Goal: Find specific page/section: Find specific page/section

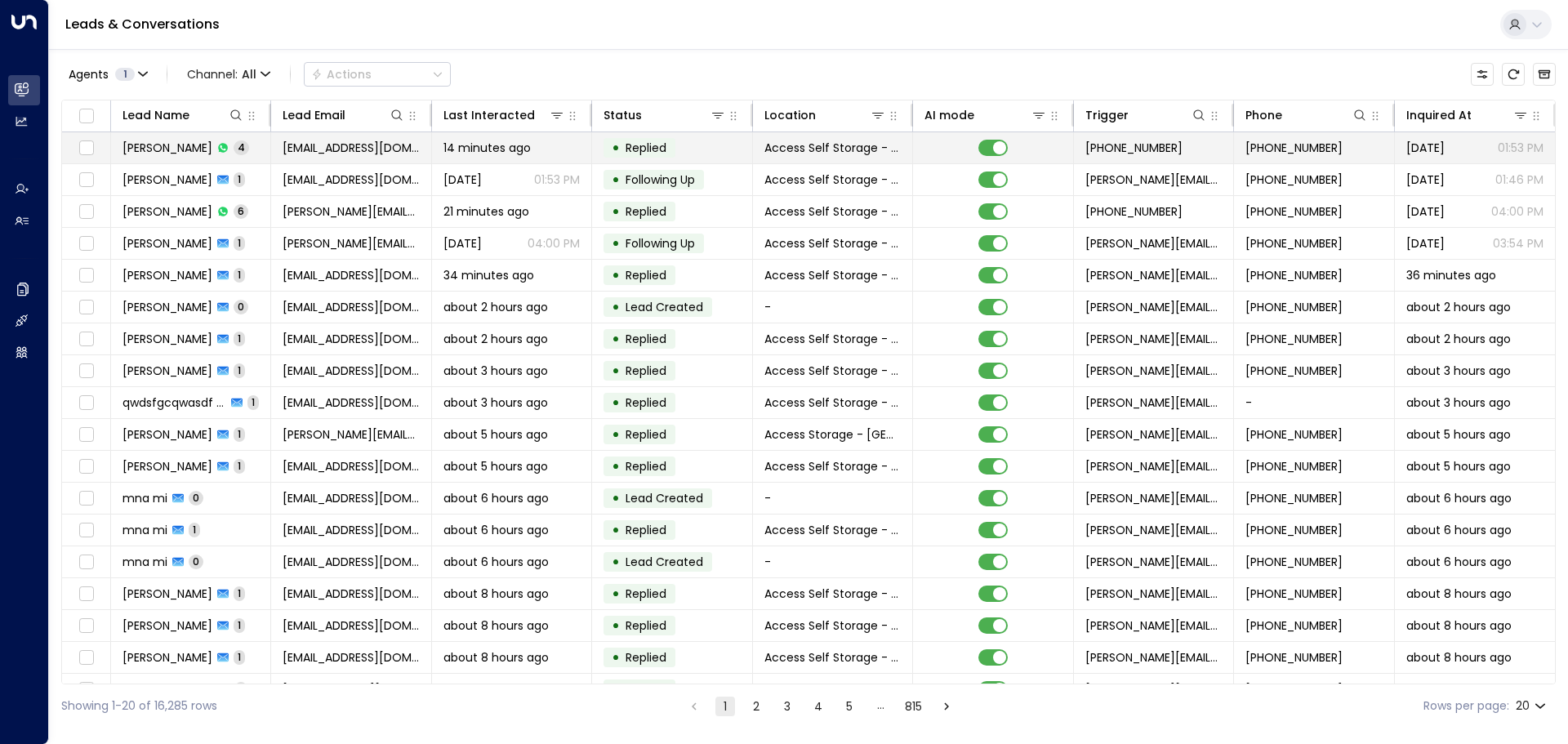
click at [238, 146] on td "[PERSON_NAME] 4" at bounding box center [192, 148] width 160 height 31
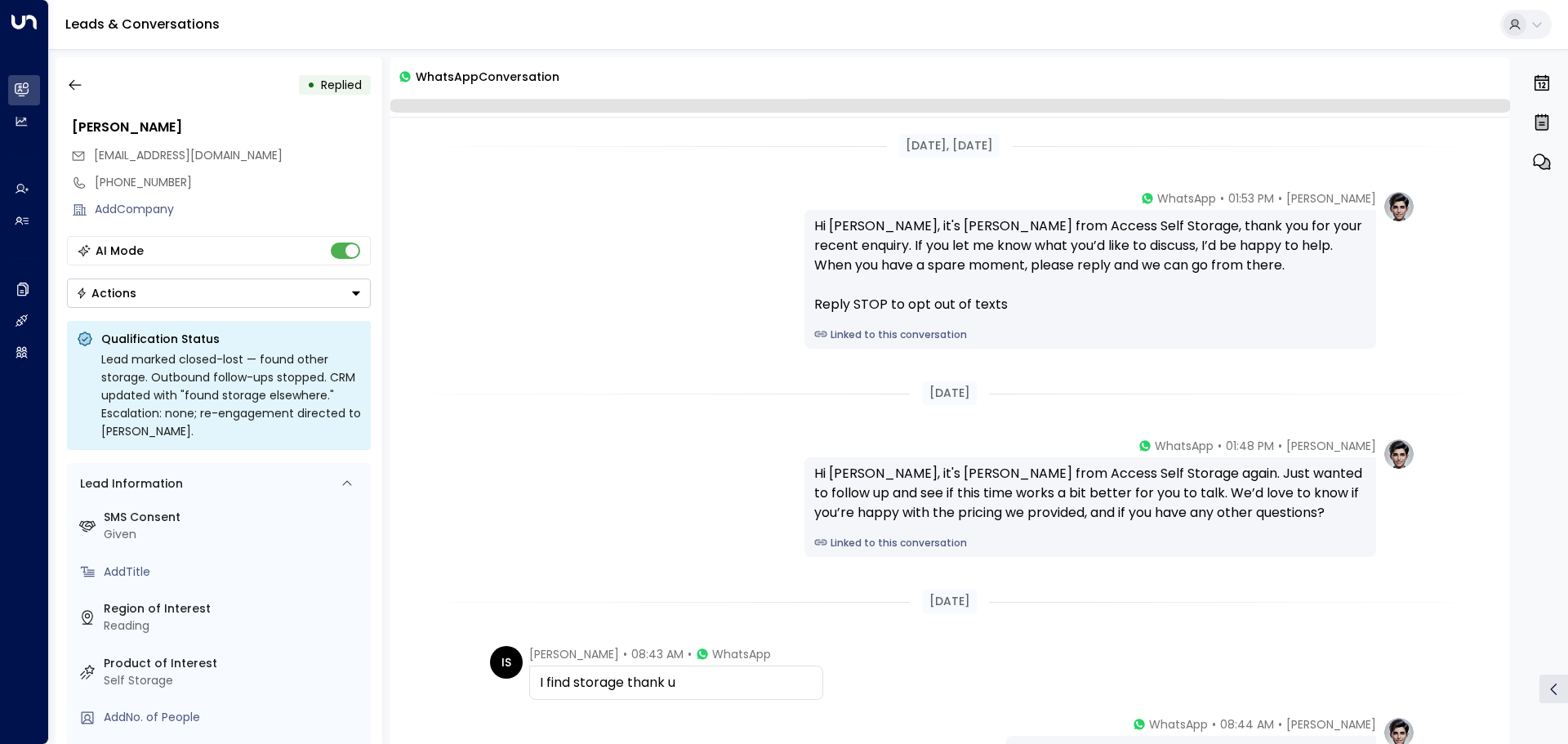
scroll to position [188, 0]
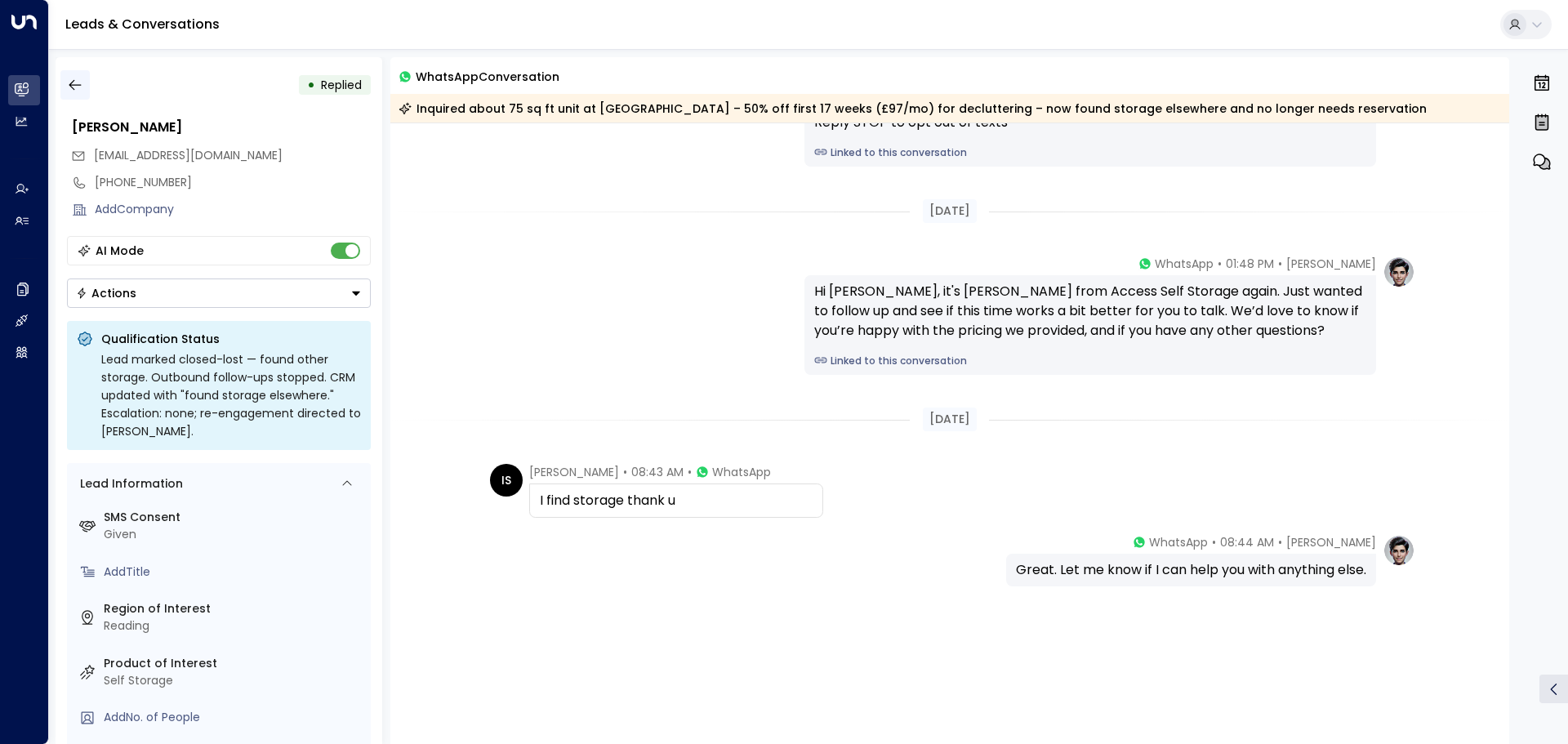
click at [72, 85] on icon "button" at bounding box center [75, 85] width 12 height 10
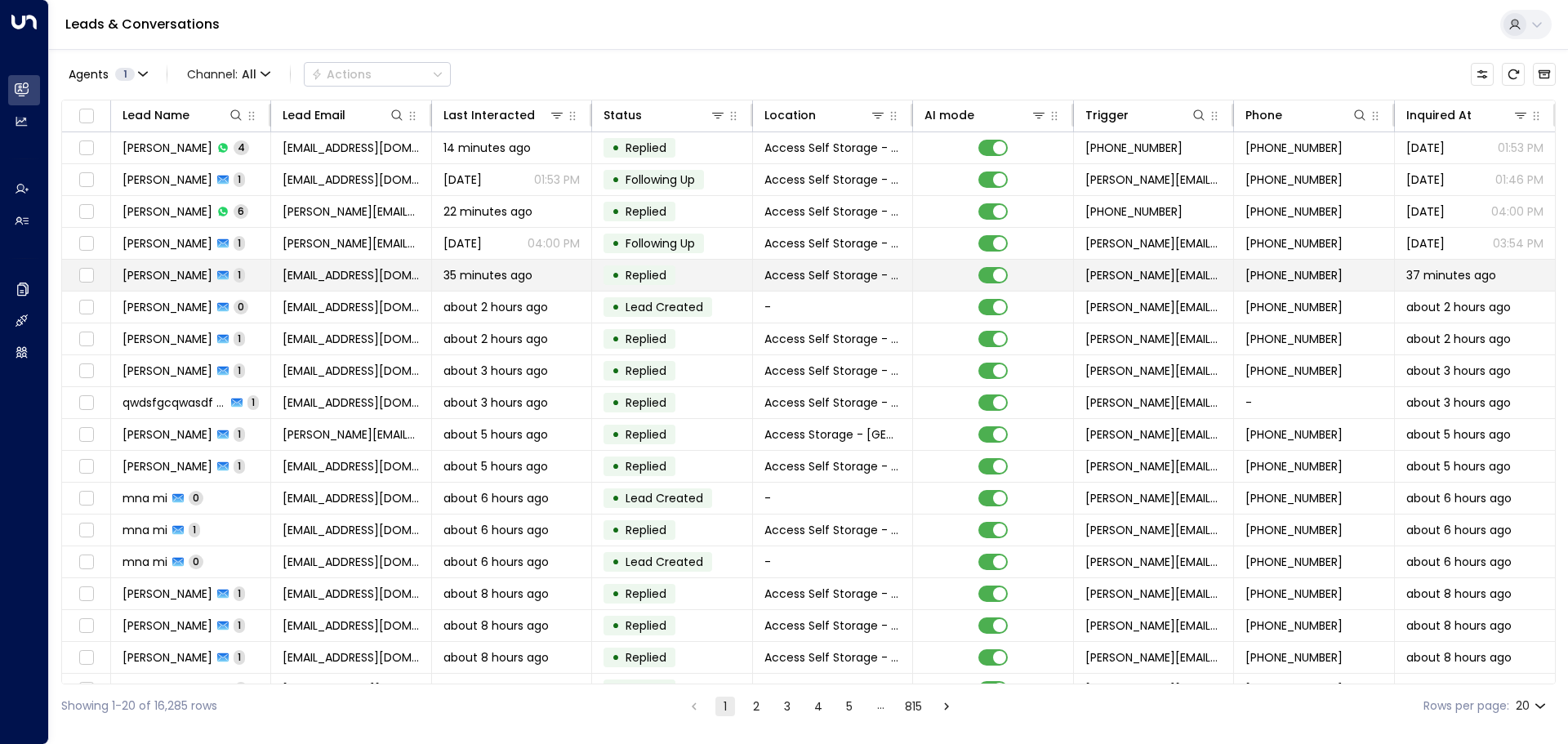
scroll to position [90, 0]
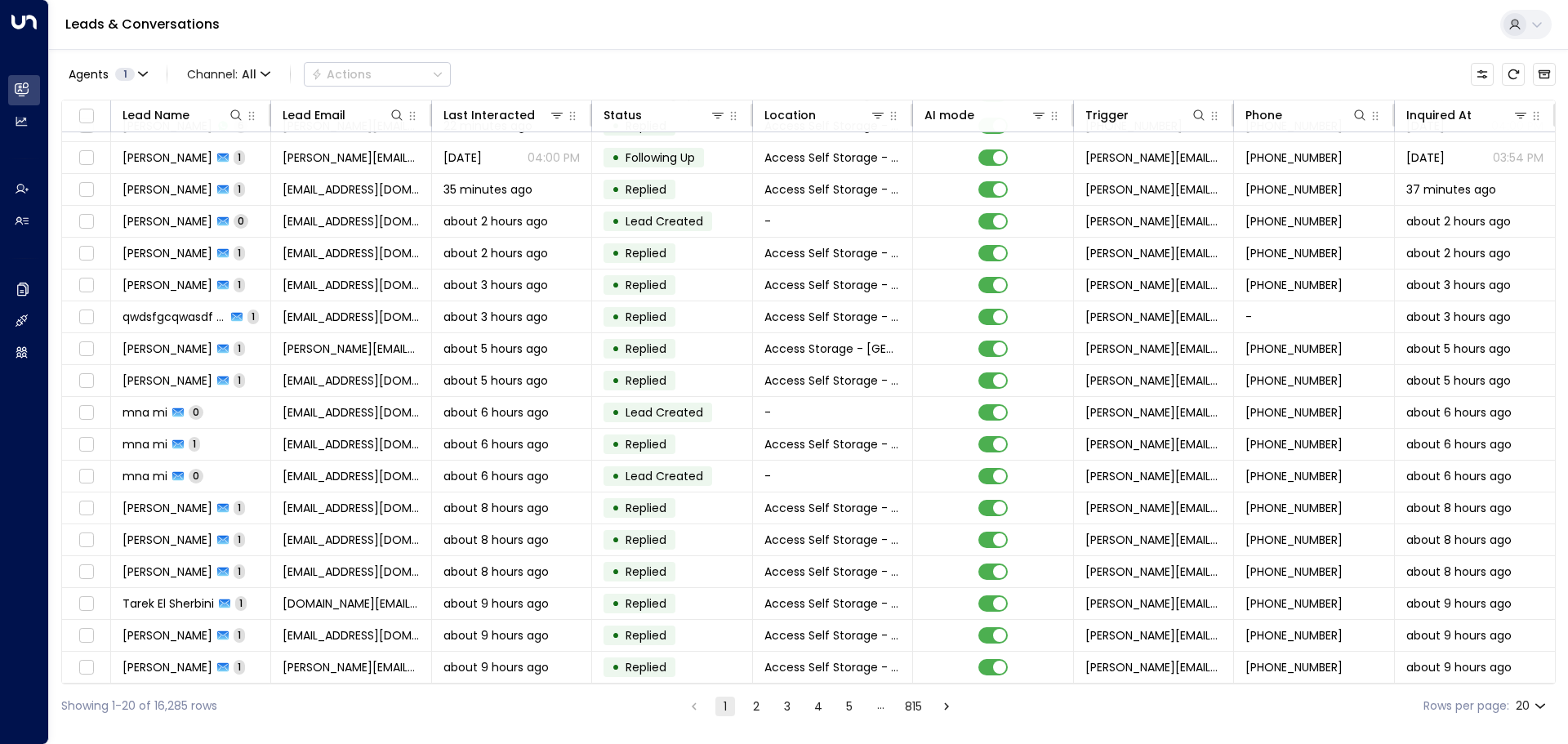
click at [1535, 705] on body "Overview Leads & Conversations Leads & Conversations Analytics Analytics Agents…" at bounding box center [784, 364] width 1568 height 727
click at [1531, 702] on li "100" at bounding box center [1531, 710] width 46 height 30
type input "***"
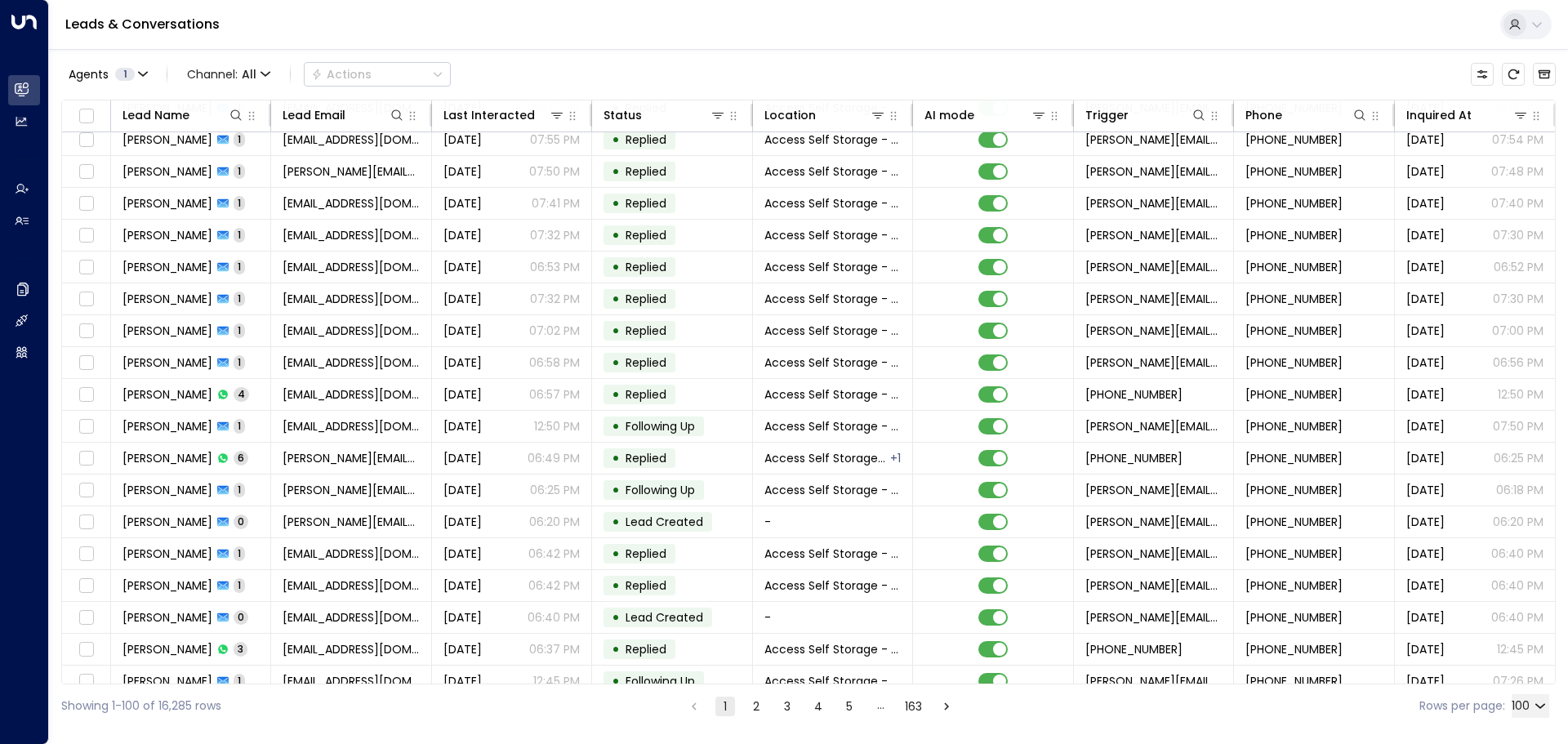
scroll to position [1805, 0]
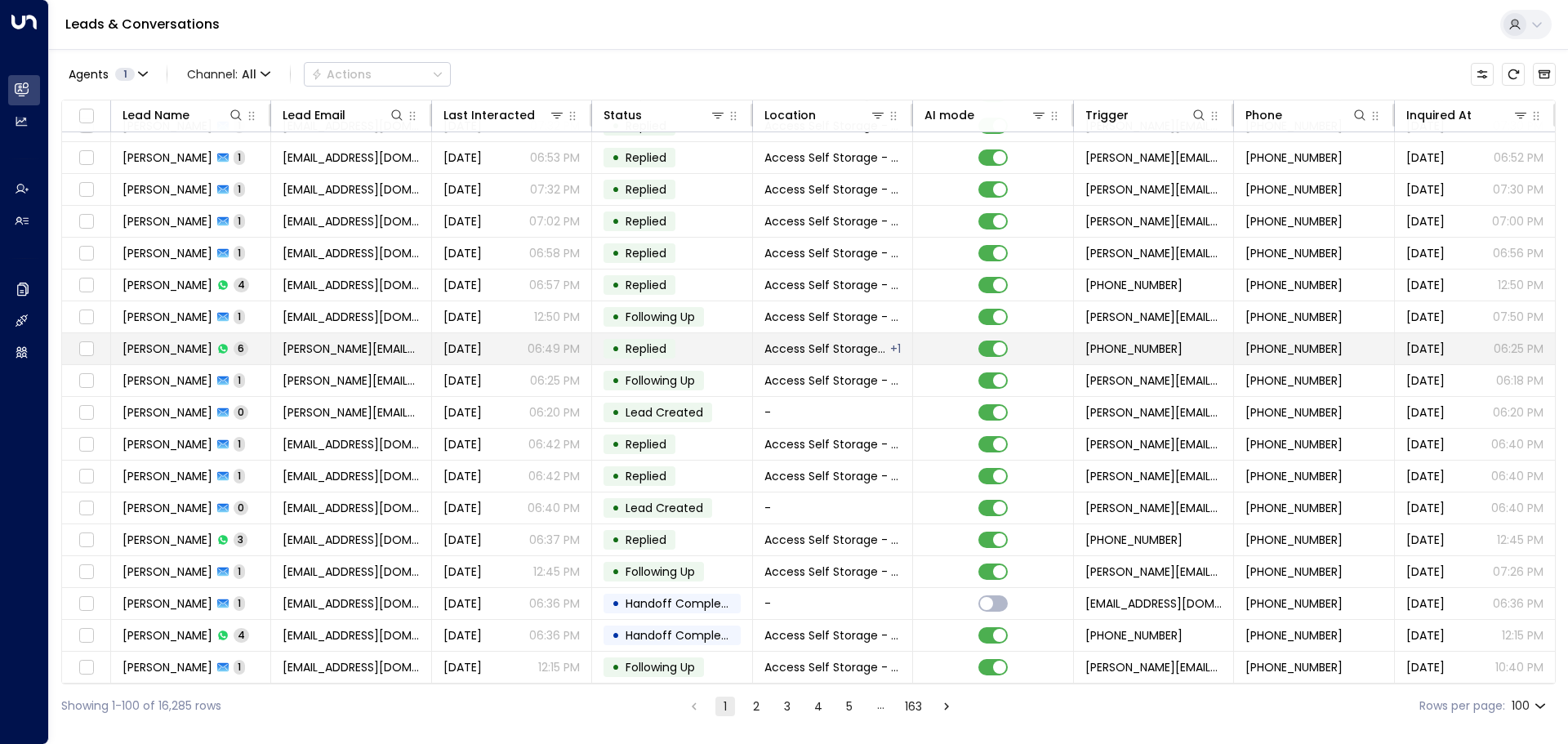
click at [264, 344] on td "[PERSON_NAME] 6" at bounding box center [192, 349] width 160 height 31
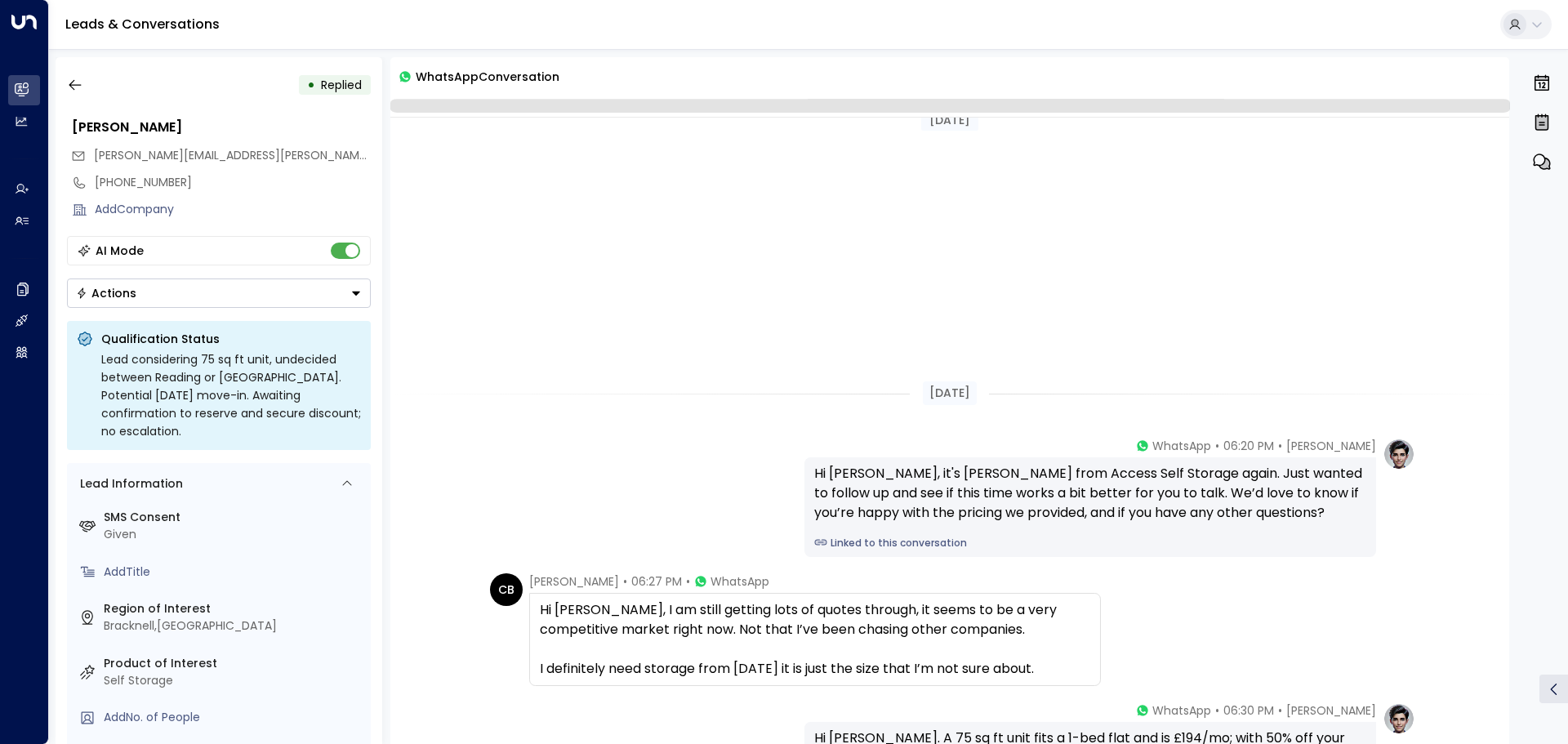
scroll to position [391, 0]
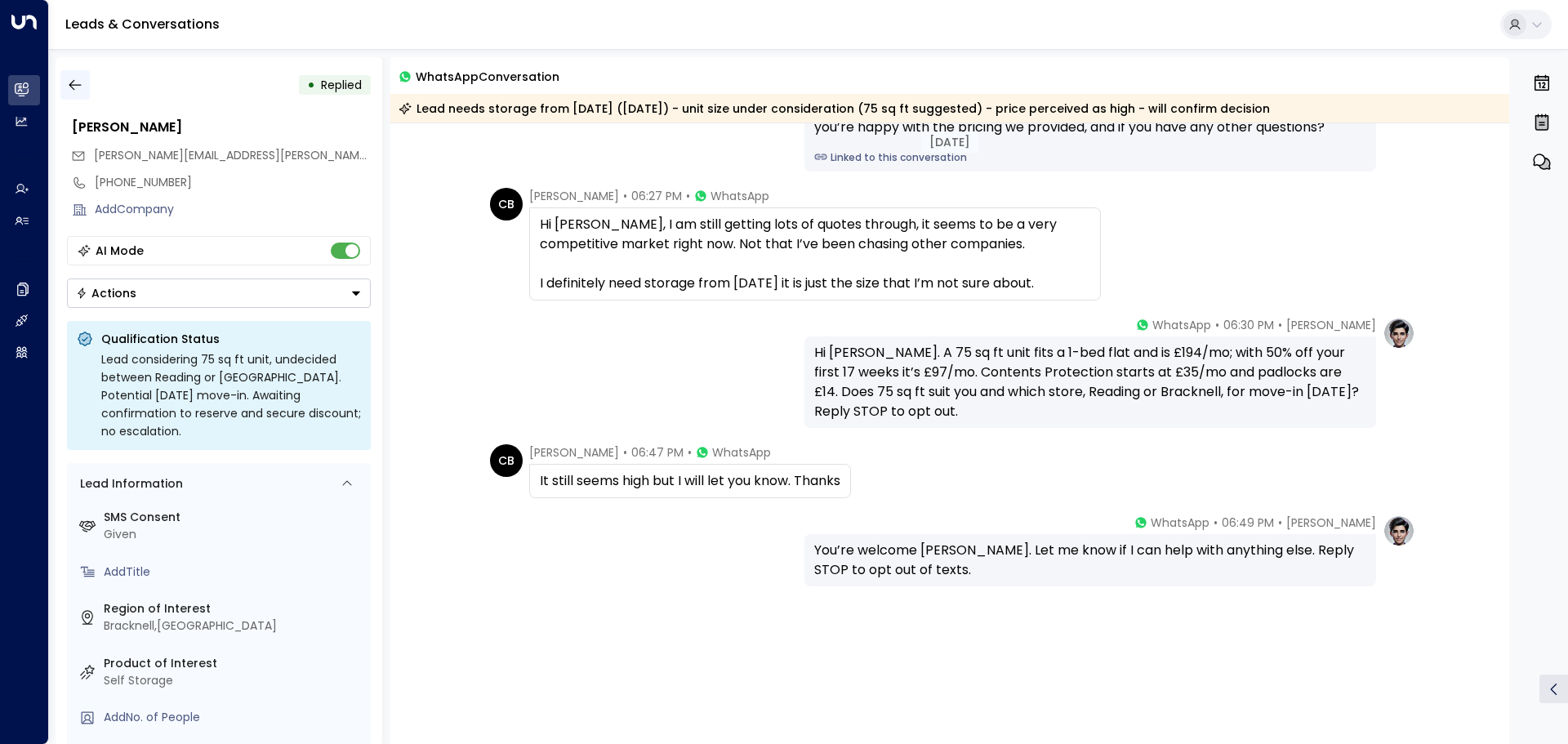
click at [76, 75] on button "button" at bounding box center [75, 85] width 30 height 30
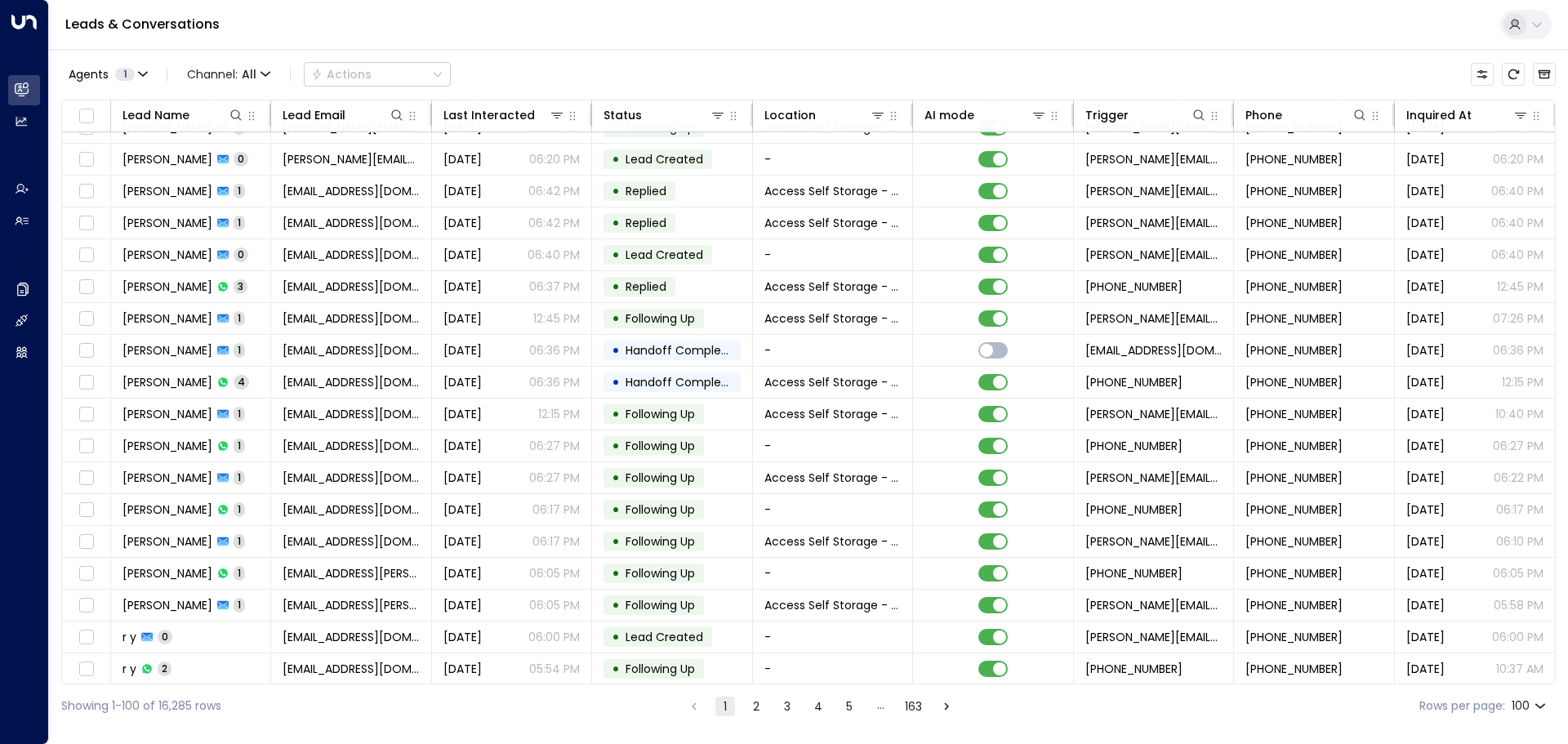
scroll to position [2122, 0]
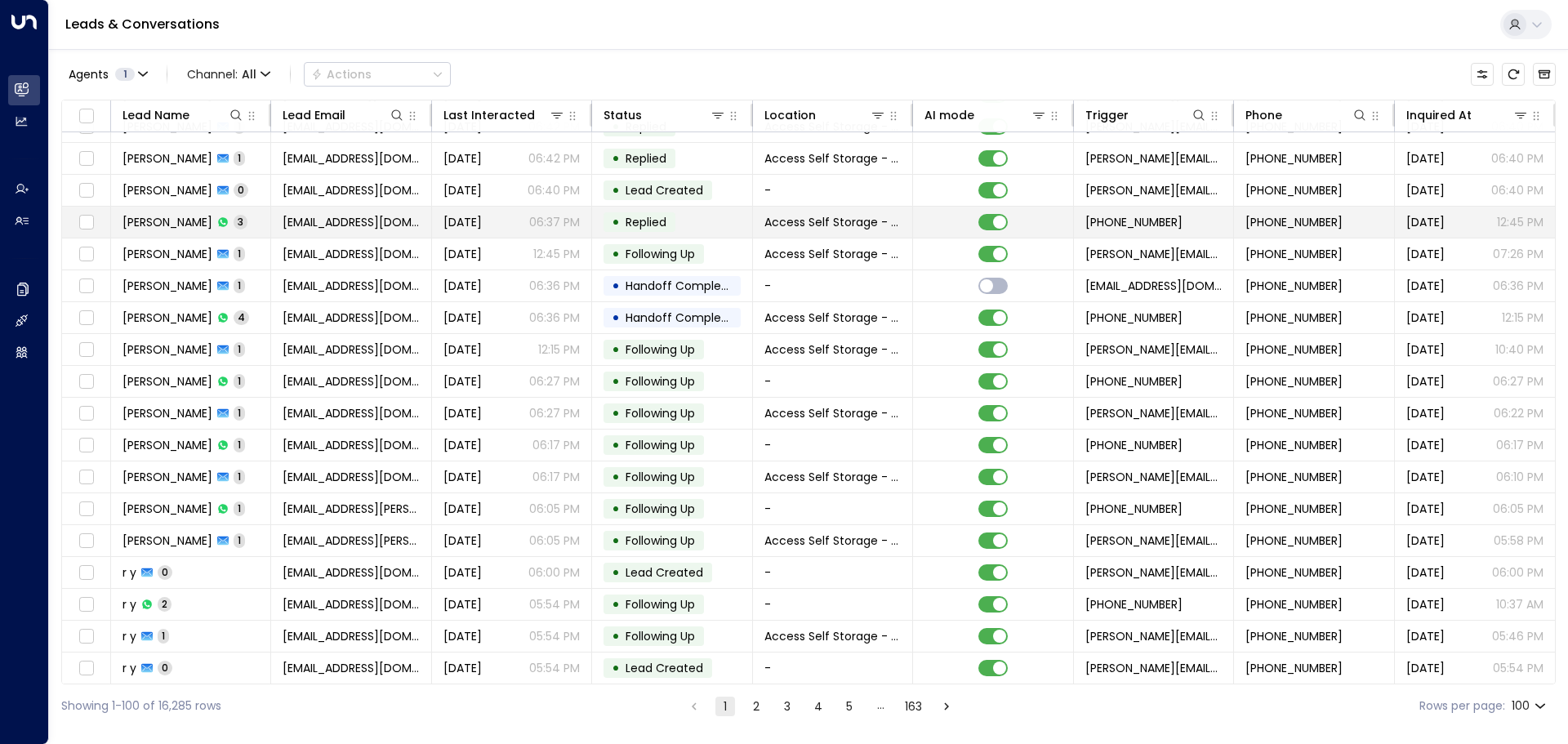
click at [263, 220] on td "[PERSON_NAME] 3" at bounding box center [192, 222] width 160 height 31
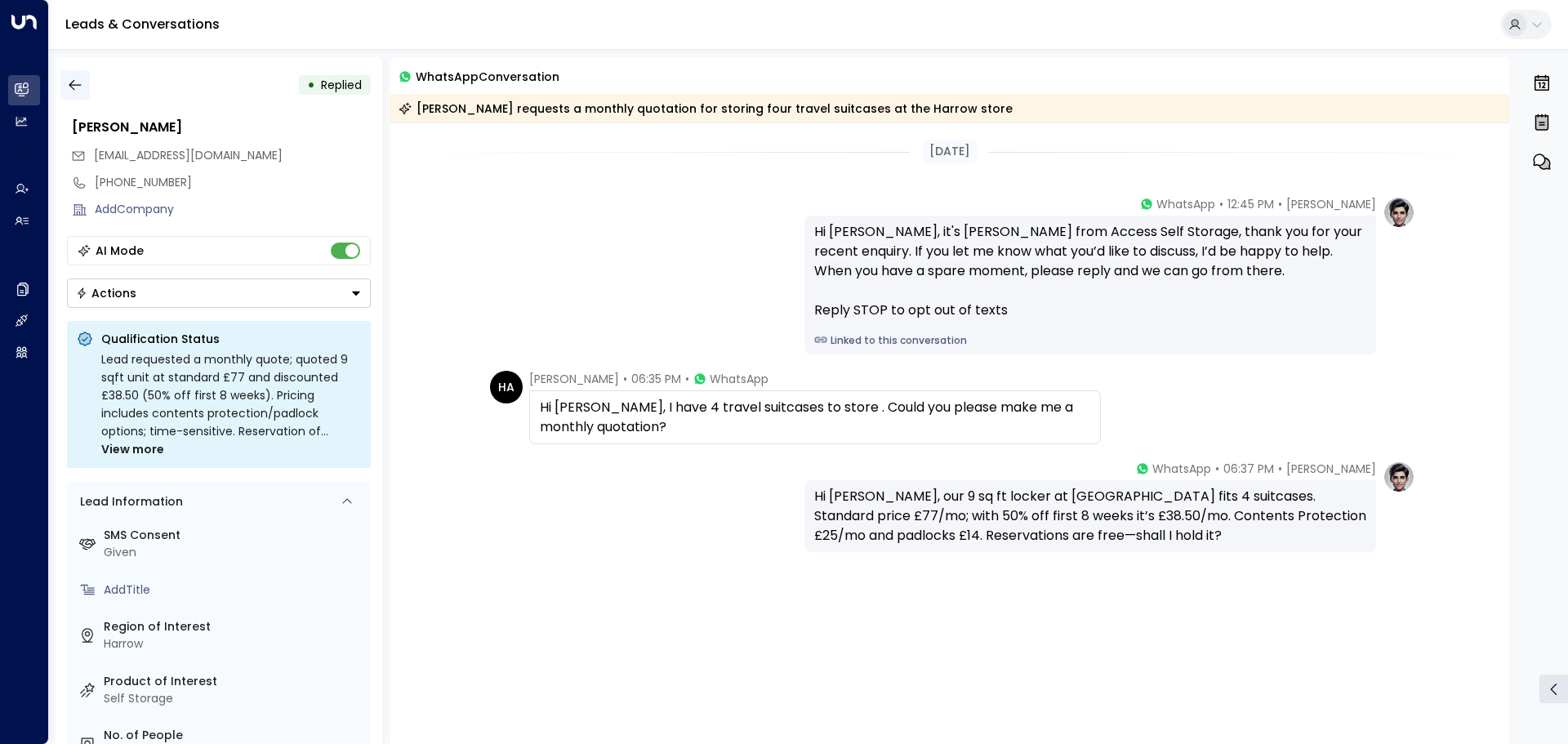
click at [75, 72] on button "button" at bounding box center [75, 85] width 30 height 30
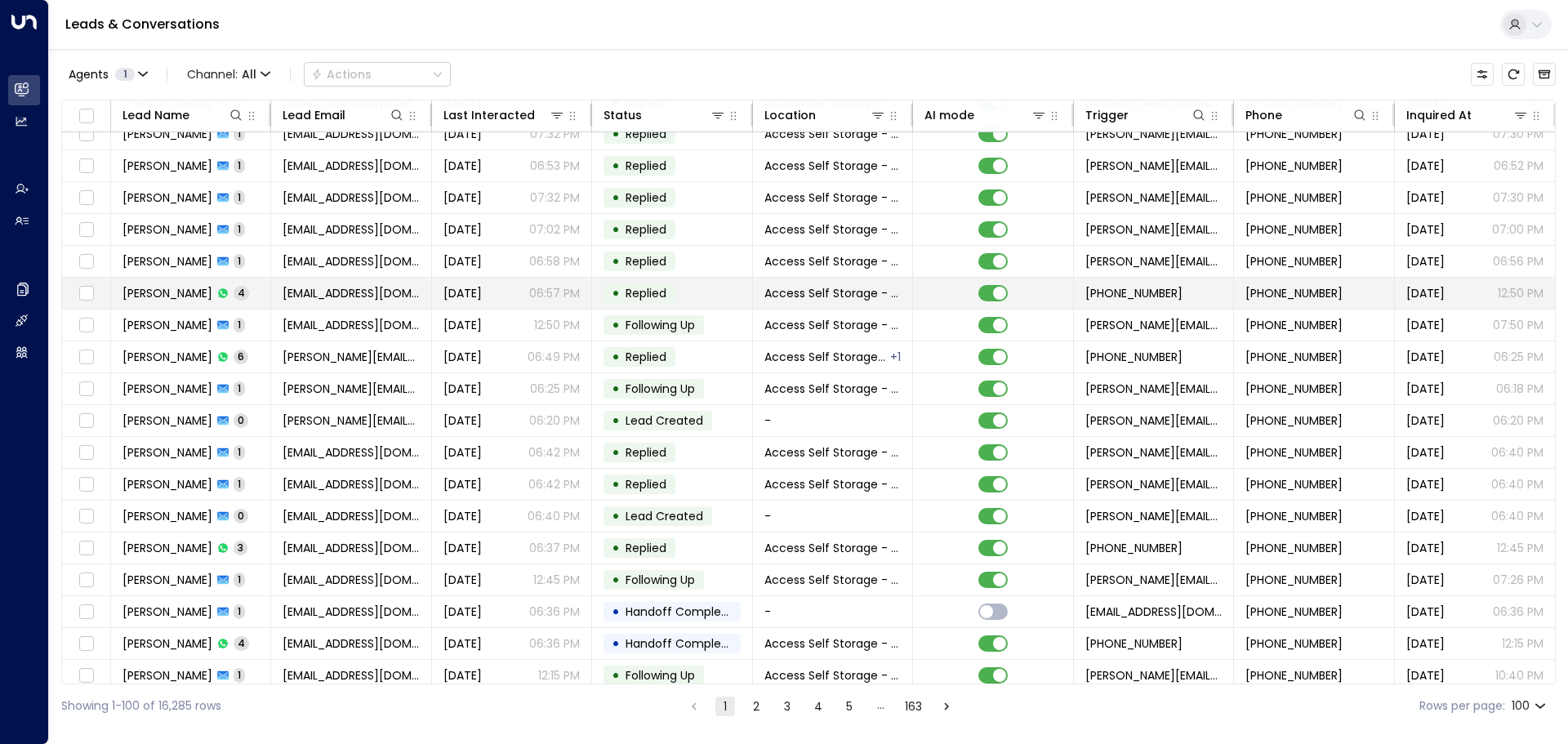
scroll to position [1796, 0]
click at [252, 286] on td "[PERSON_NAME] 4" at bounding box center [192, 294] width 160 height 31
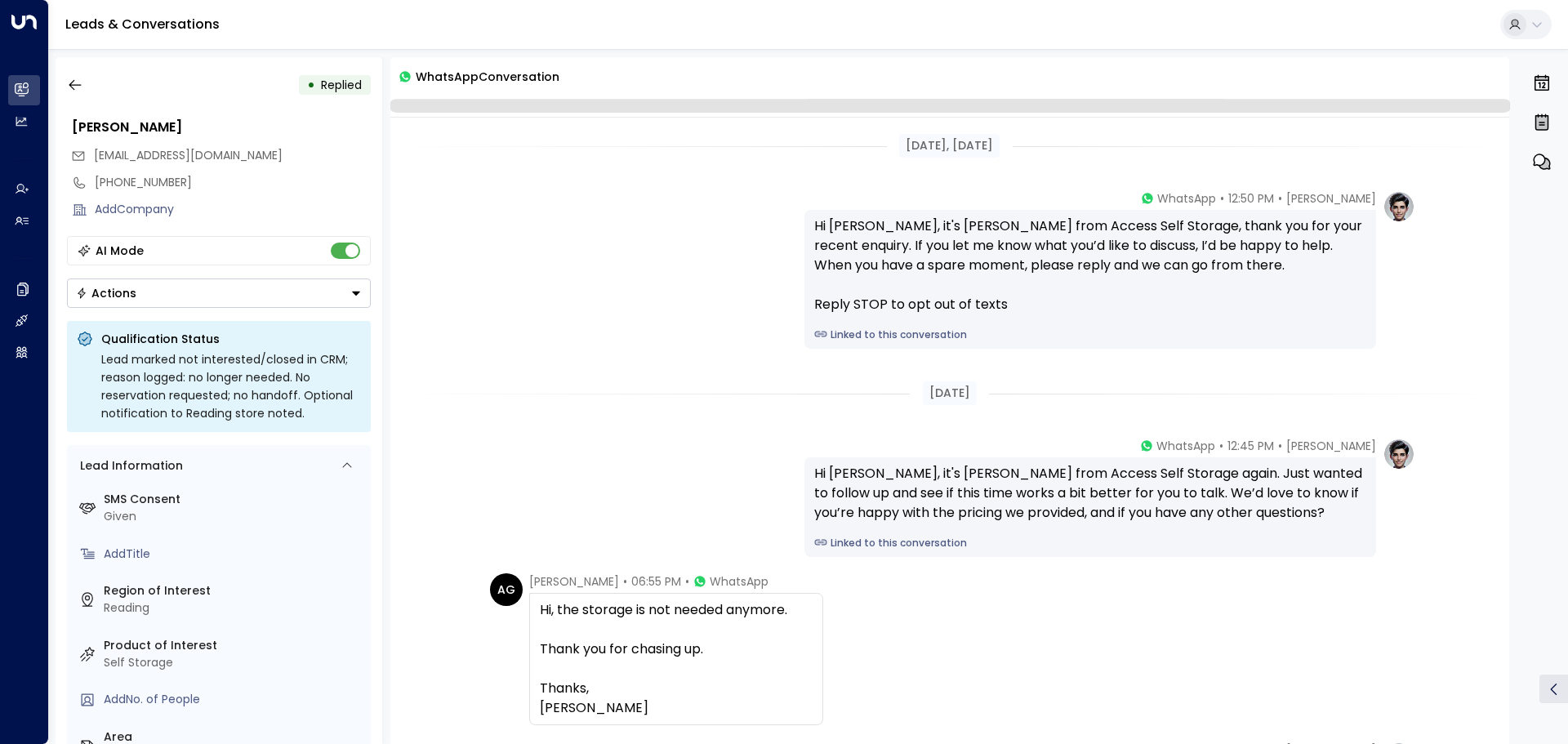
scroll to position [232, 0]
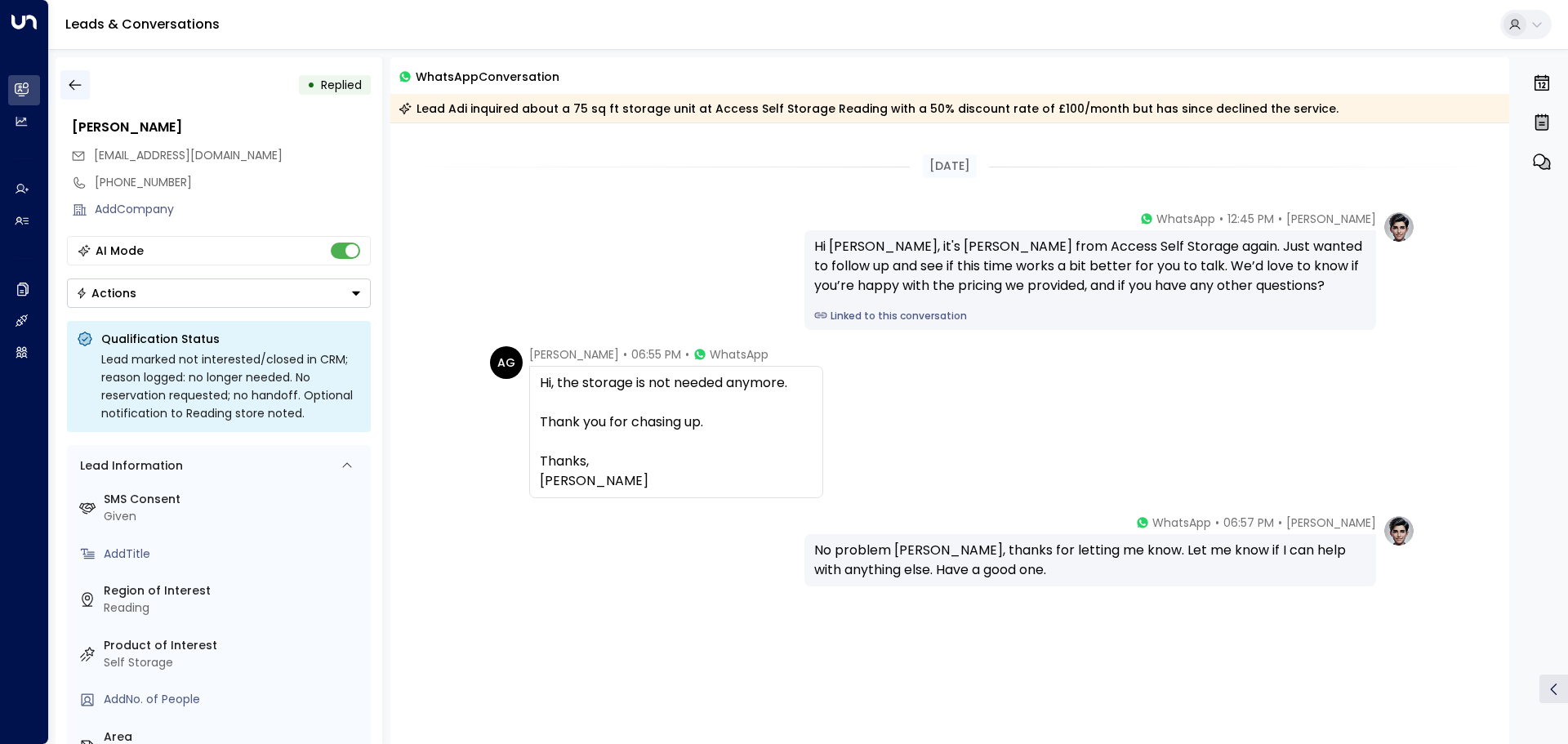
click at [78, 87] on icon "button" at bounding box center [75, 84] width 17 height 17
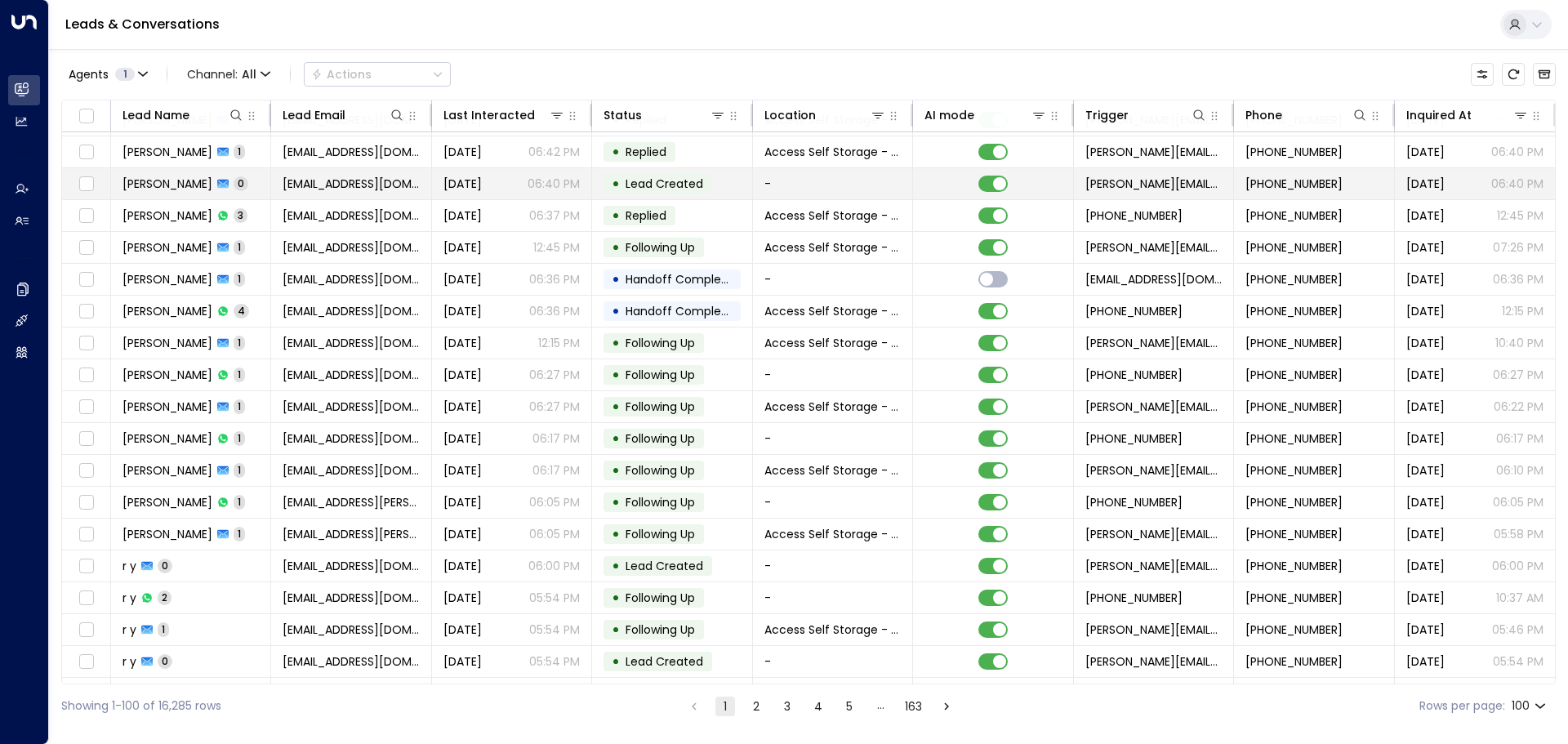
scroll to position [2204, 0]
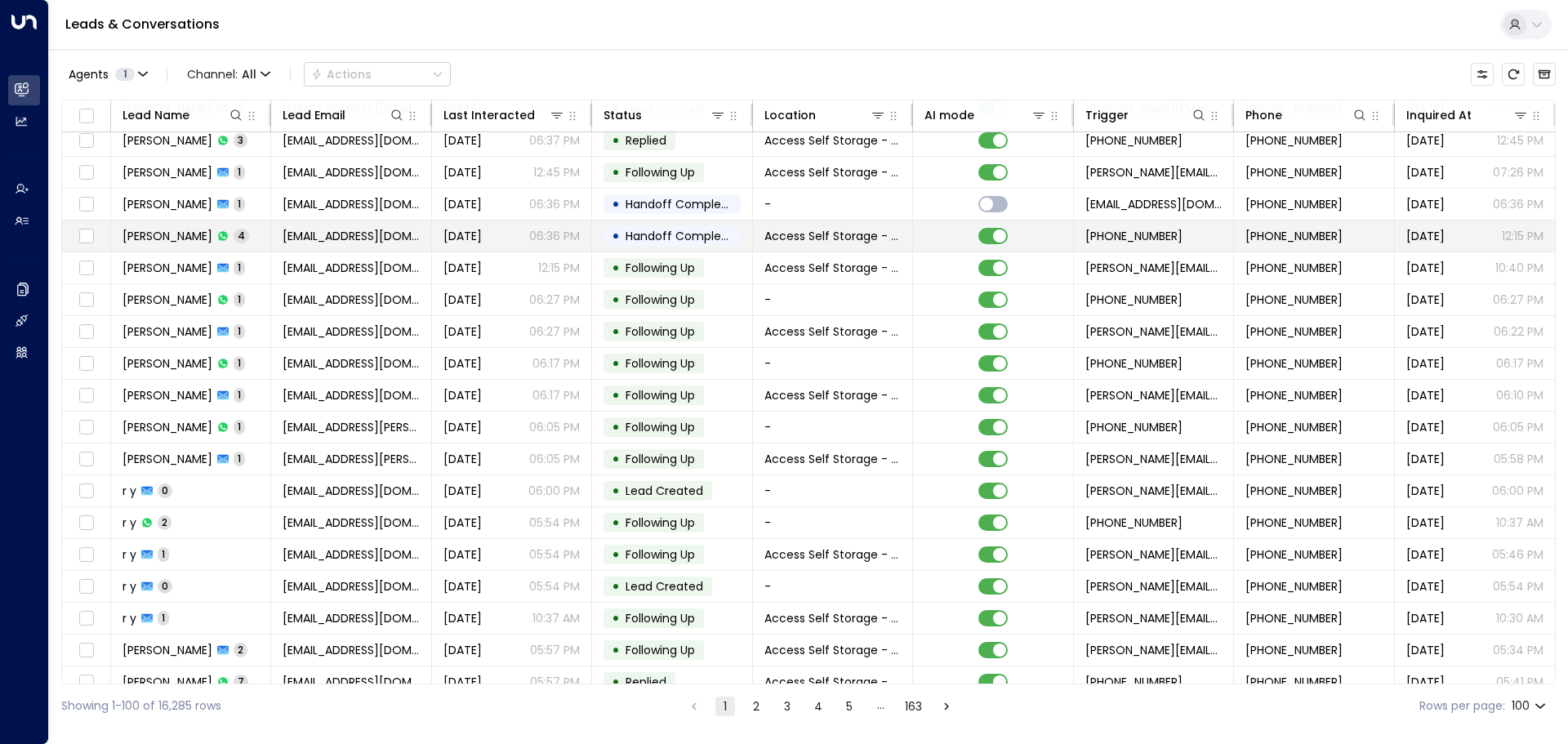
click at [258, 234] on td "[PERSON_NAME] 4" at bounding box center [192, 236] width 160 height 31
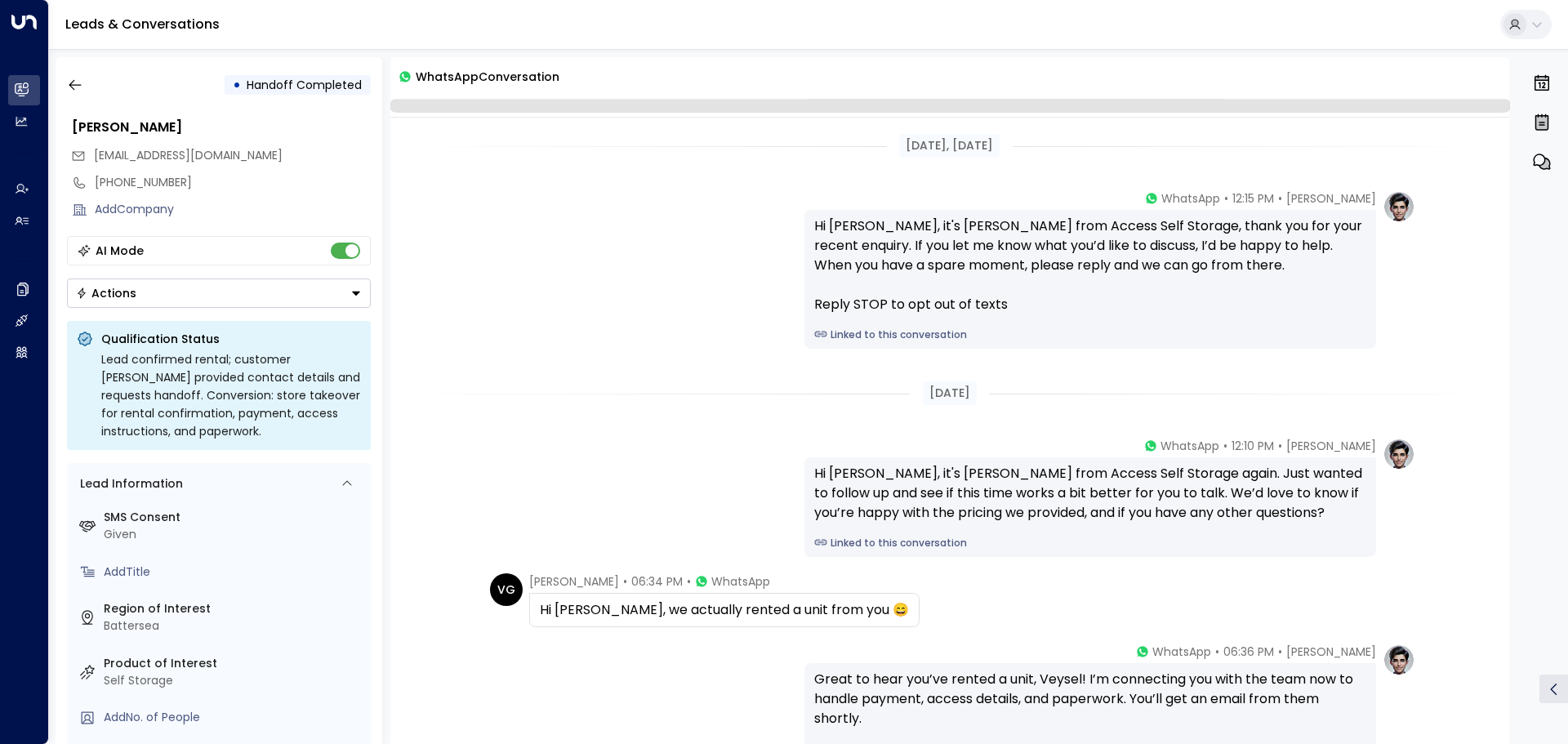
scroll to position [182, 0]
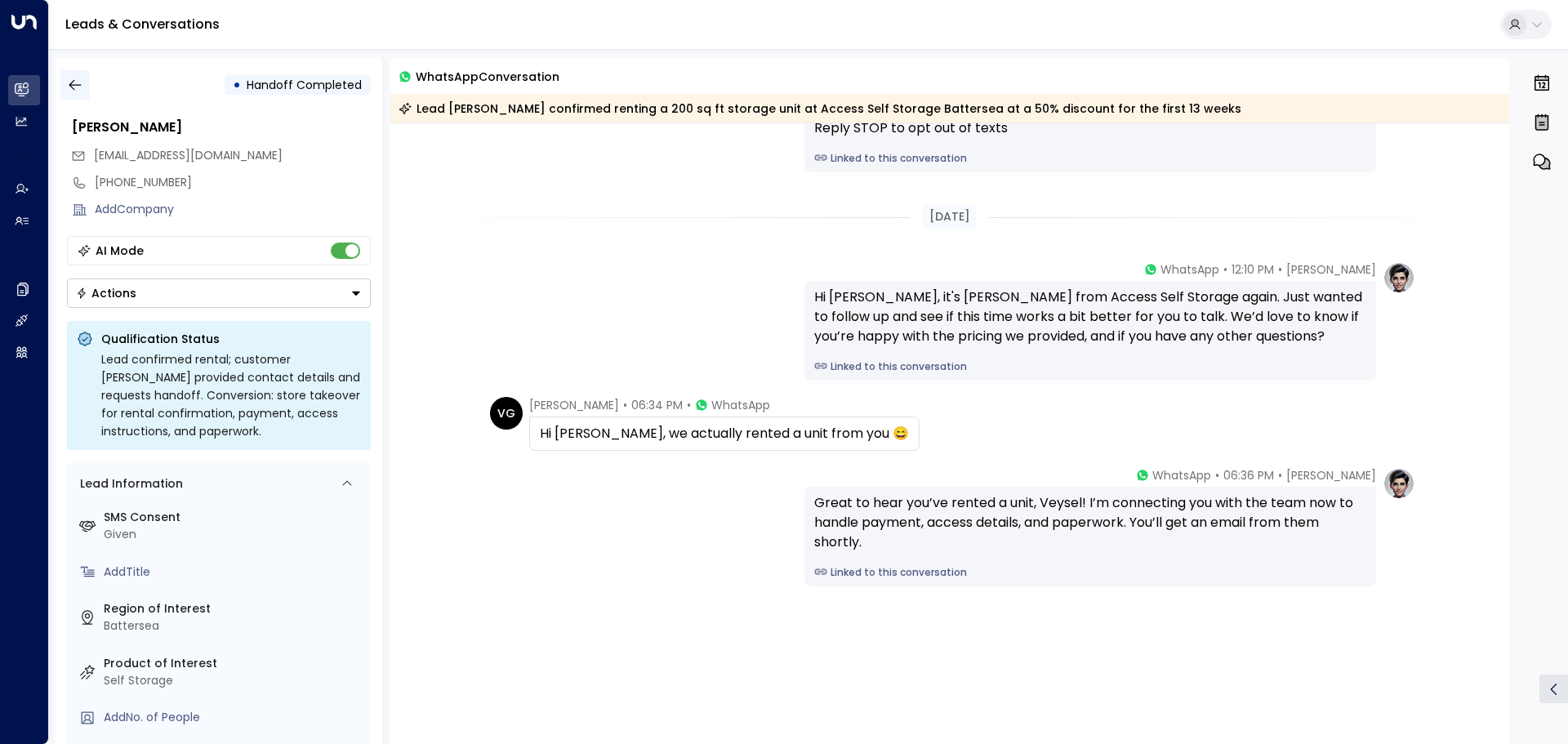
click at [79, 86] on icon "button" at bounding box center [75, 84] width 17 height 17
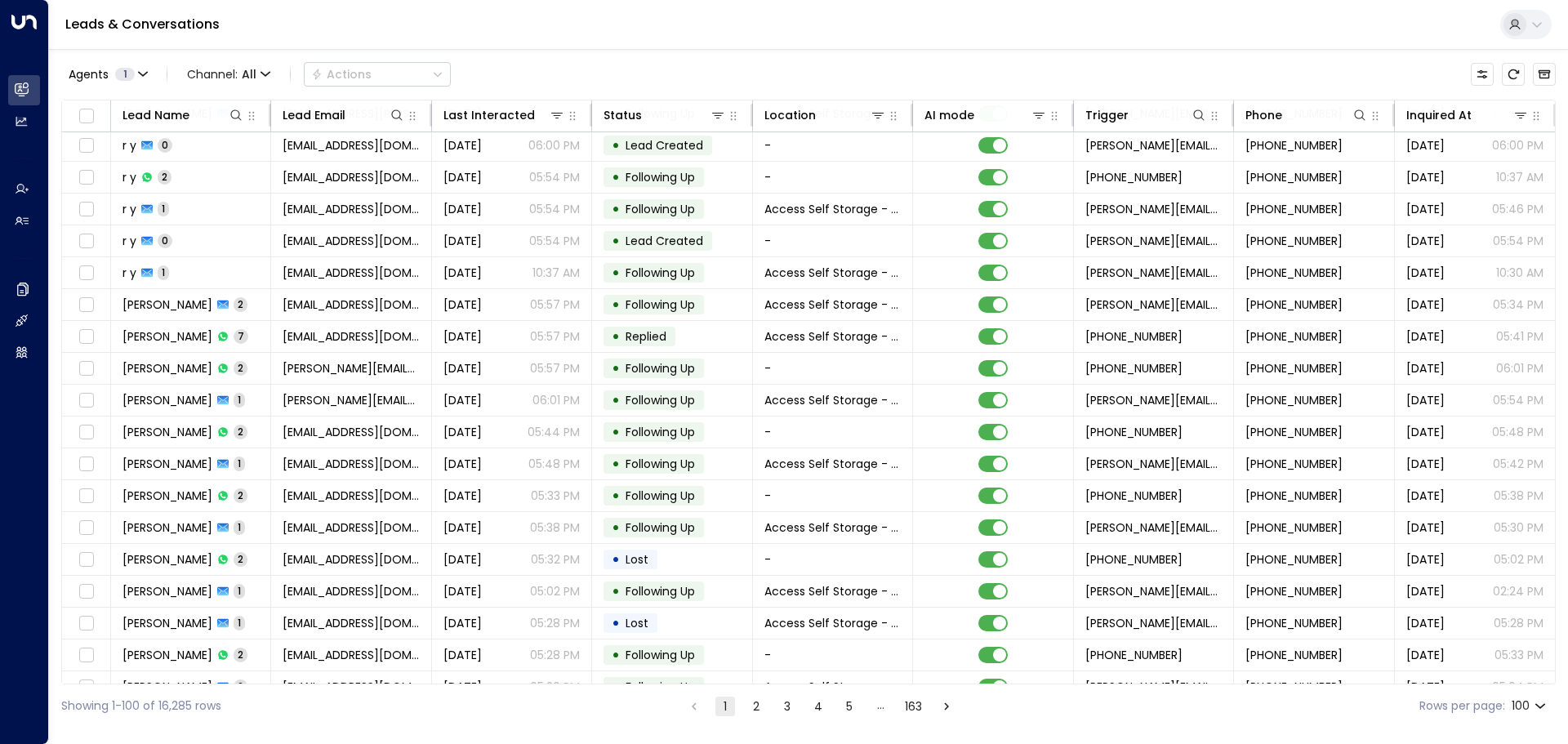
scroll to position [2638, 0]
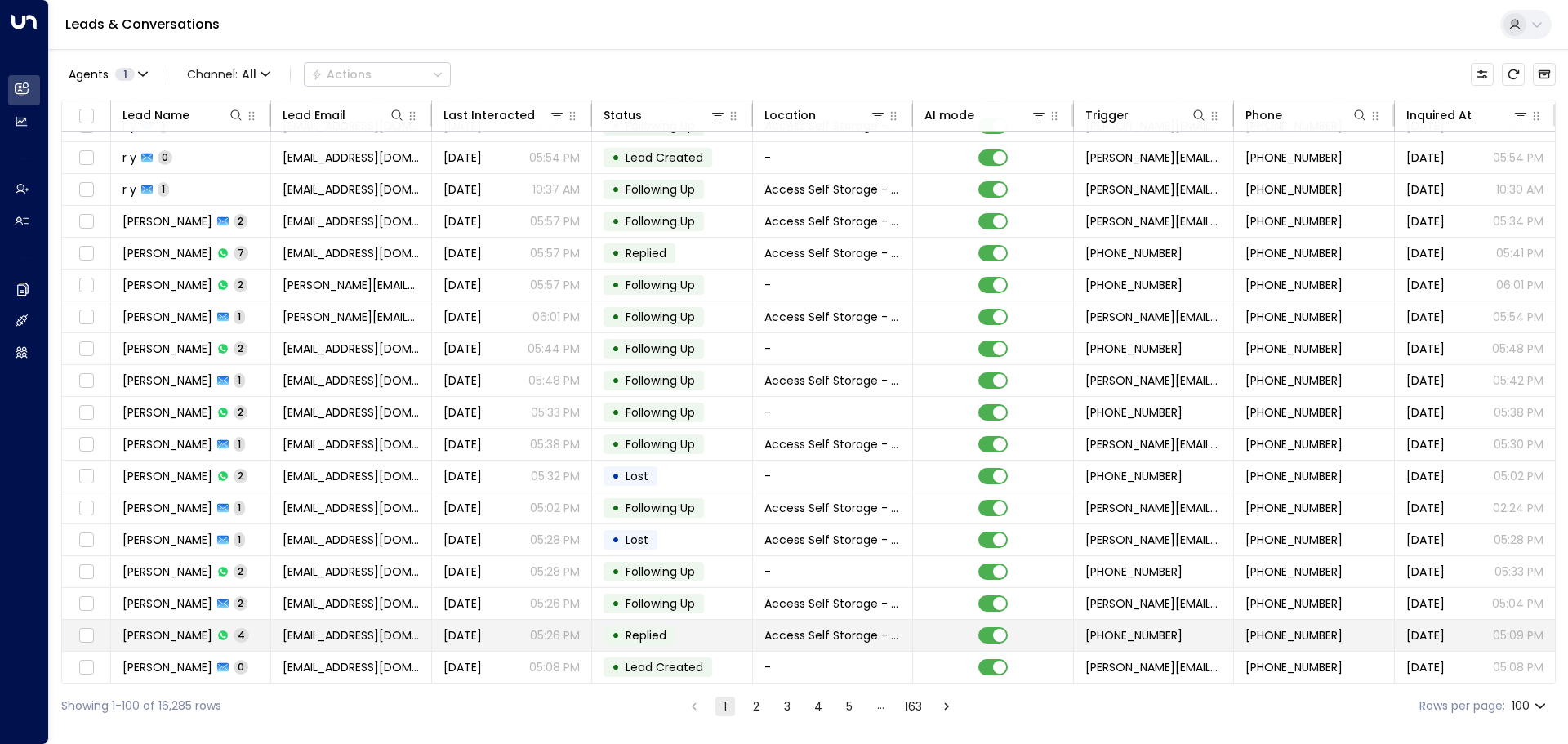
click at [265, 626] on td "[PERSON_NAME] 4" at bounding box center [192, 635] width 160 height 31
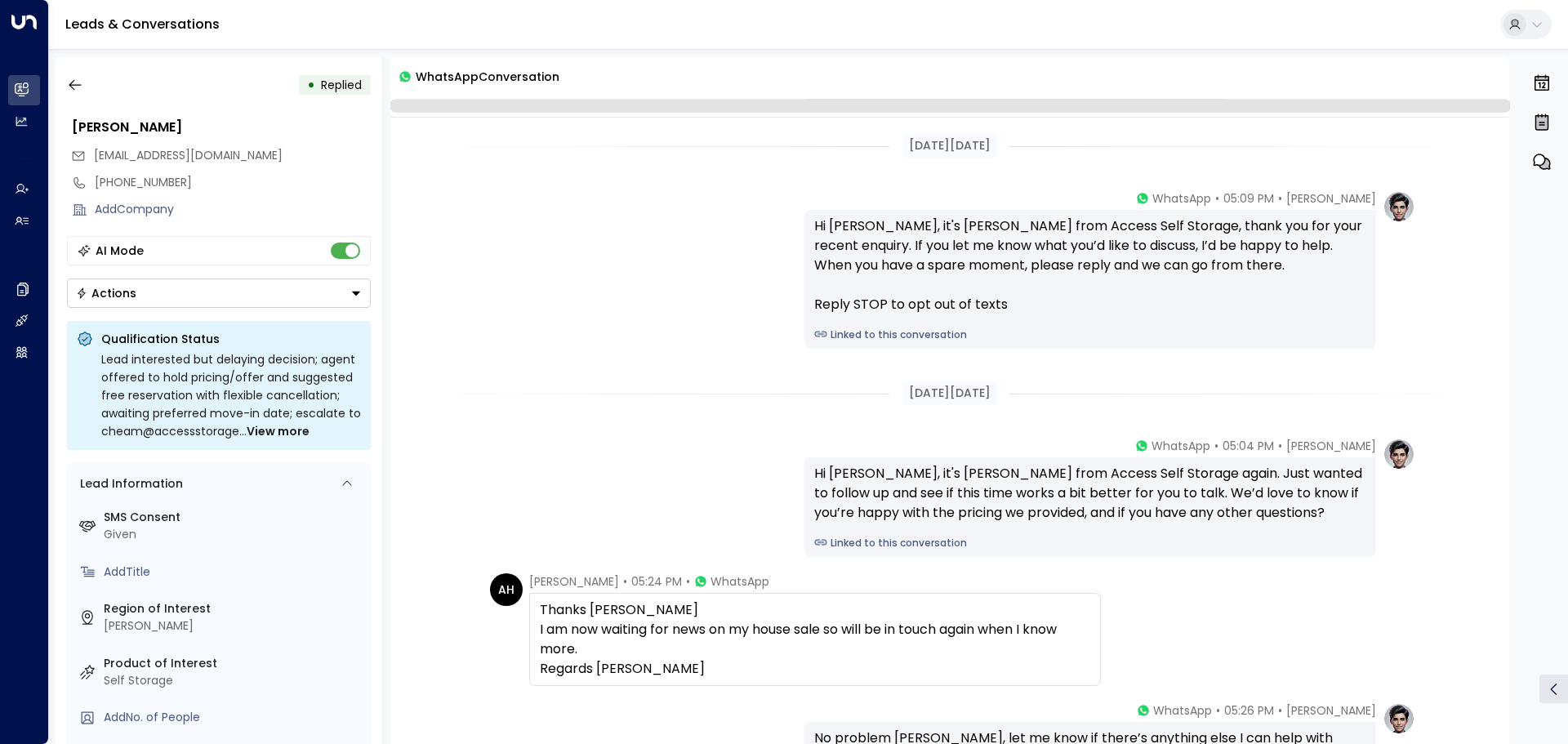
scroll to position [193, 0]
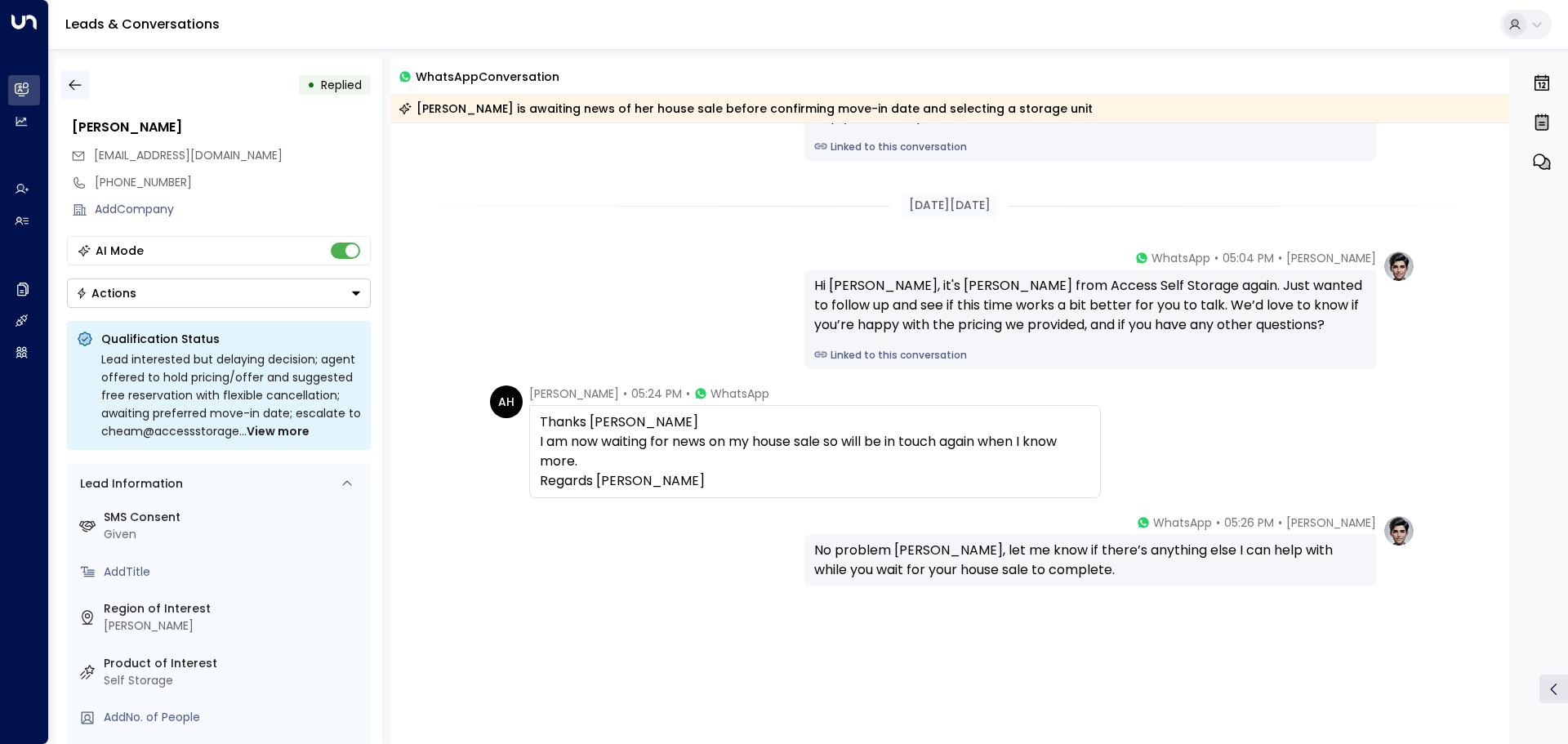
click at [63, 86] on button "button" at bounding box center [75, 85] width 30 height 30
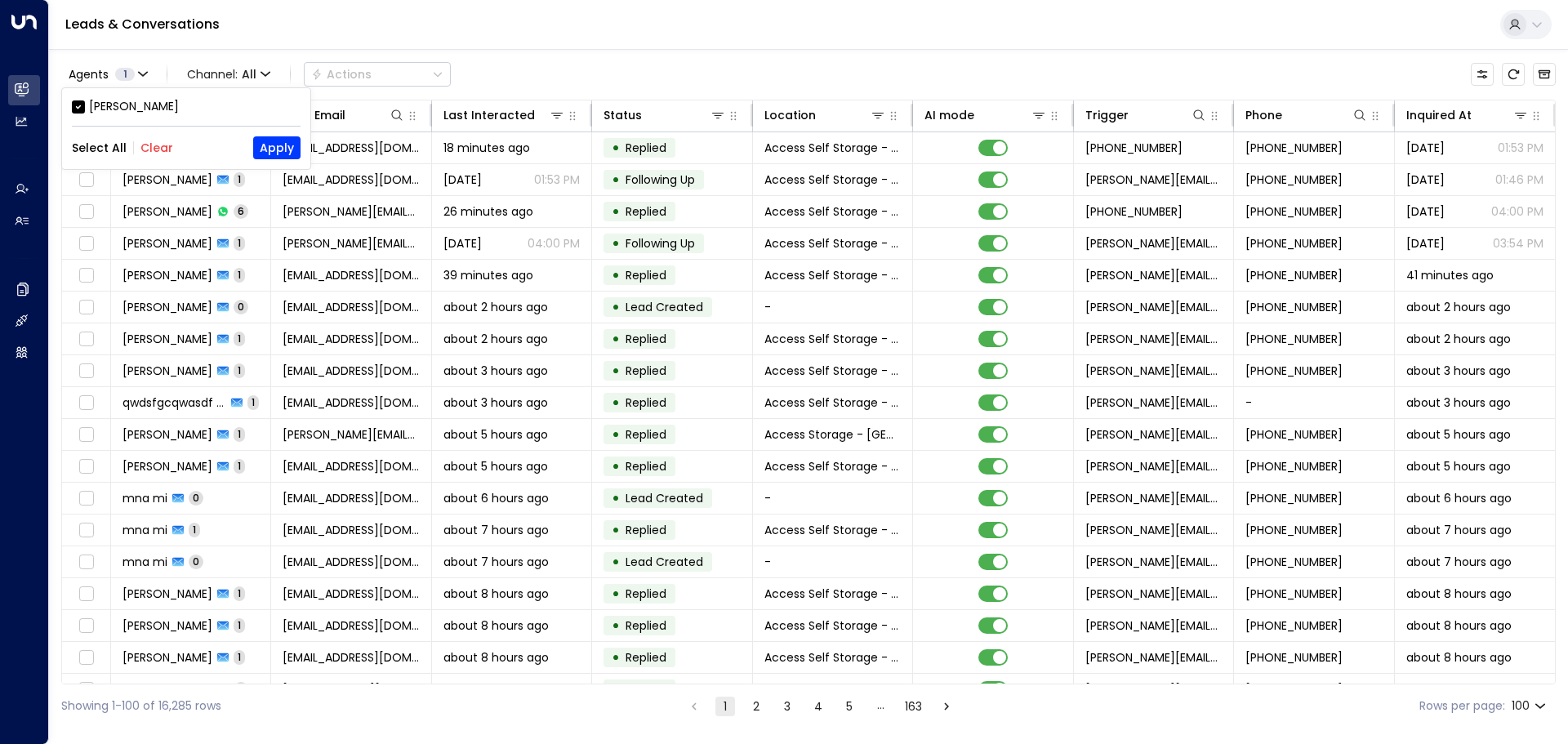
click at [393, 111] on div at bounding box center [784, 372] width 1568 height 744
click at [231, 116] on icon at bounding box center [236, 115] width 13 height 13
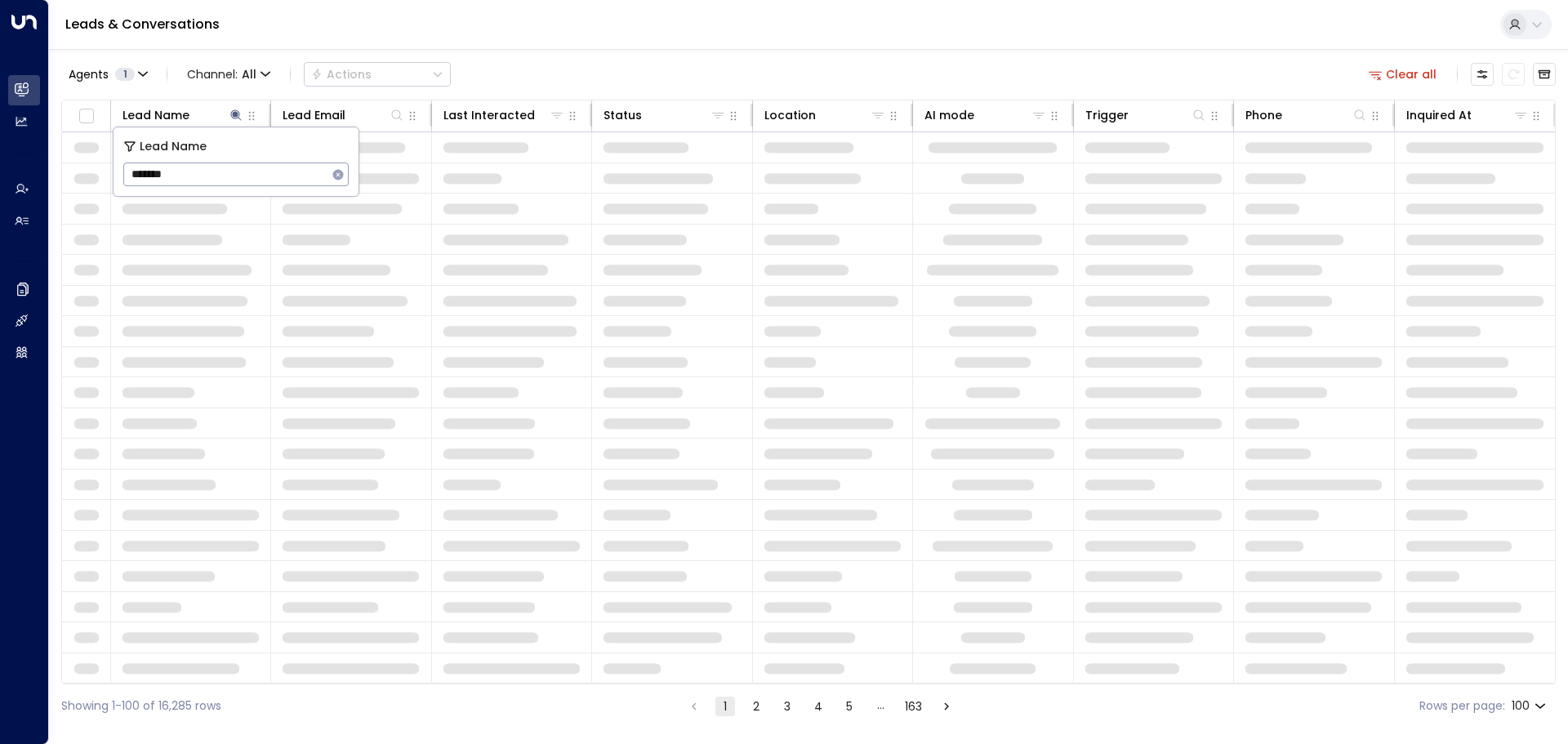
type input "*******"
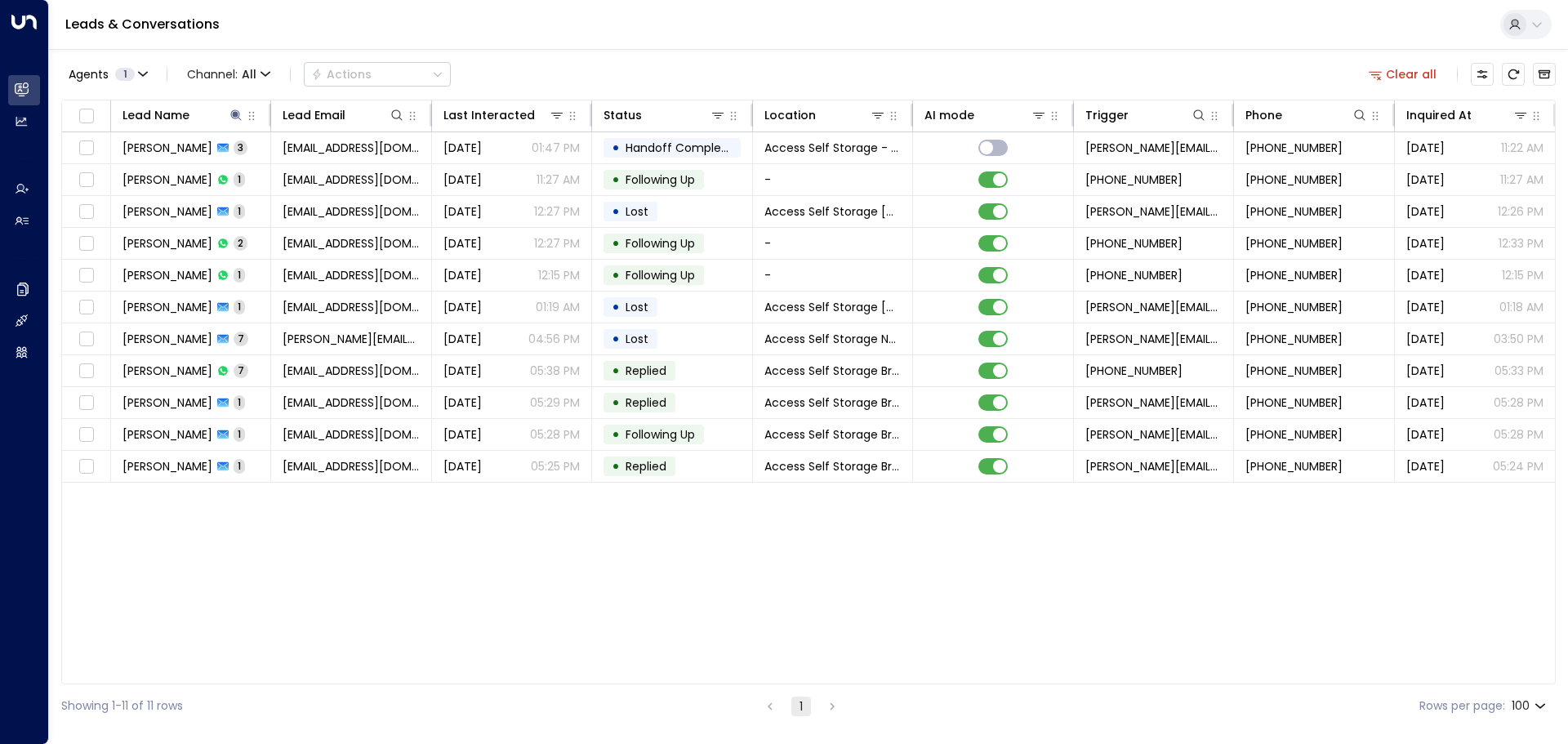
click at [488, 85] on div "Agents 1 Channel: All Actions Clear all" at bounding box center [808, 74] width 1495 height 34
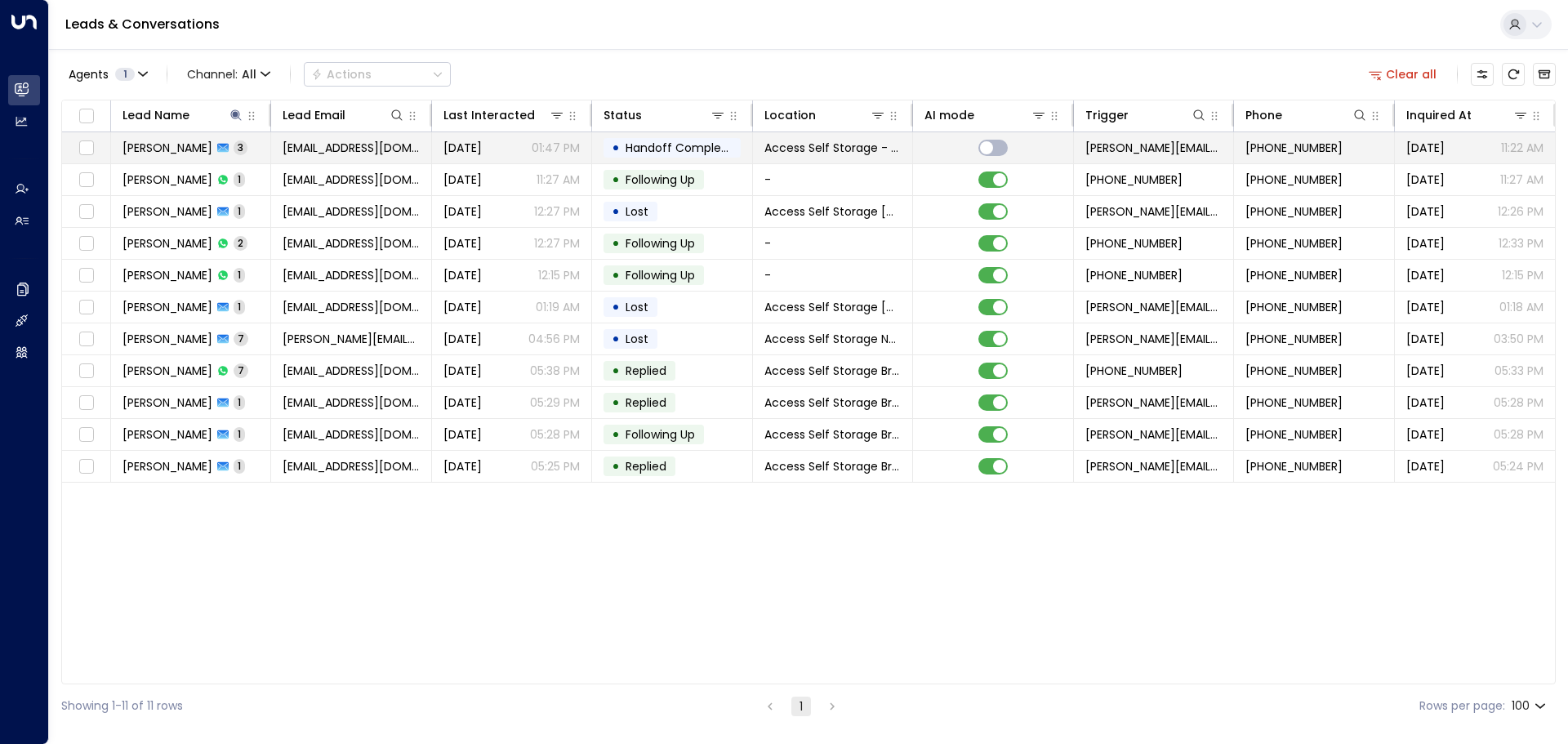
click at [263, 151] on td "[PERSON_NAME] 3" at bounding box center [192, 148] width 160 height 31
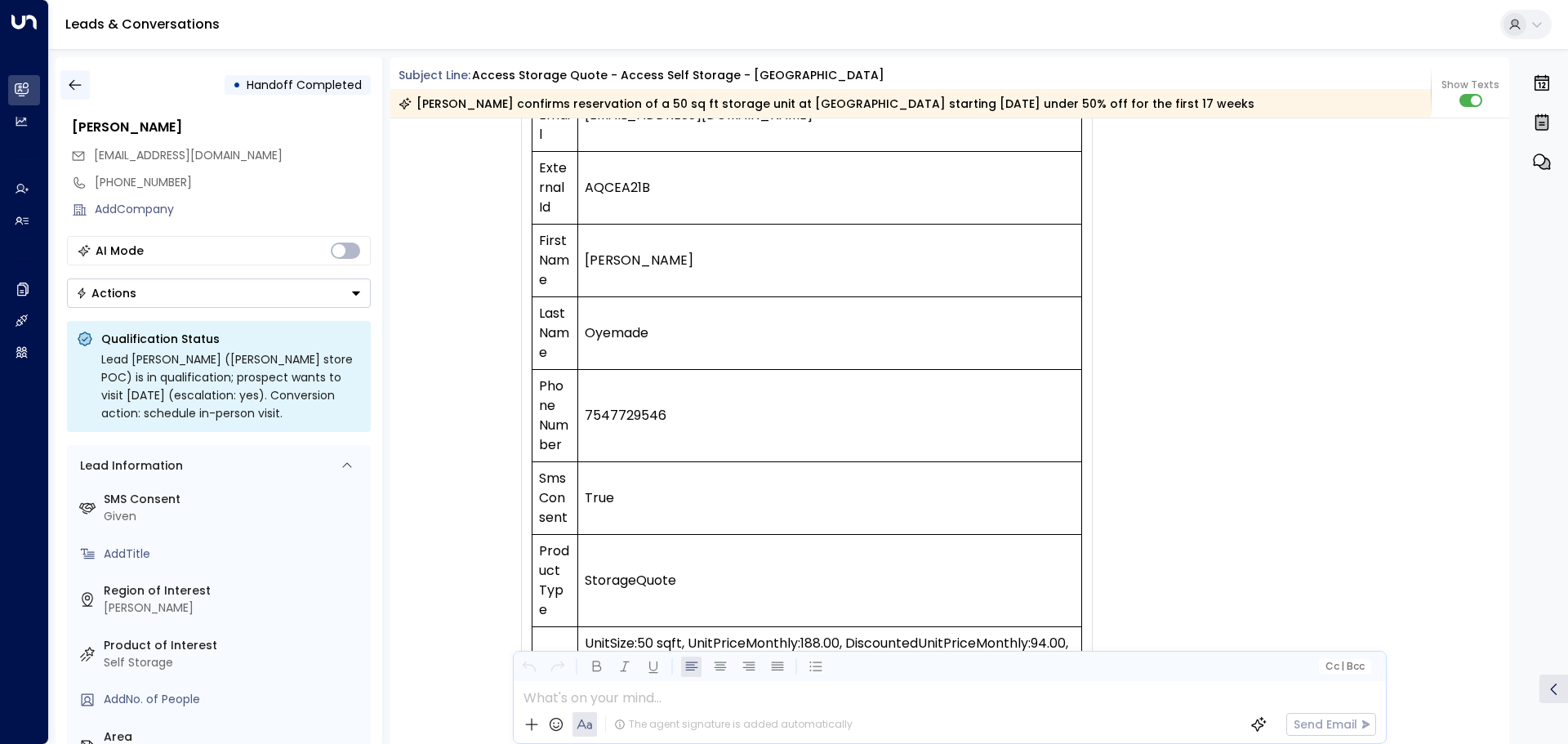
click at [76, 86] on icon "button" at bounding box center [75, 84] width 17 height 17
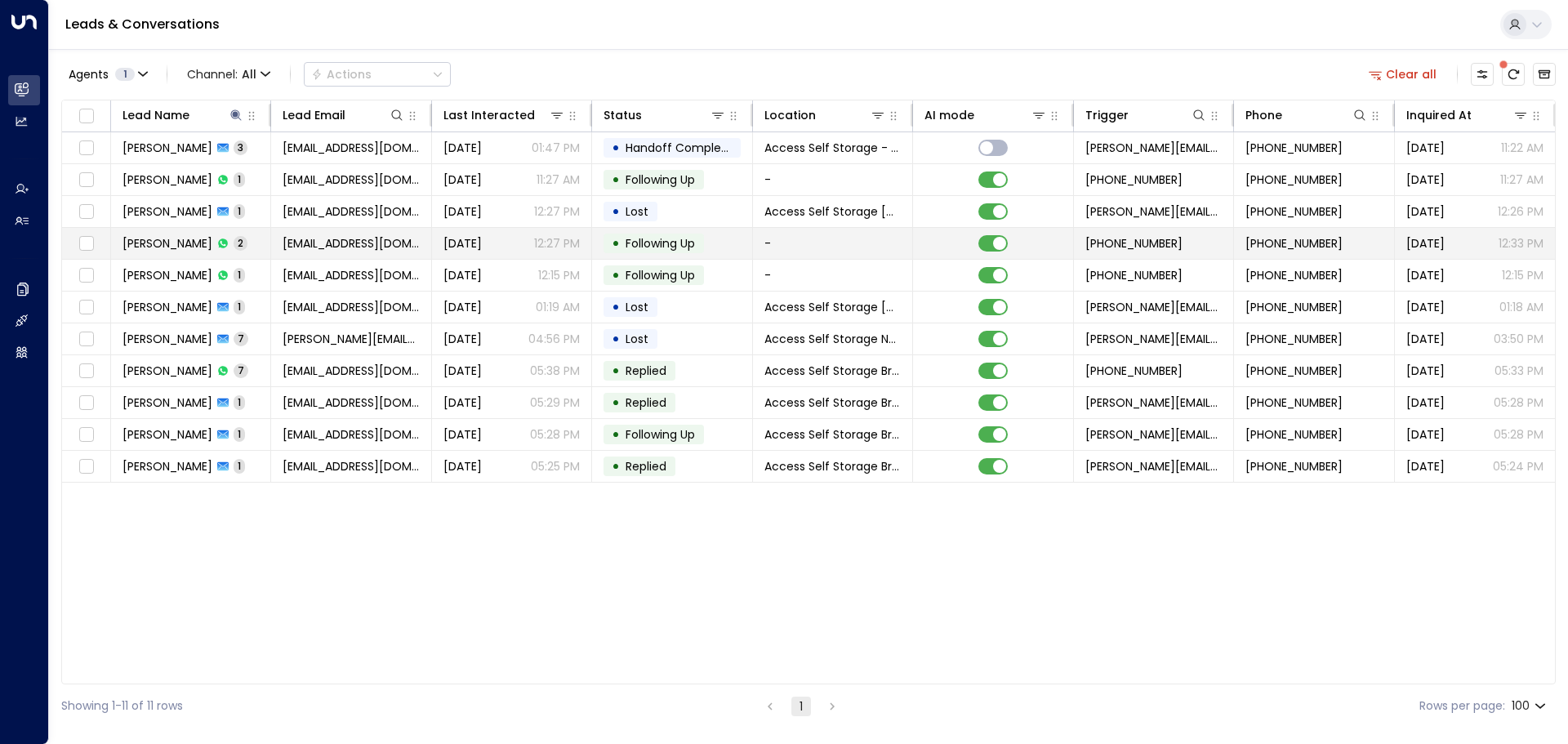
click at [150, 235] on span "[PERSON_NAME]" at bounding box center [167, 243] width 90 height 17
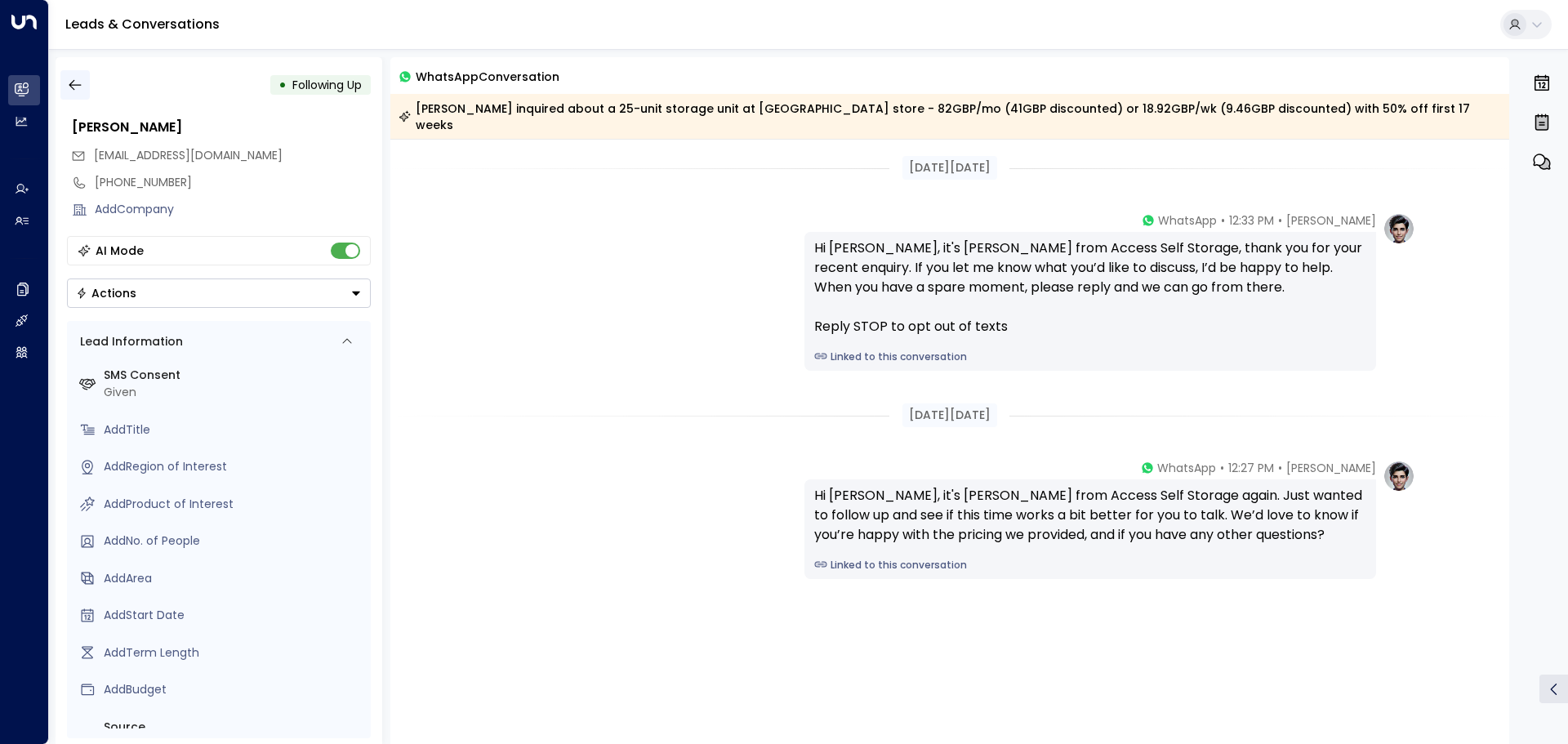
click at [79, 72] on button "button" at bounding box center [75, 85] width 30 height 30
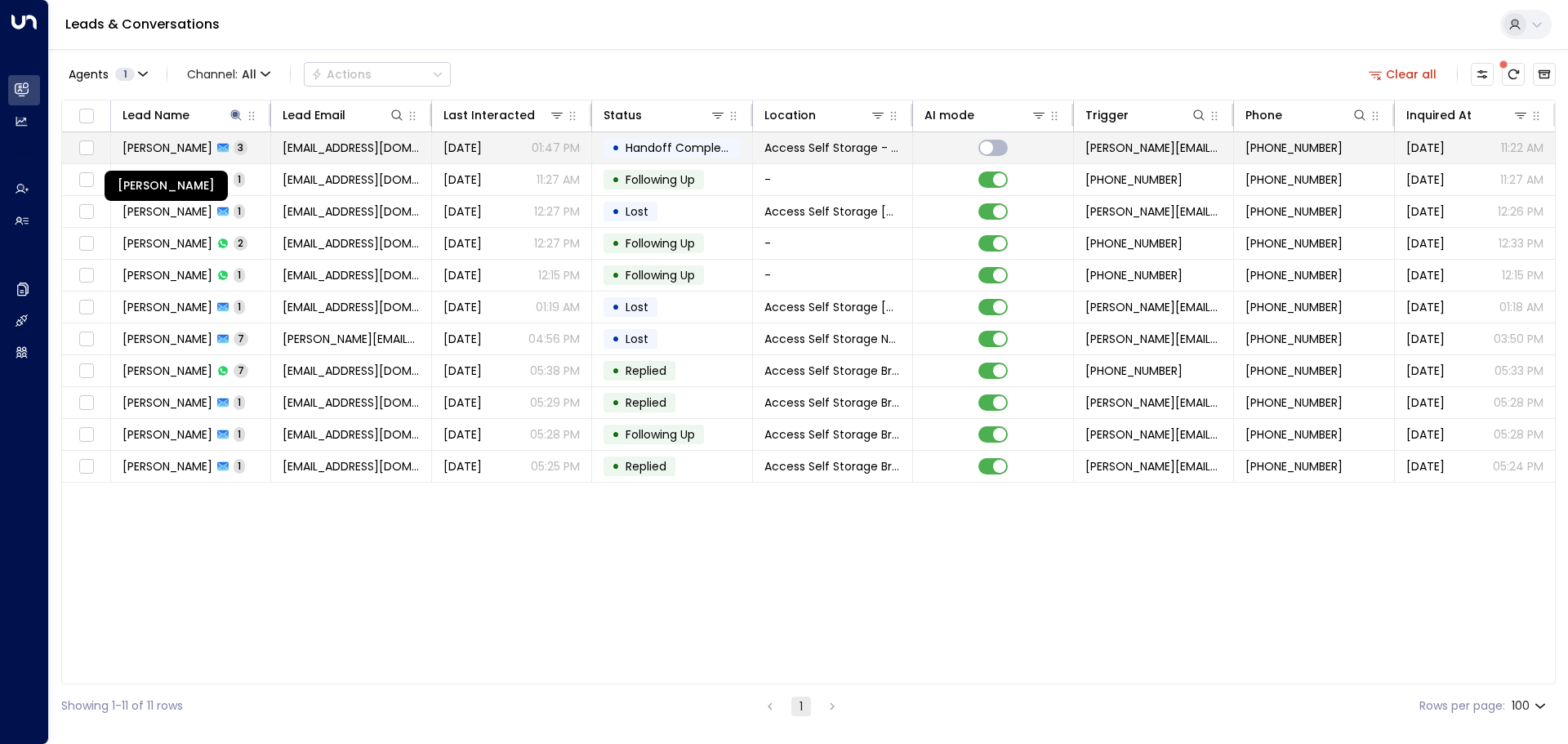
click at [151, 144] on span "[PERSON_NAME]" at bounding box center [167, 147] width 90 height 17
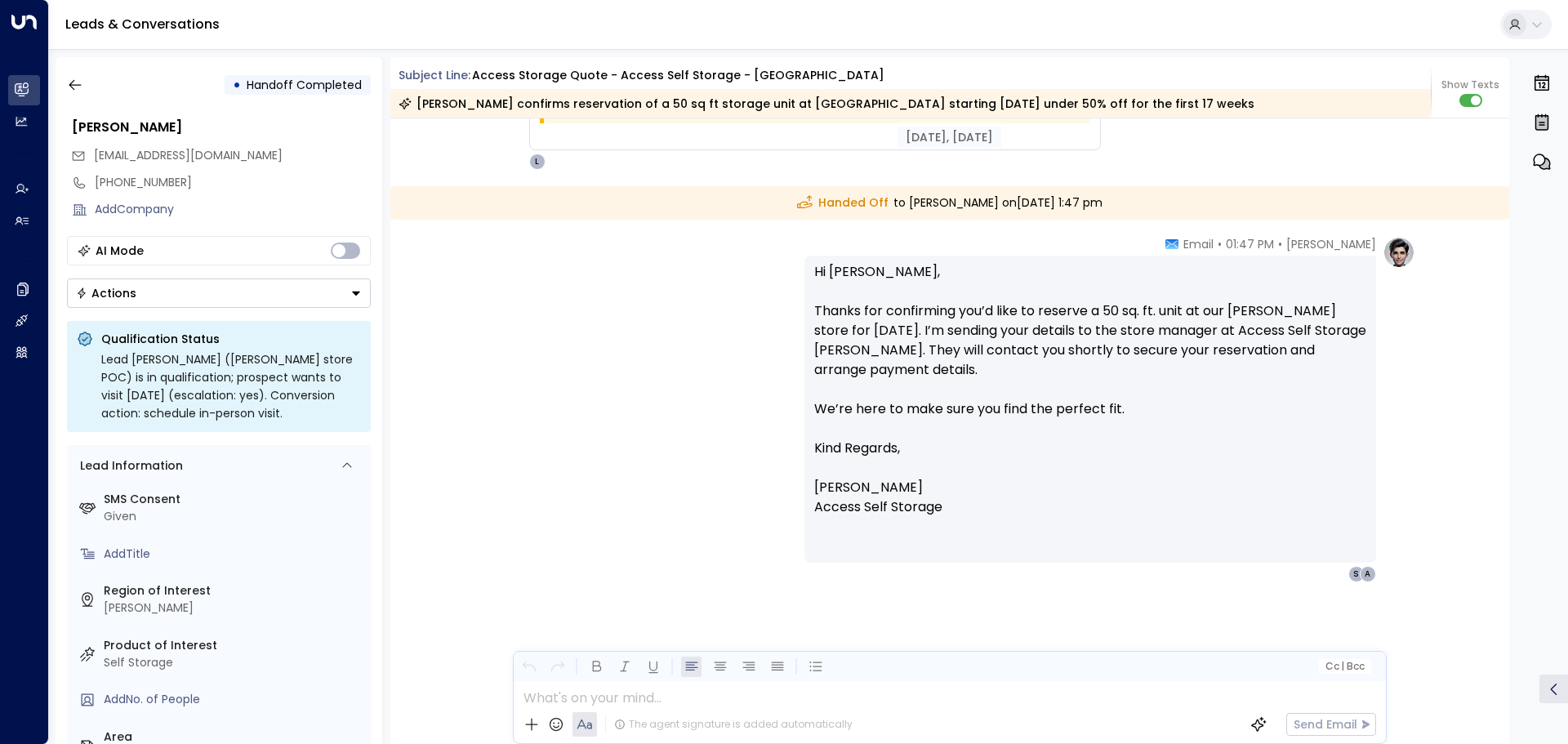
scroll to position [1696, 0]
click at [81, 81] on icon "button" at bounding box center [75, 84] width 17 height 17
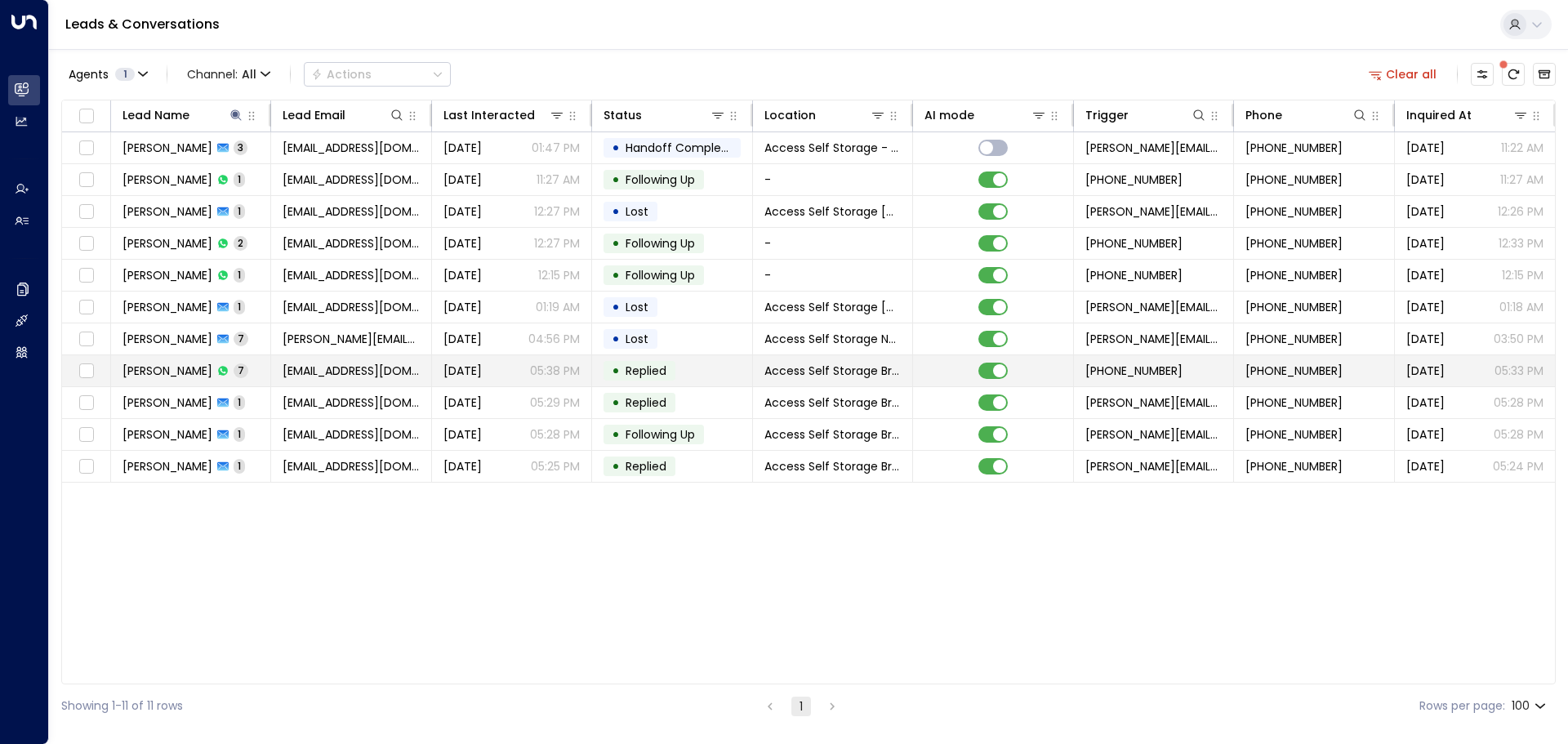
click at [181, 374] on span "[PERSON_NAME]" at bounding box center [167, 371] width 90 height 17
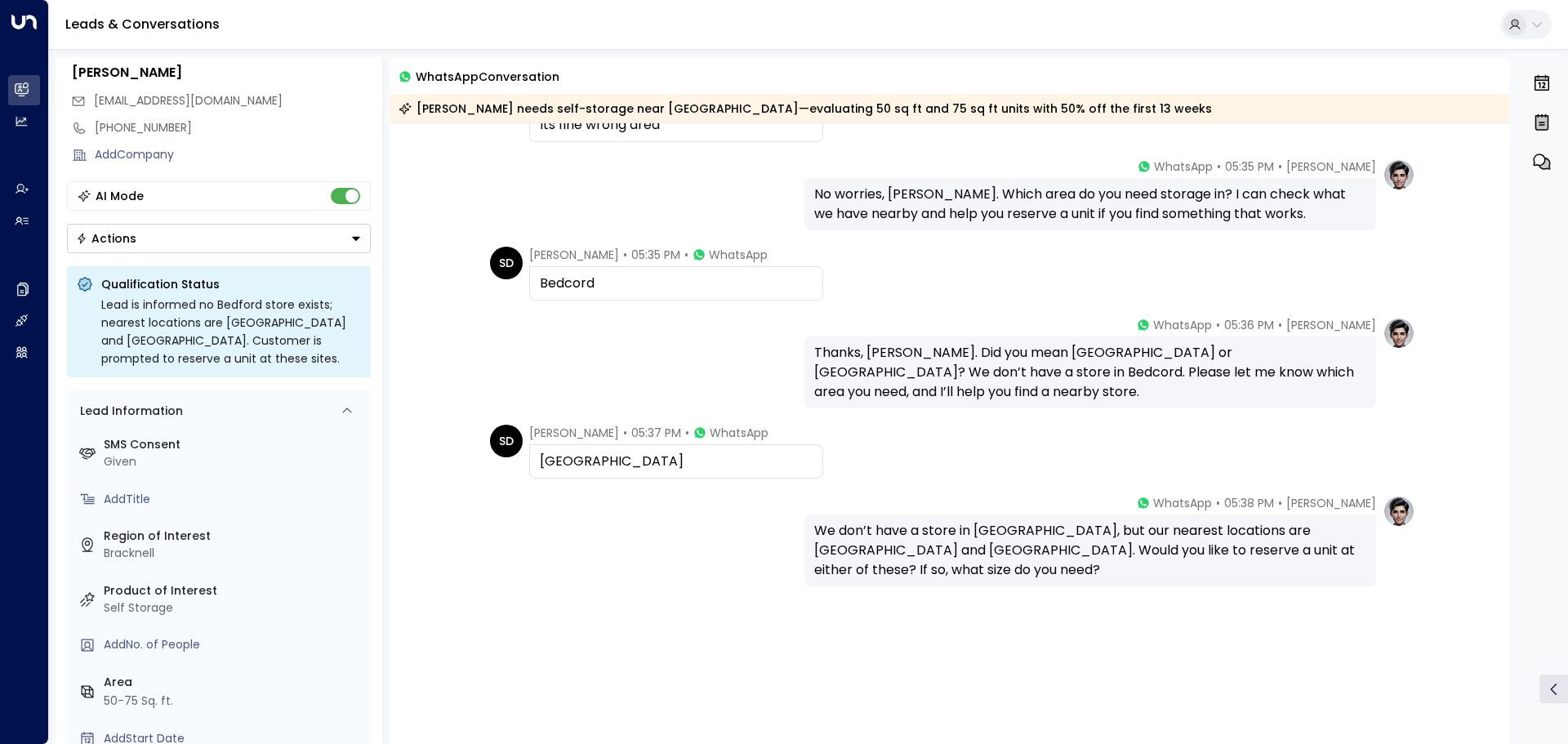
scroll to position [82, 0]
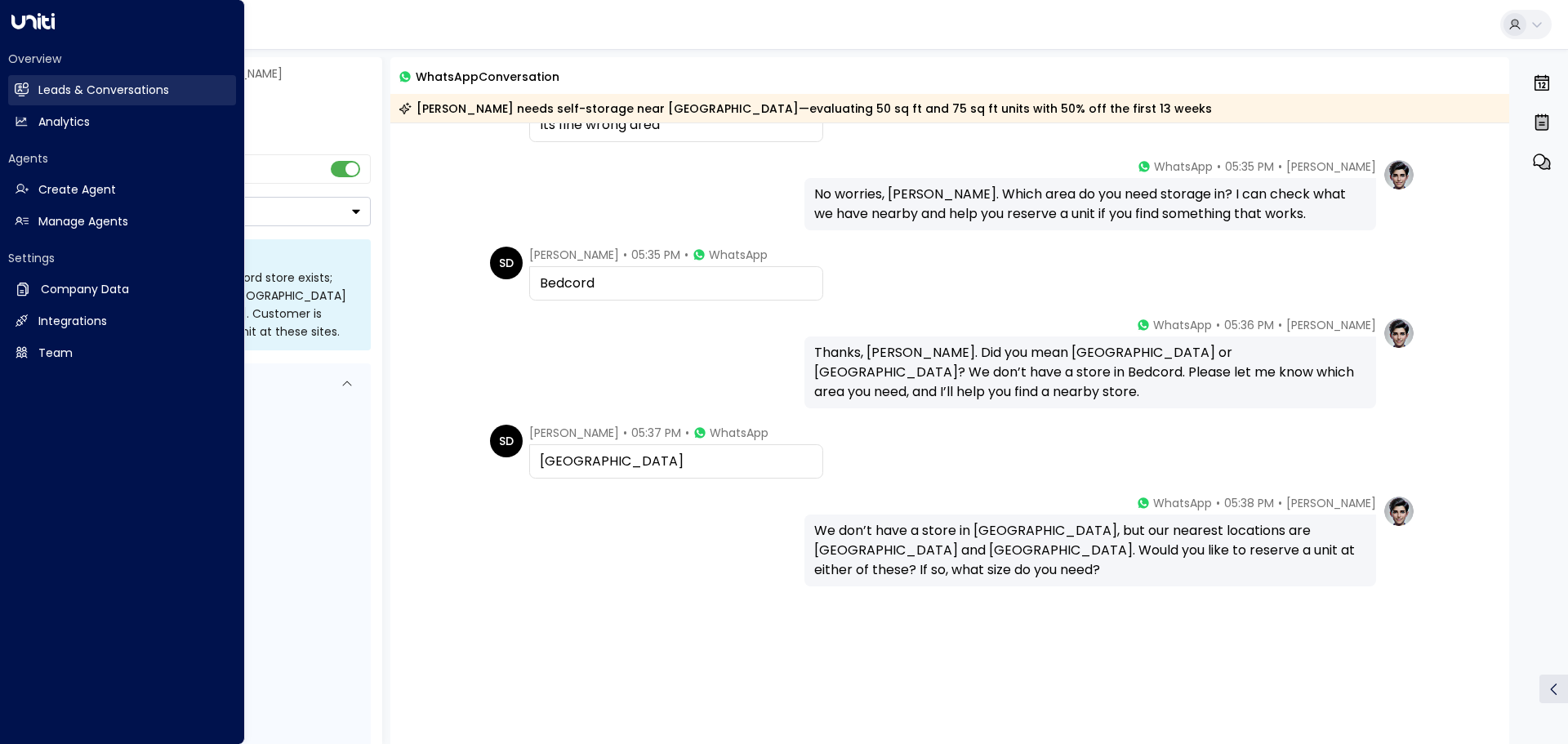
click at [72, 90] on h2 "Leads & Conversations" at bounding box center [104, 90] width 131 height 17
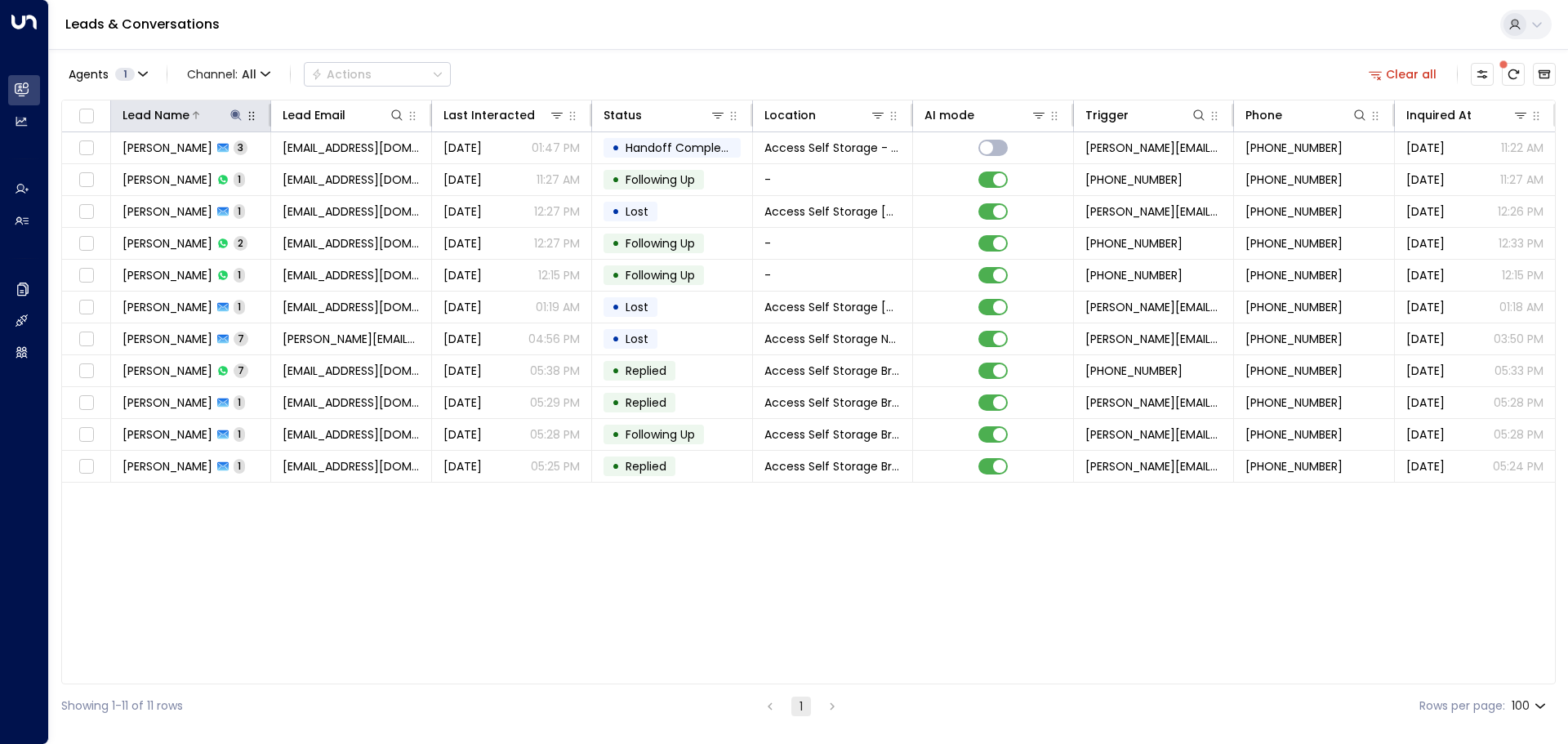
click at [239, 117] on icon at bounding box center [236, 115] width 10 height 10
click at [334, 174] on icon "button" at bounding box center [339, 174] width 10 height 10
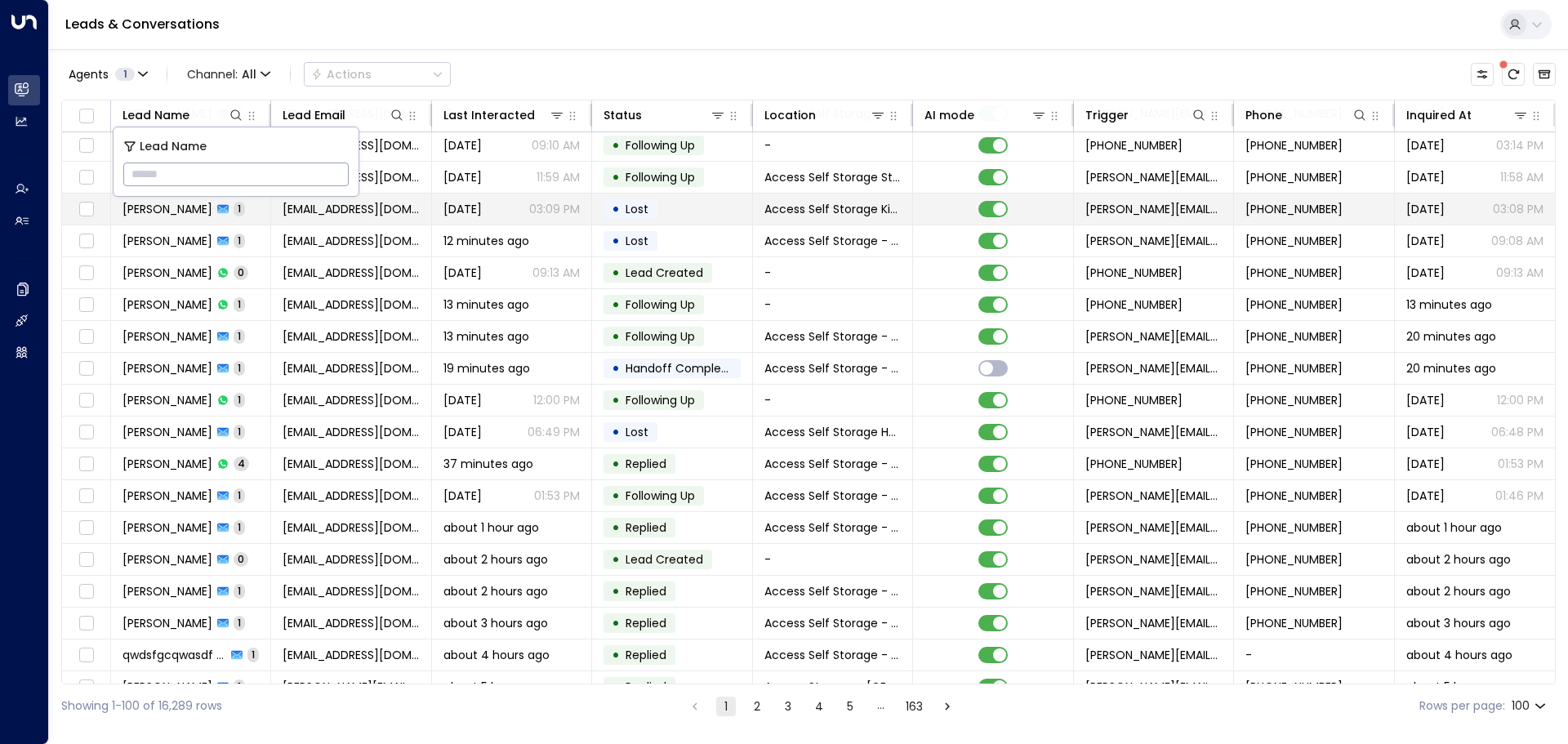
scroll to position [408, 0]
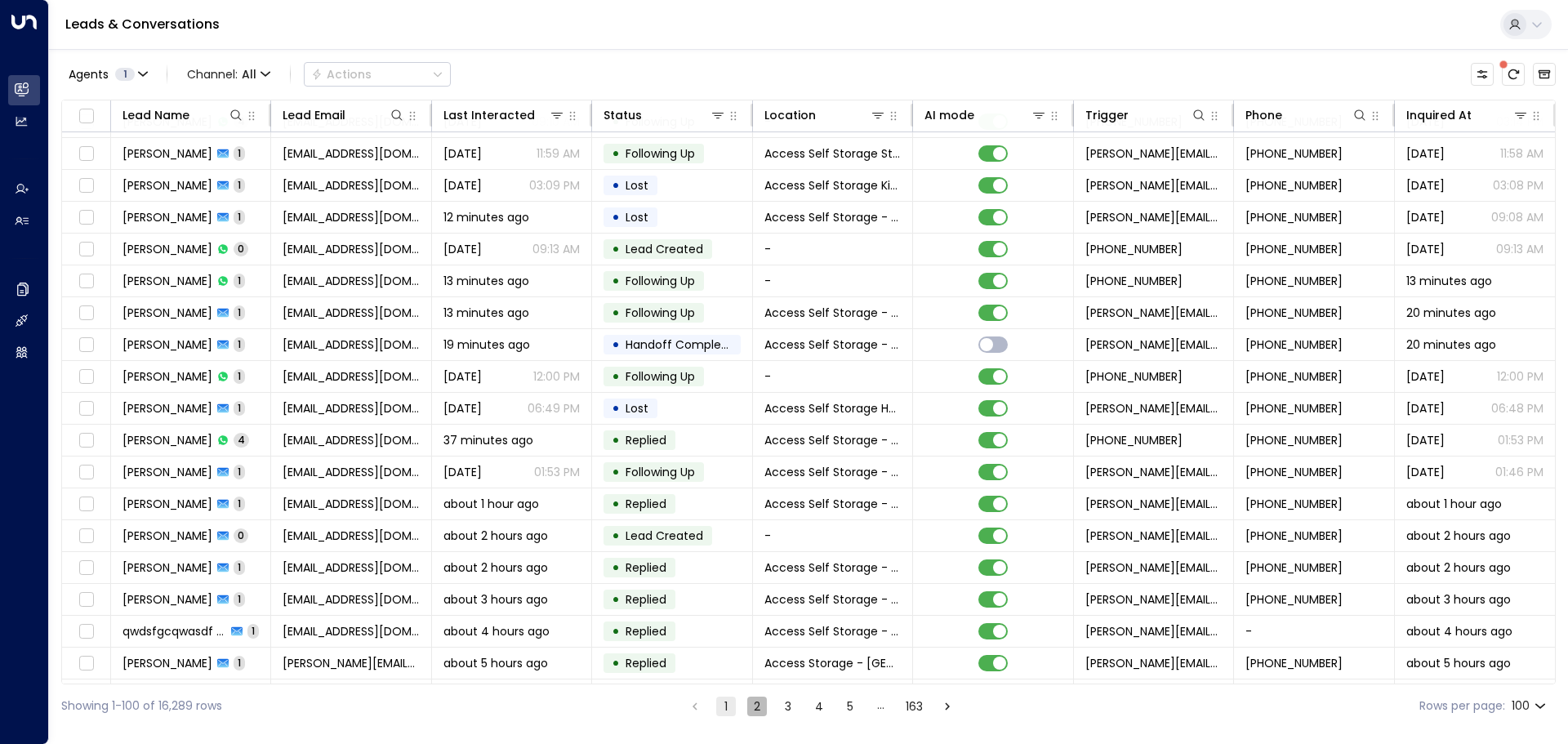
click at [759, 701] on button "2" at bounding box center [757, 706] width 20 height 20
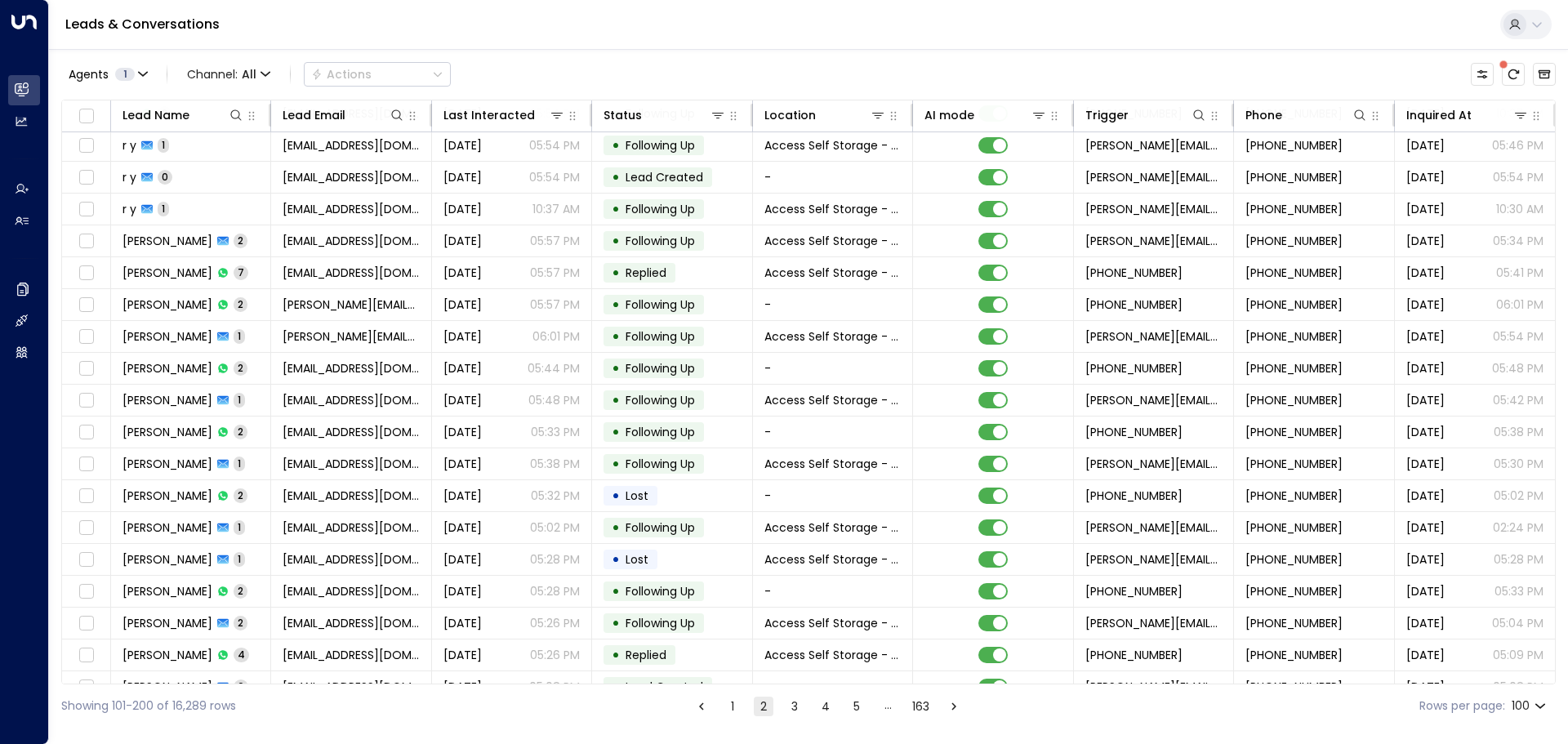
scroll to position [408, 0]
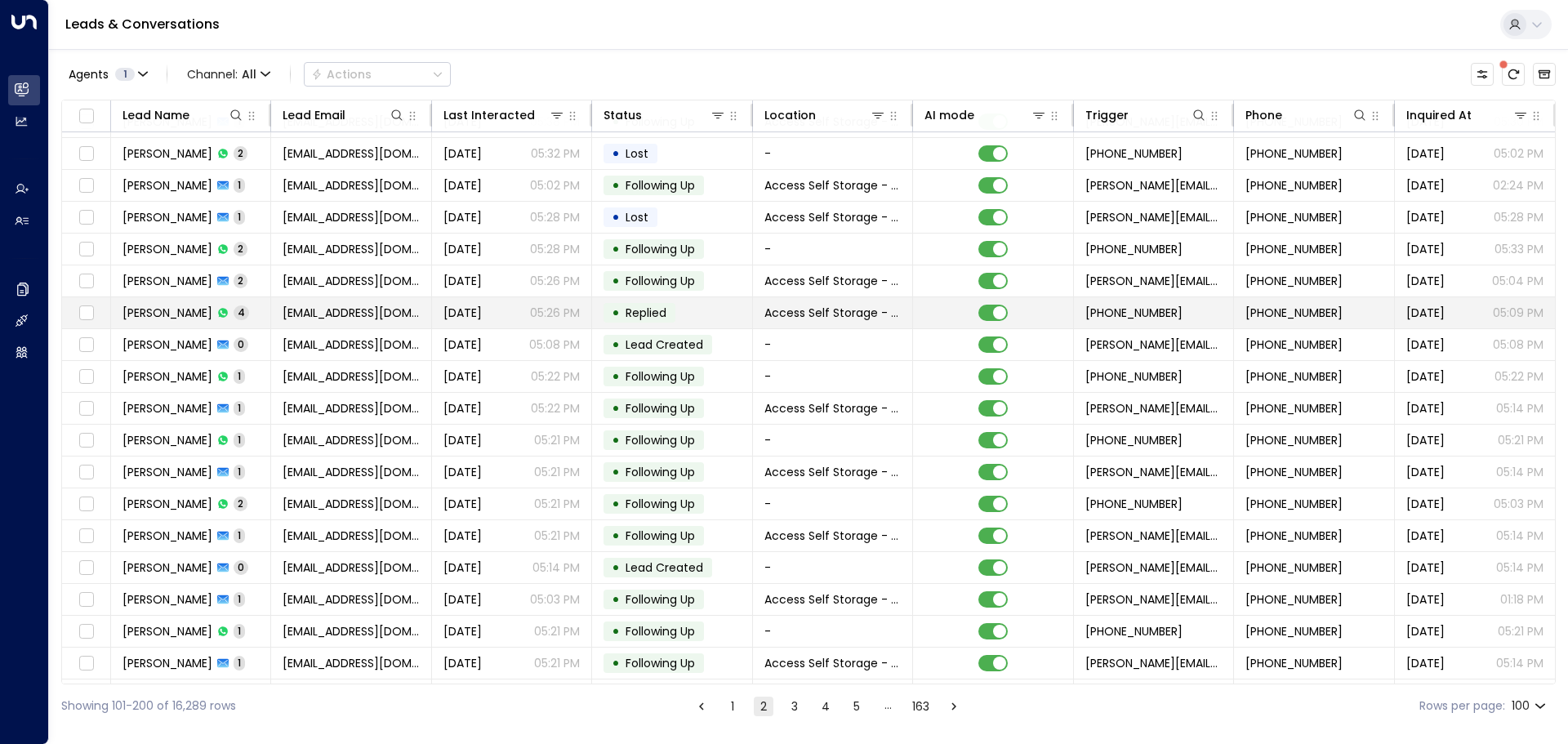
click at [258, 317] on td "[PERSON_NAME] 4" at bounding box center [192, 312] width 160 height 31
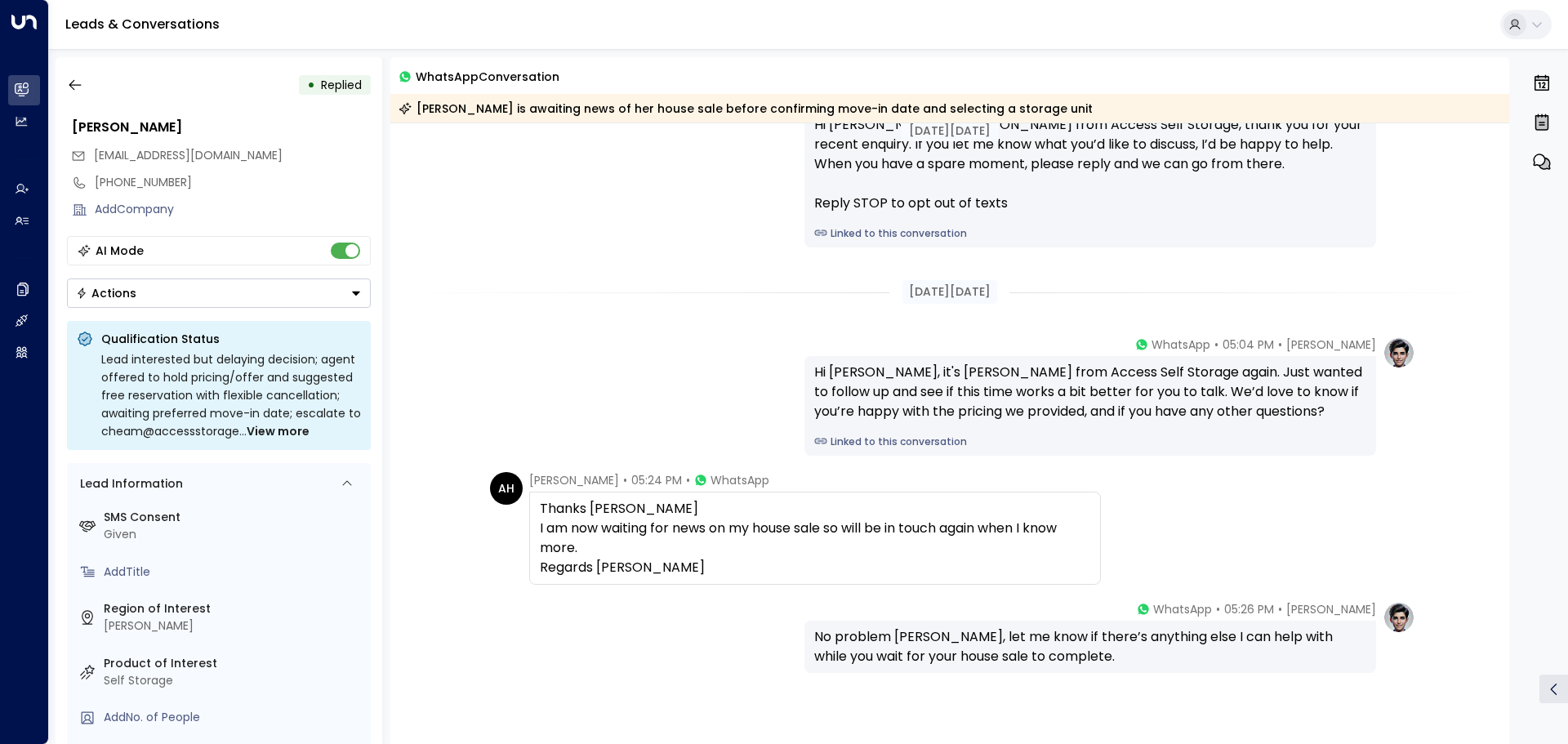
scroll to position [199, 0]
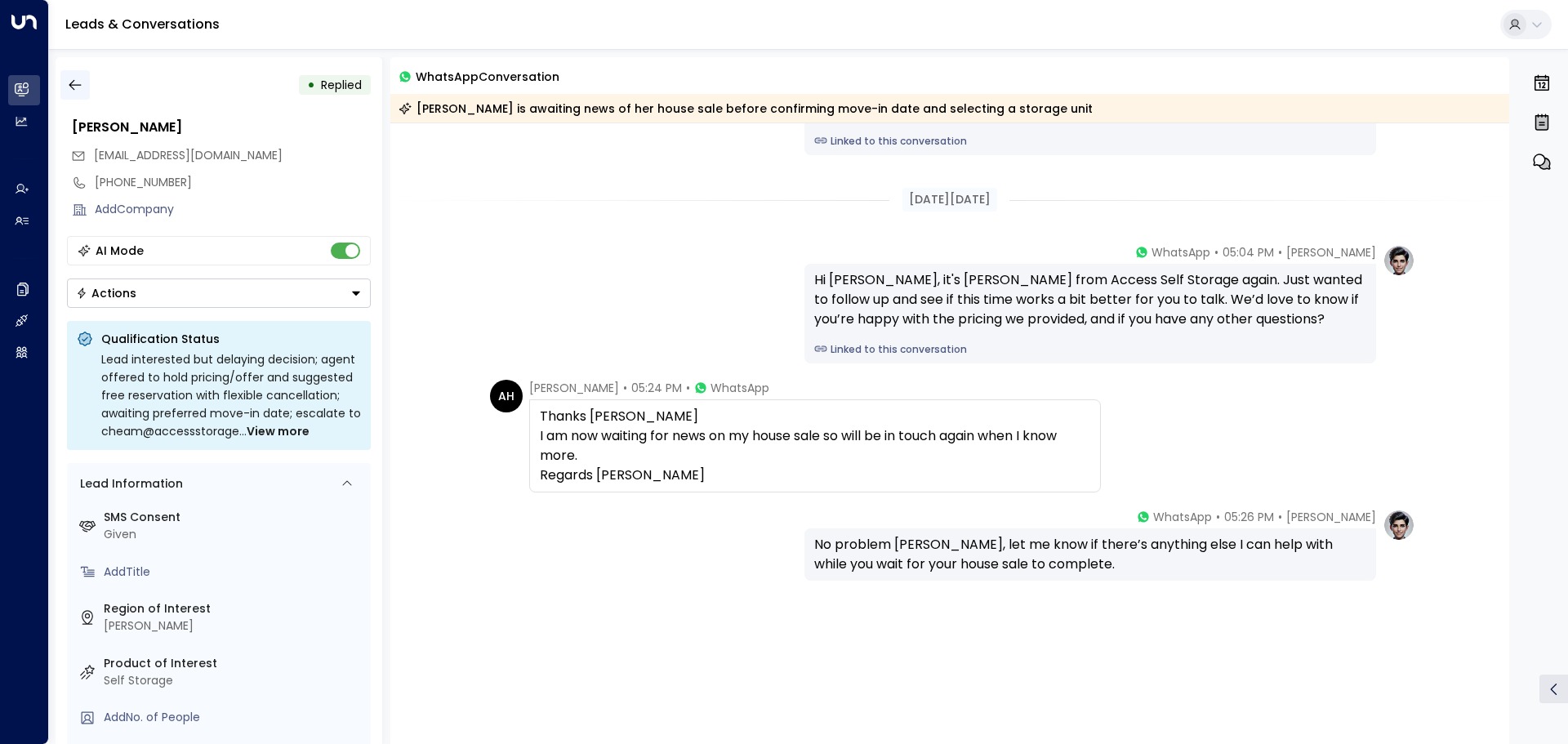
click at [73, 92] on icon "button" at bounding box center [75, 84] width 17 height 17
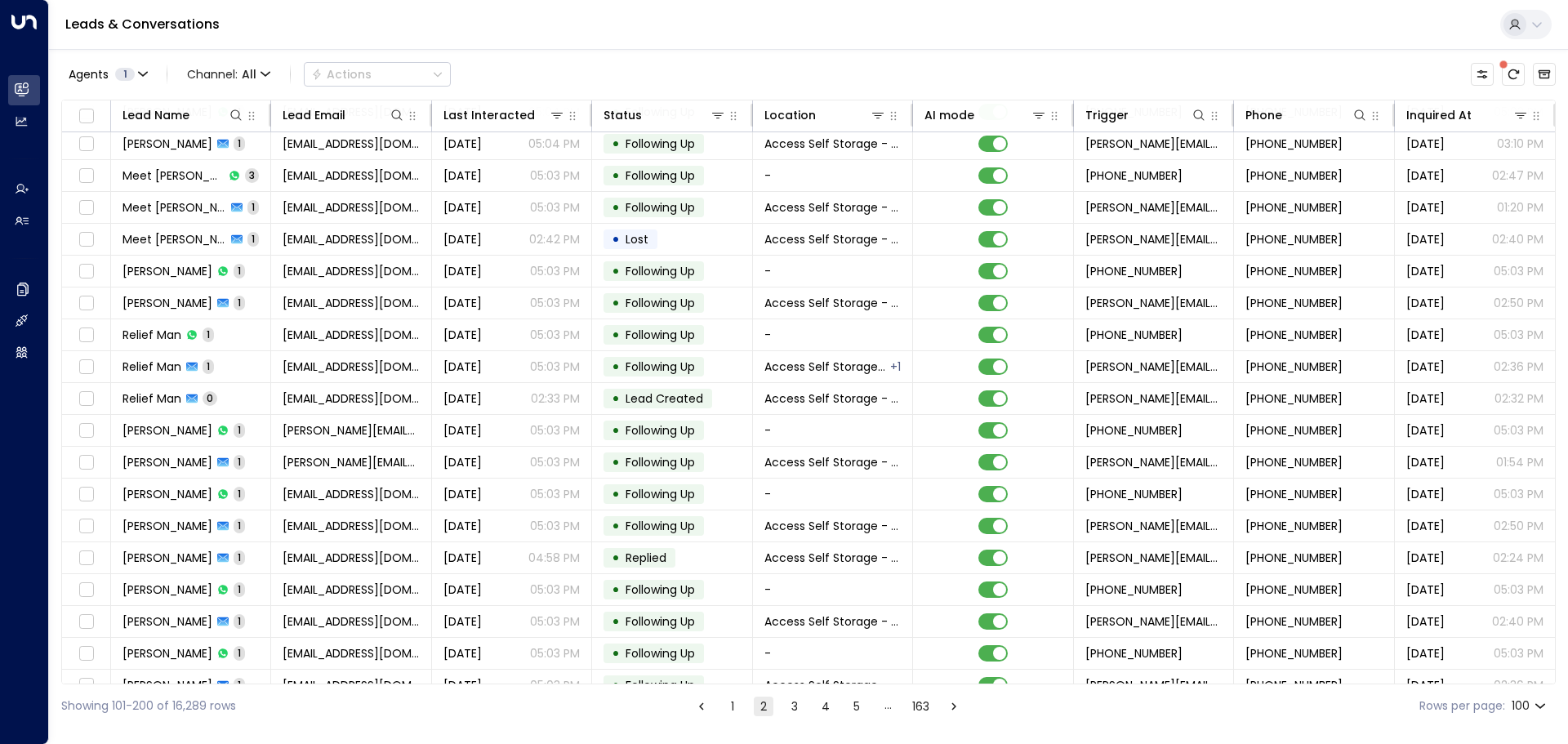
scroll to position [2041, 0]
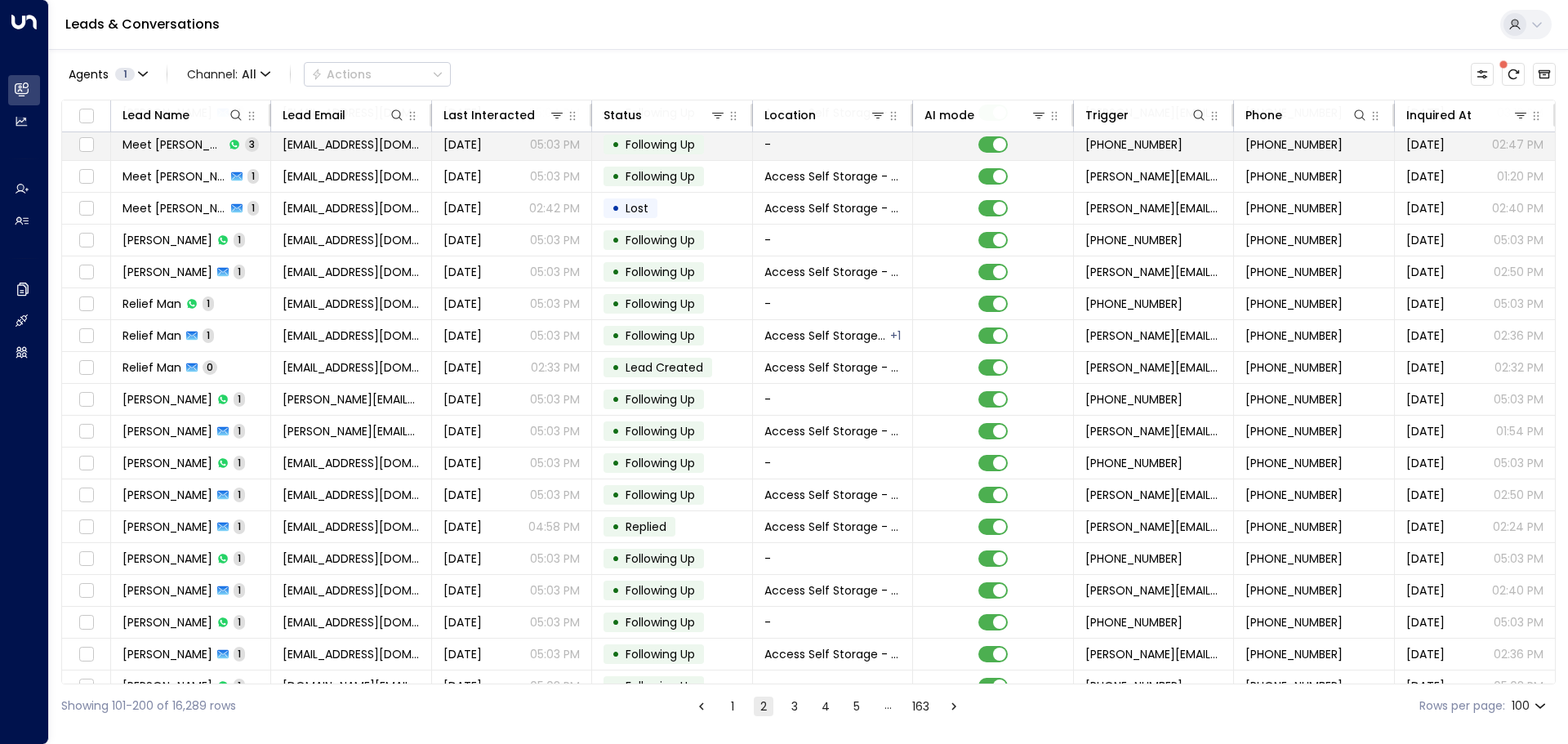
click at [240, 144] on td "Meet [PERSON_NAME] 3" at bounding box center [192, 144] width 160 height 31
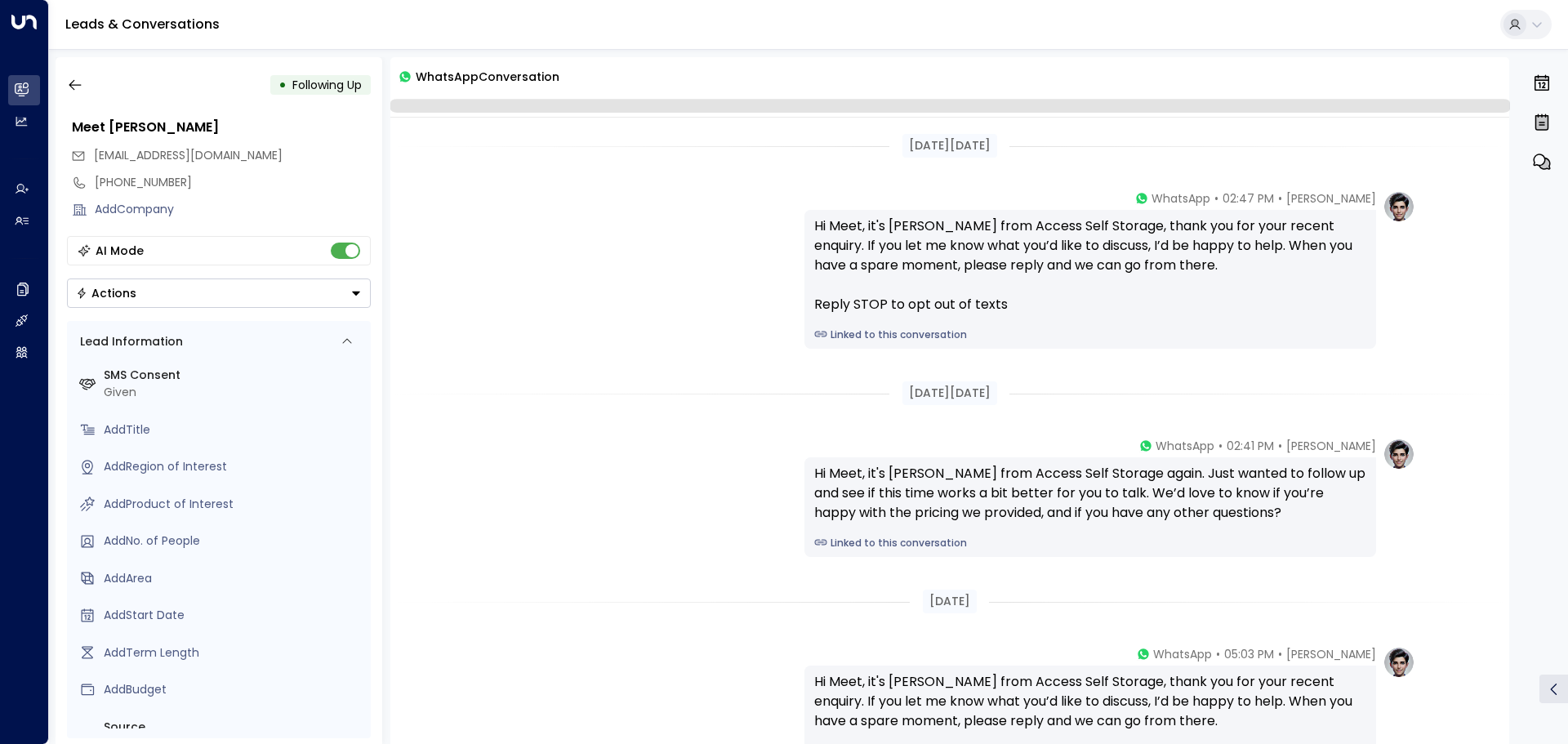
scroll to position [224, 0]
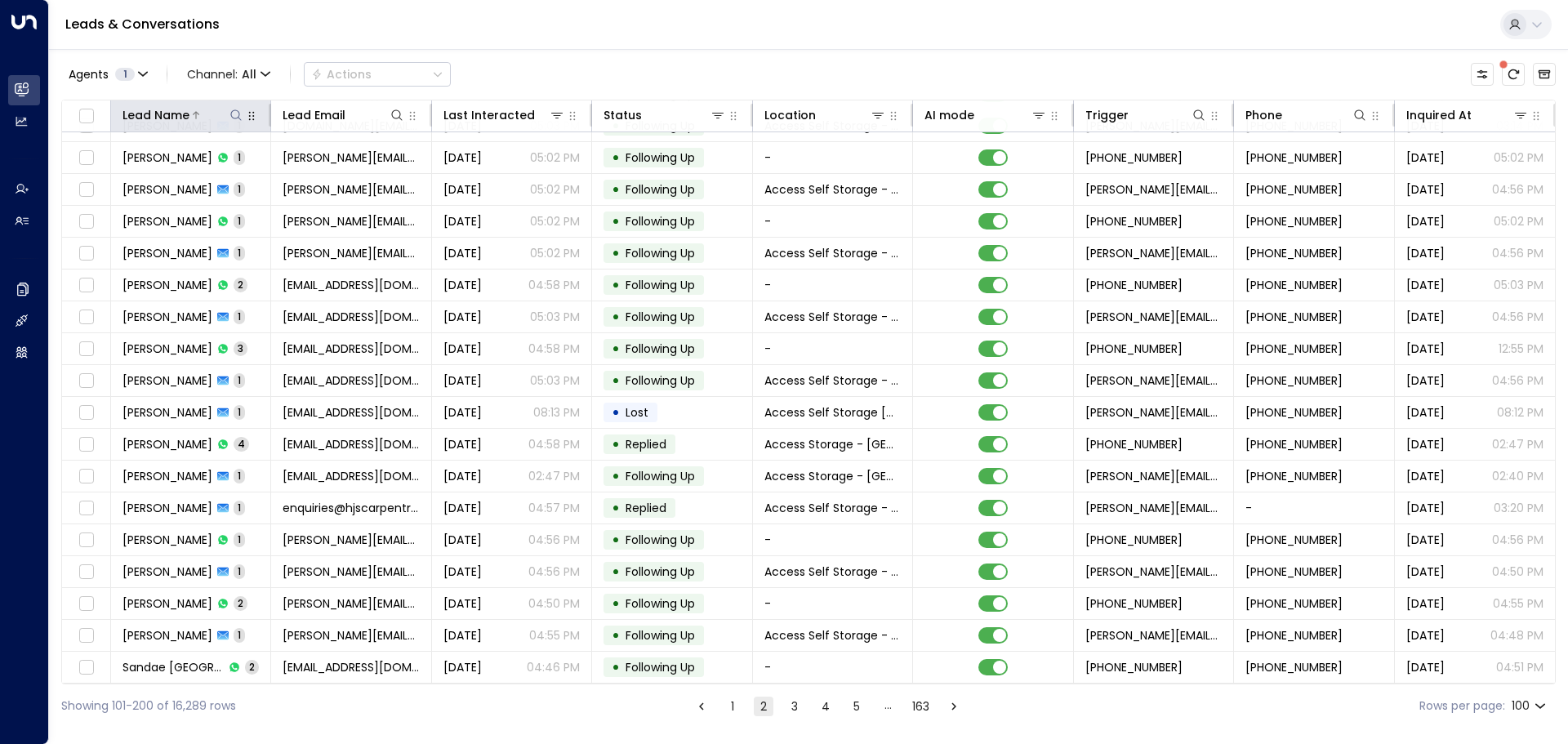
scroll to position [2638, 0]
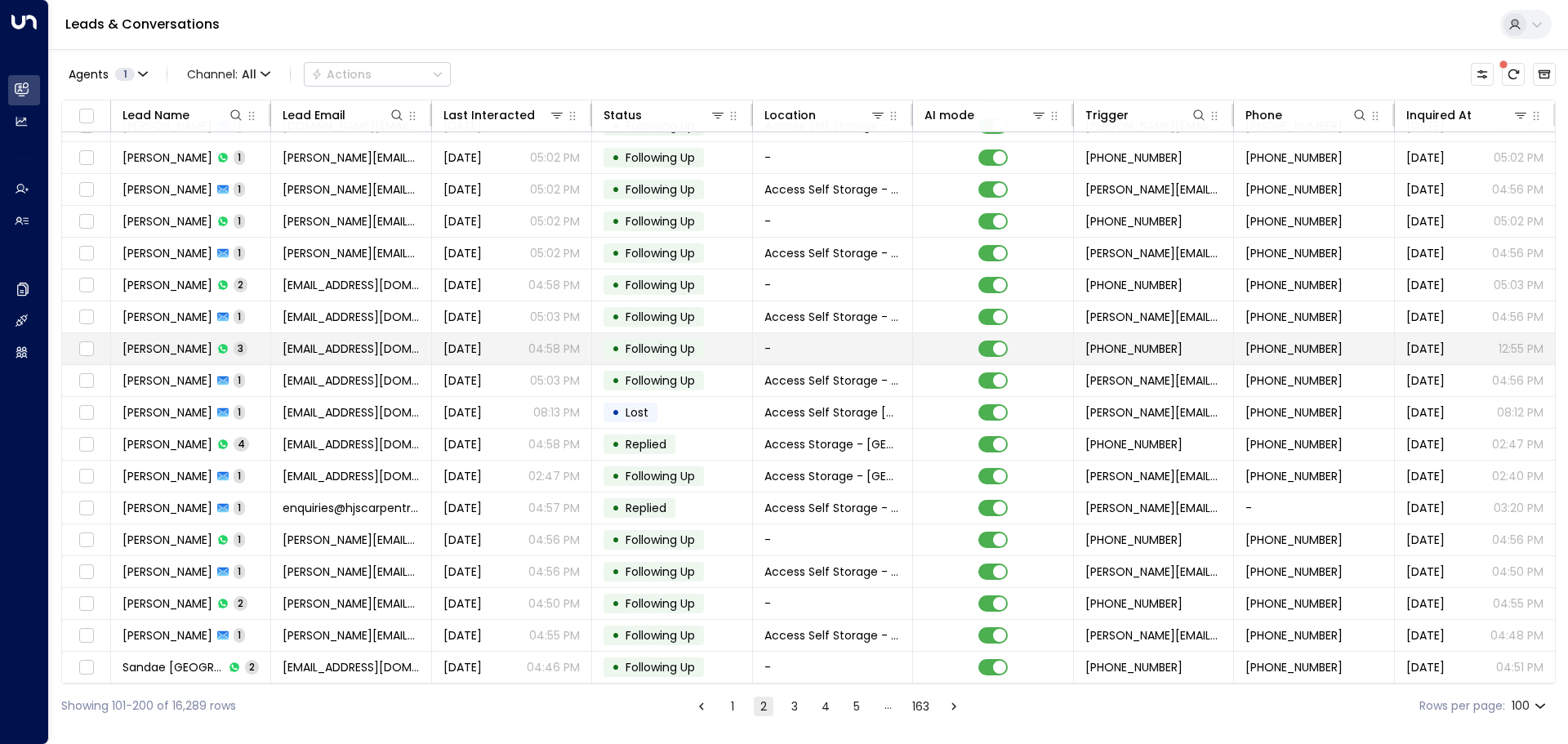
click at [255, 335] on td "[PERSON_NAME] 3" at bounding box center [192, 349] width 160 height 31
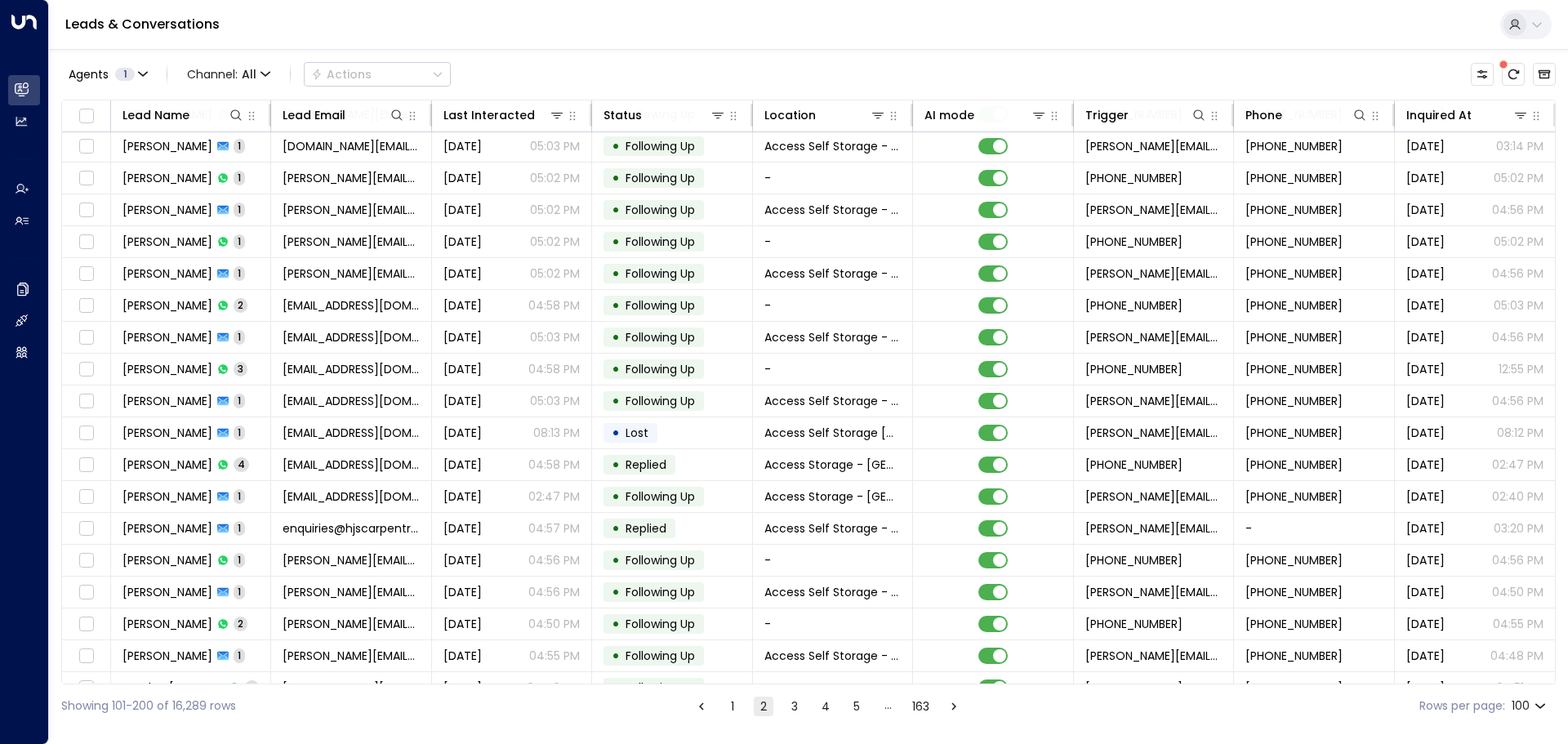
scroll to position [2638, 0]
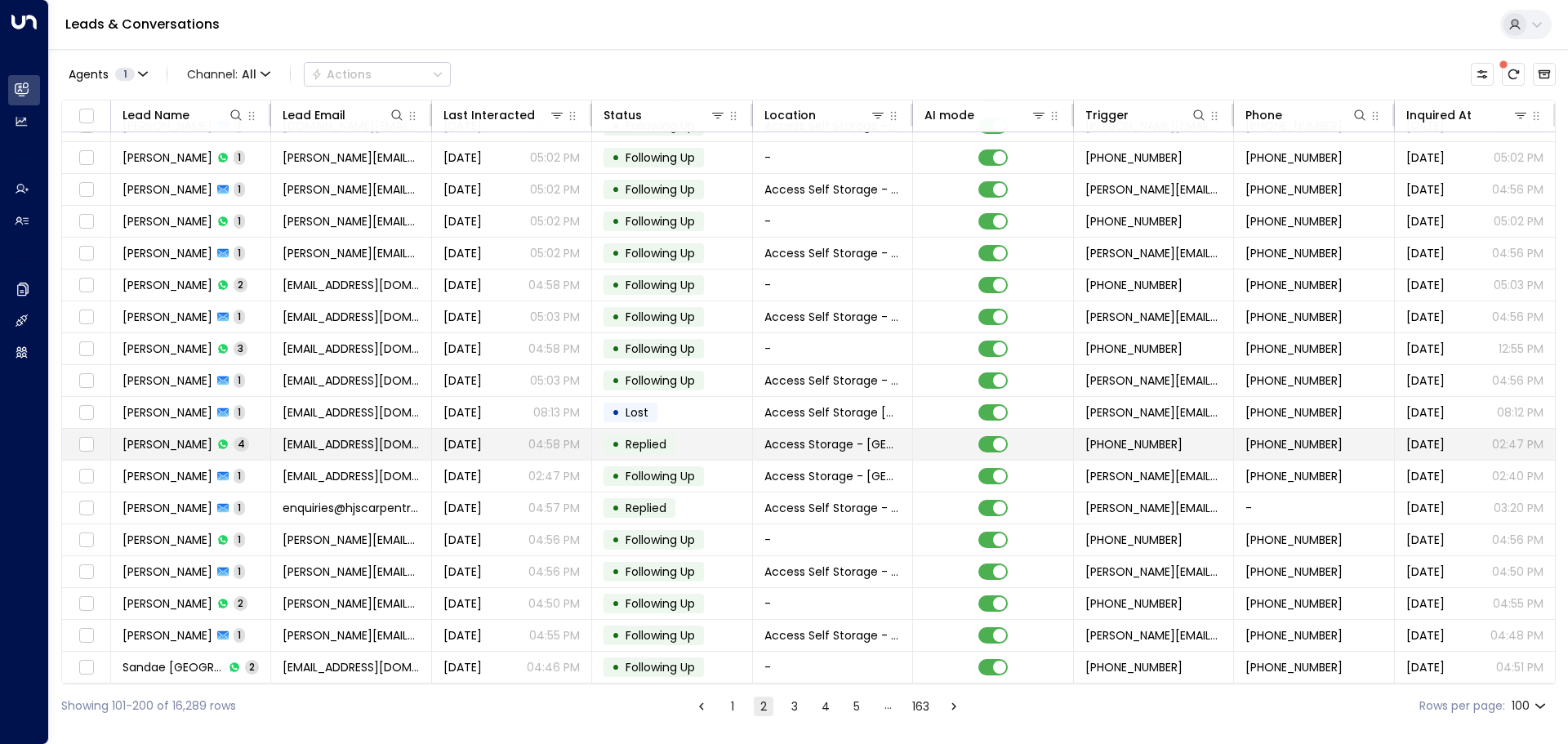
click at [252, 434] on td "[PERSON_NAME] 4" at bounding box center [192, 445] width 160 height 31
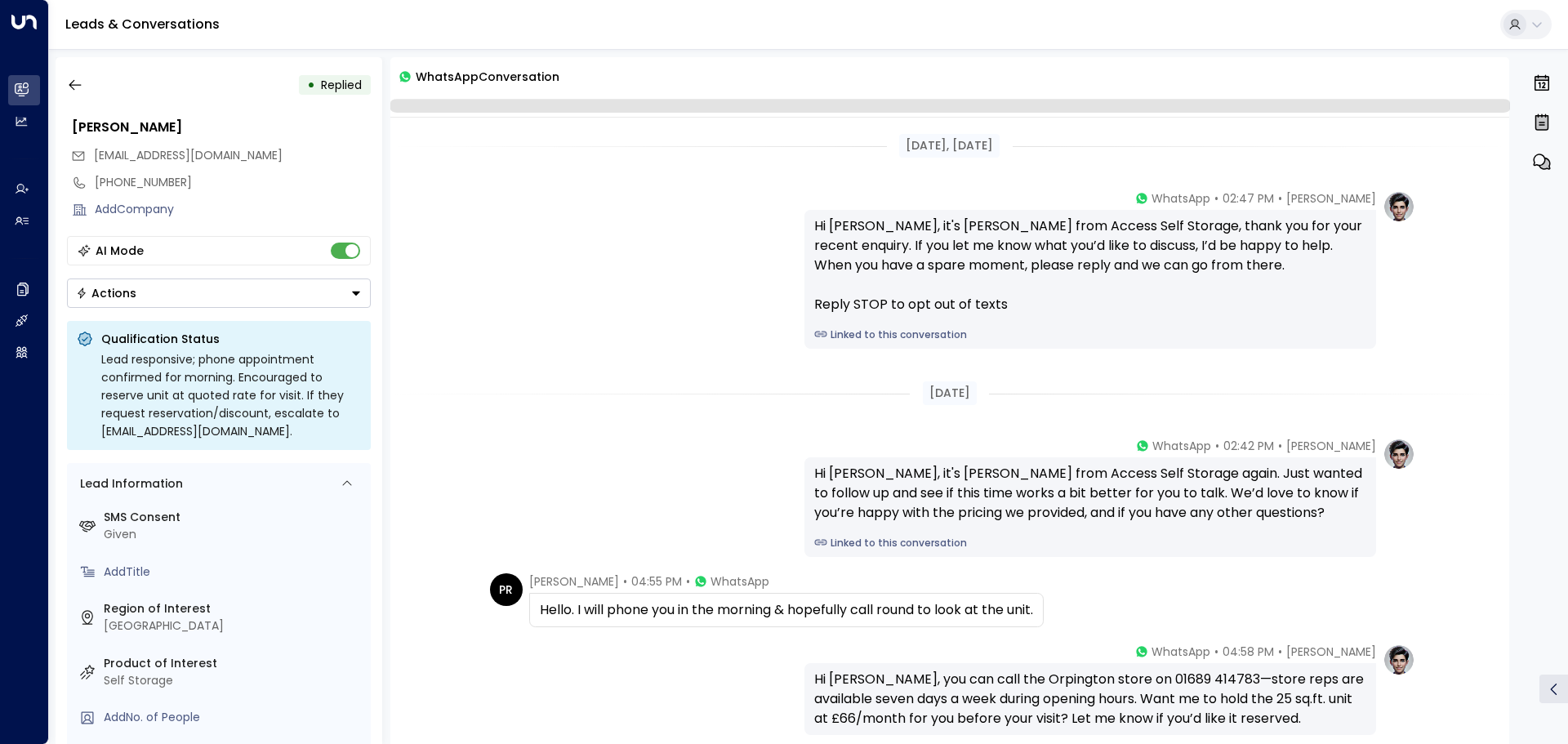
scroll to position [154, 0]
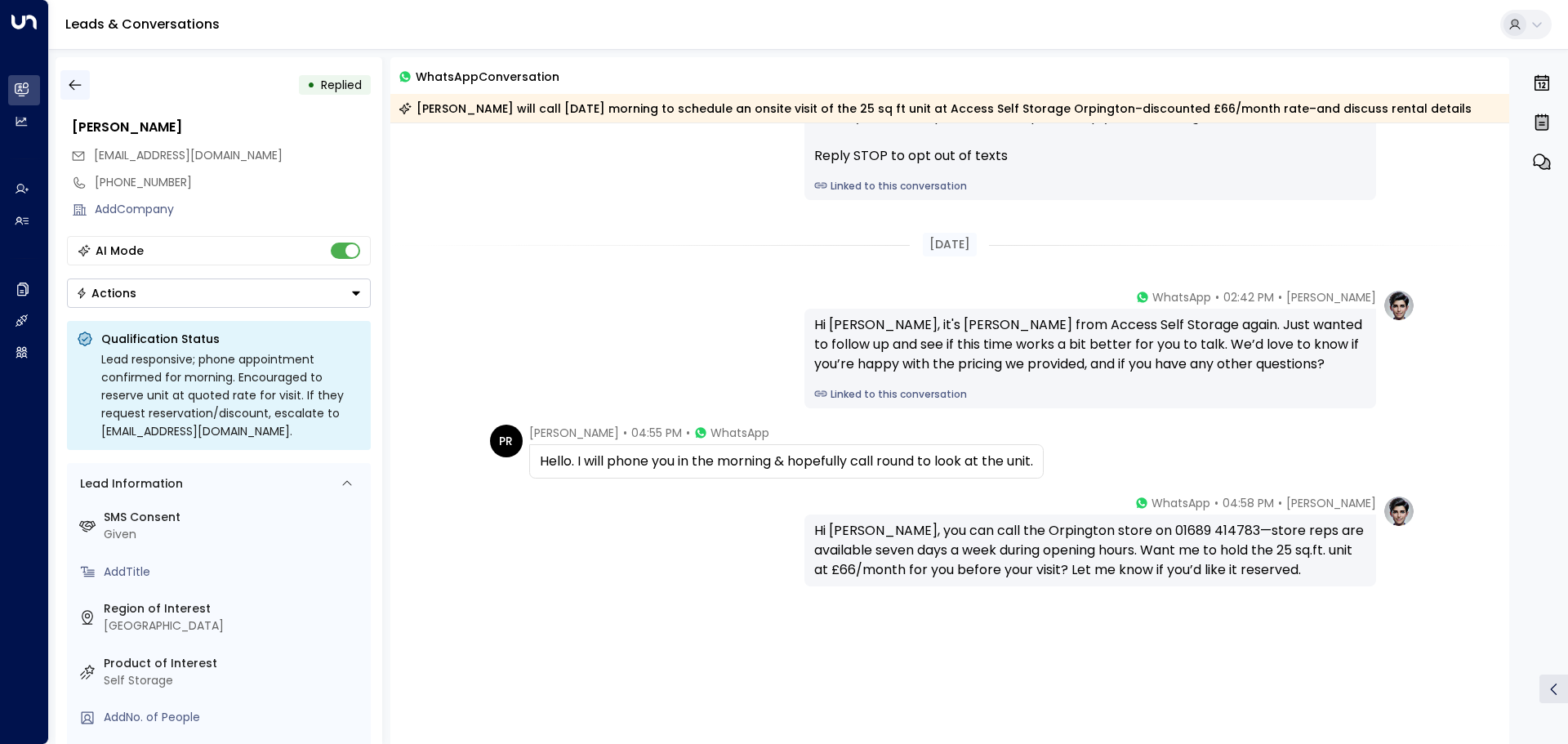
click at [84, 82] on button "button" at bounding box center [75, 85] width 30 height 30
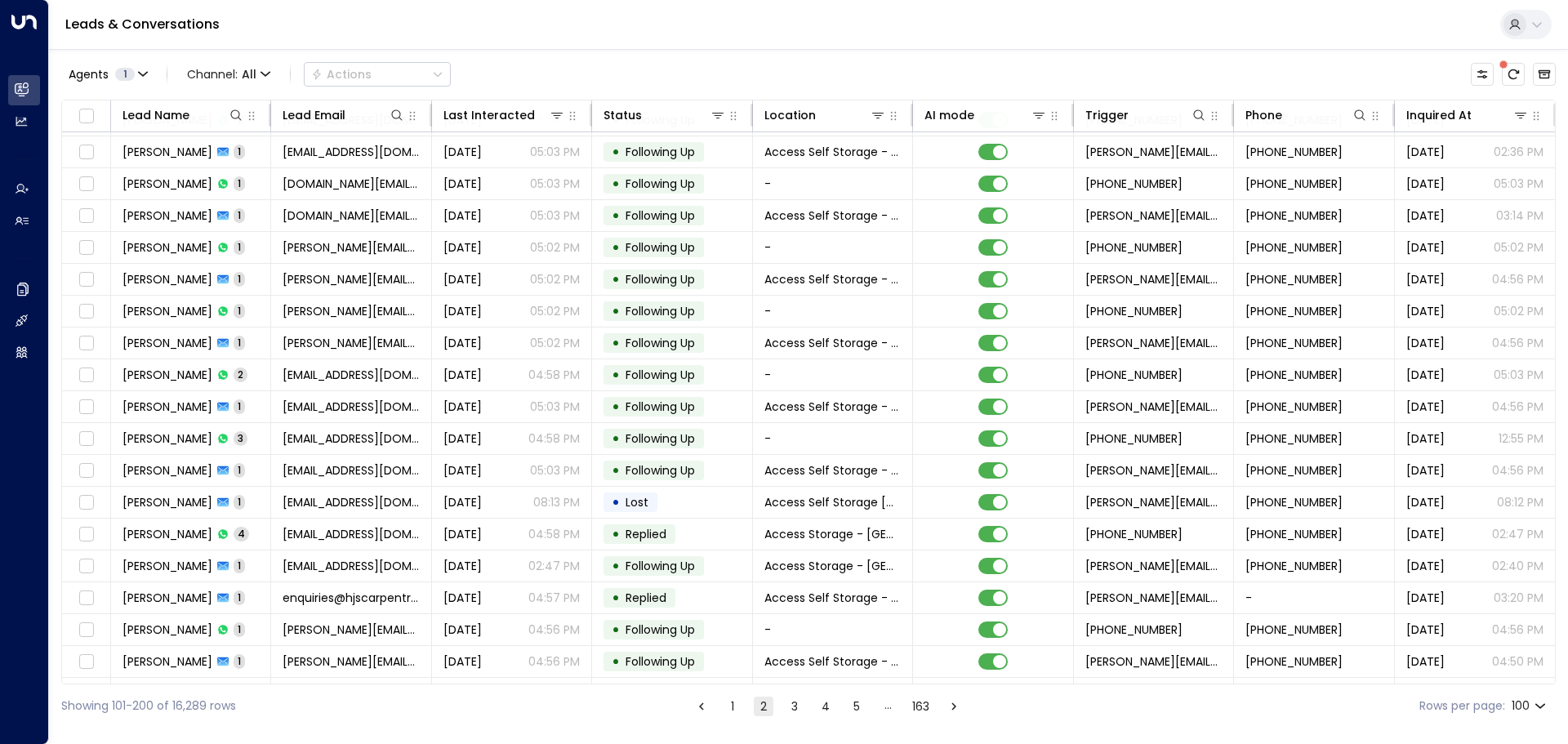
scroll to position [2638, 0]
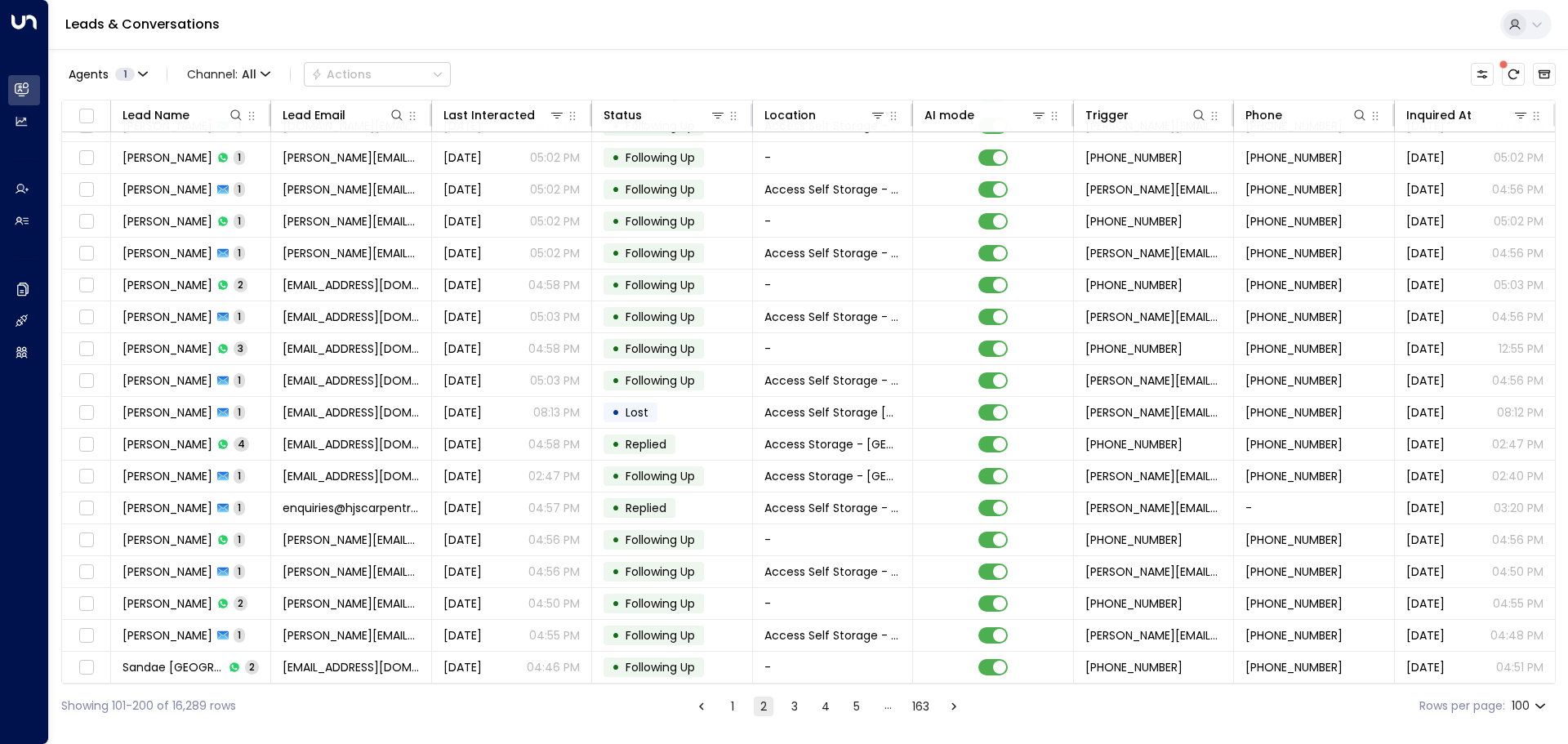
click at [799, 704] on button "3" at bounding box center [795, 706] width 20 height 20
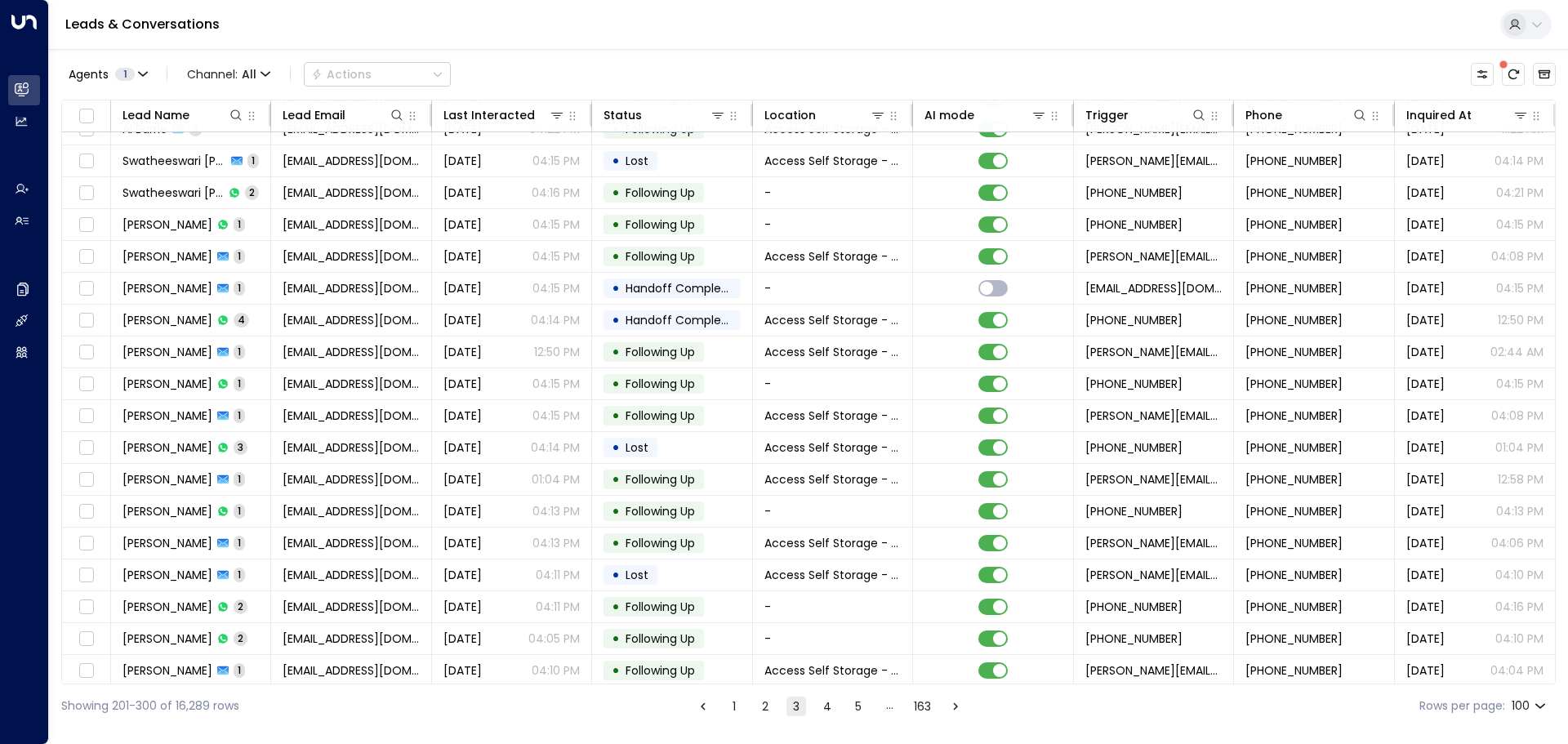
scroll to position [271, 0]
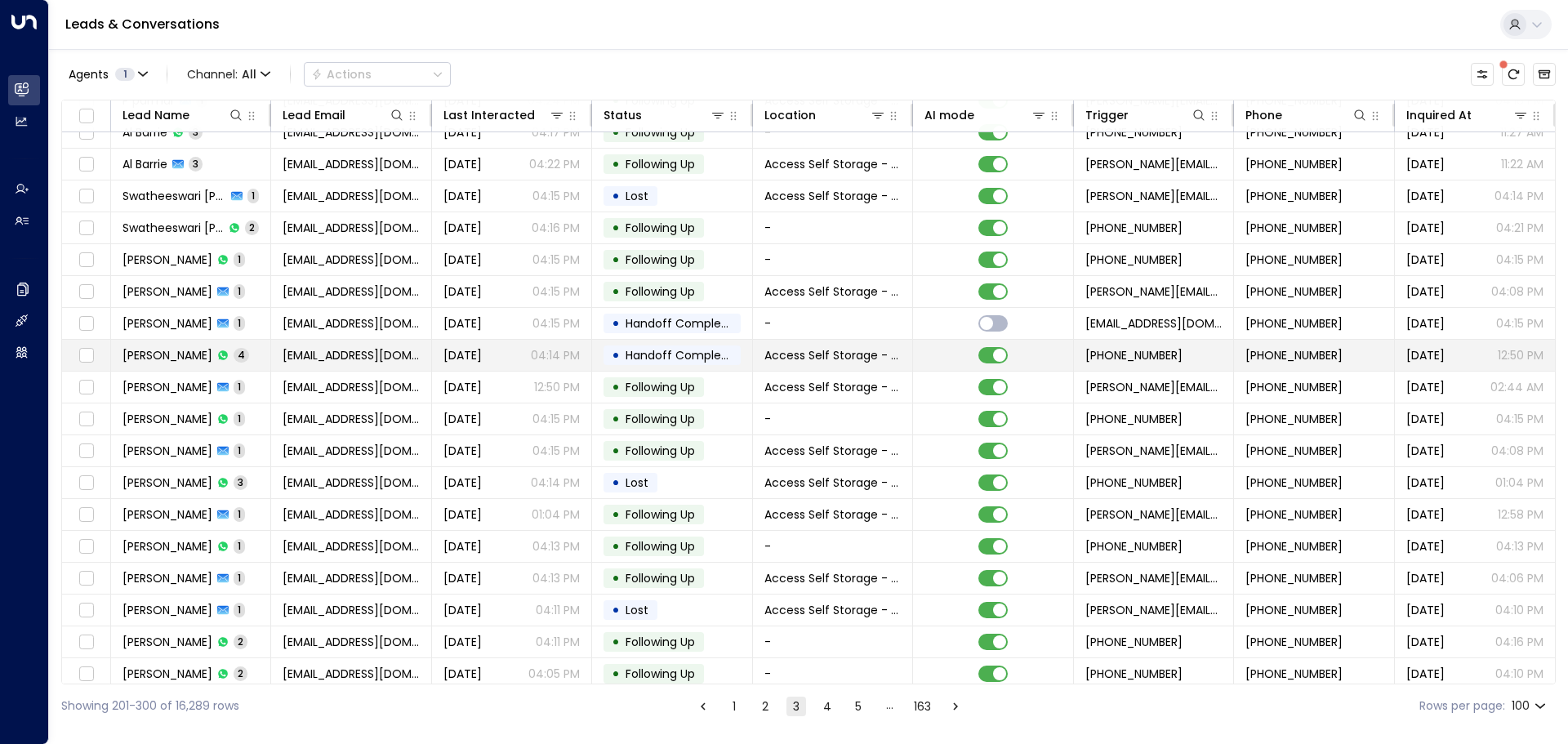
click at [276, 359] on td "[EMAIL_ADDRESS][DOMAIN_NAME]" at bounding box center [351, 355] width 160 height 31
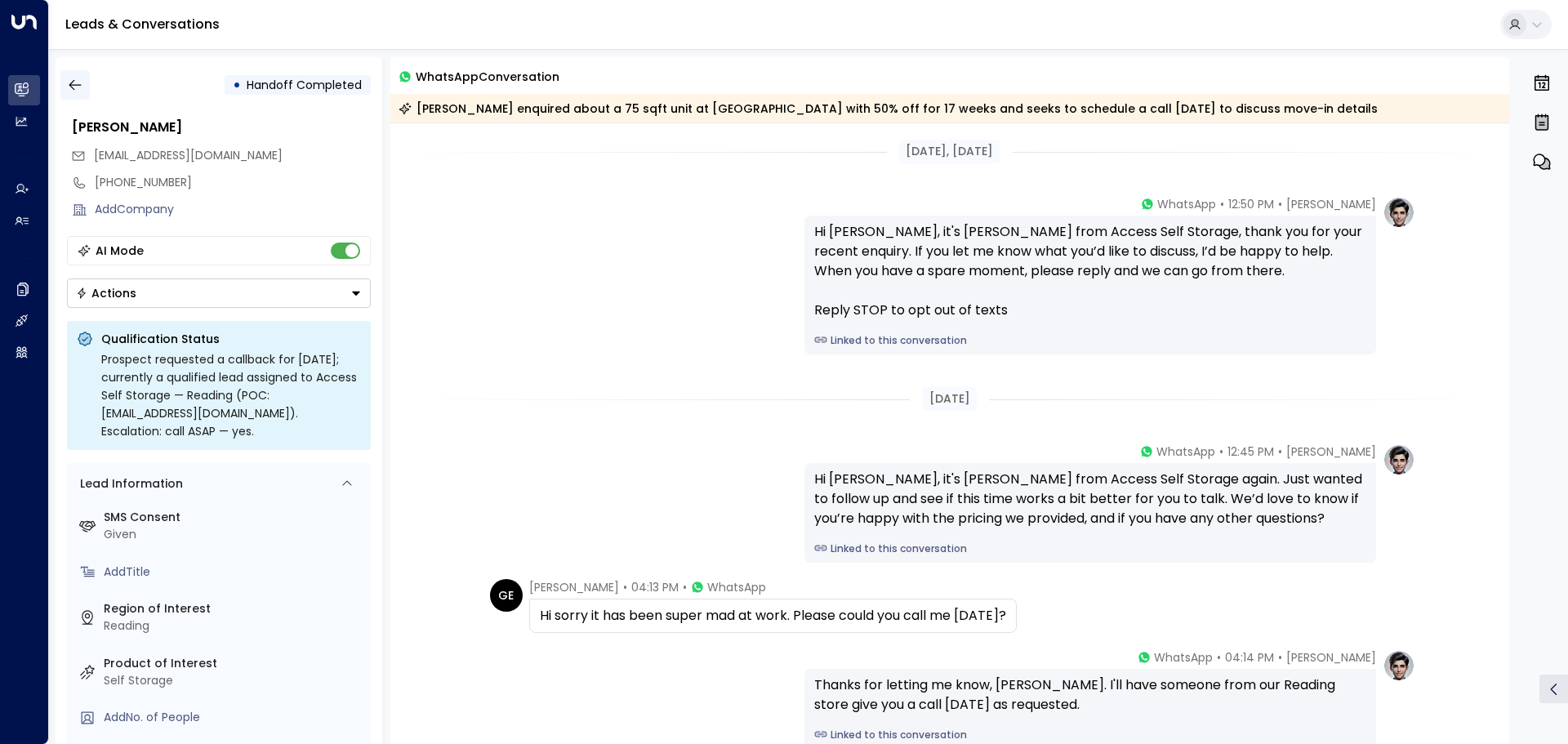
click at [77, 78] on icon "button" at bounding box center [75, 84] width 17 height 17
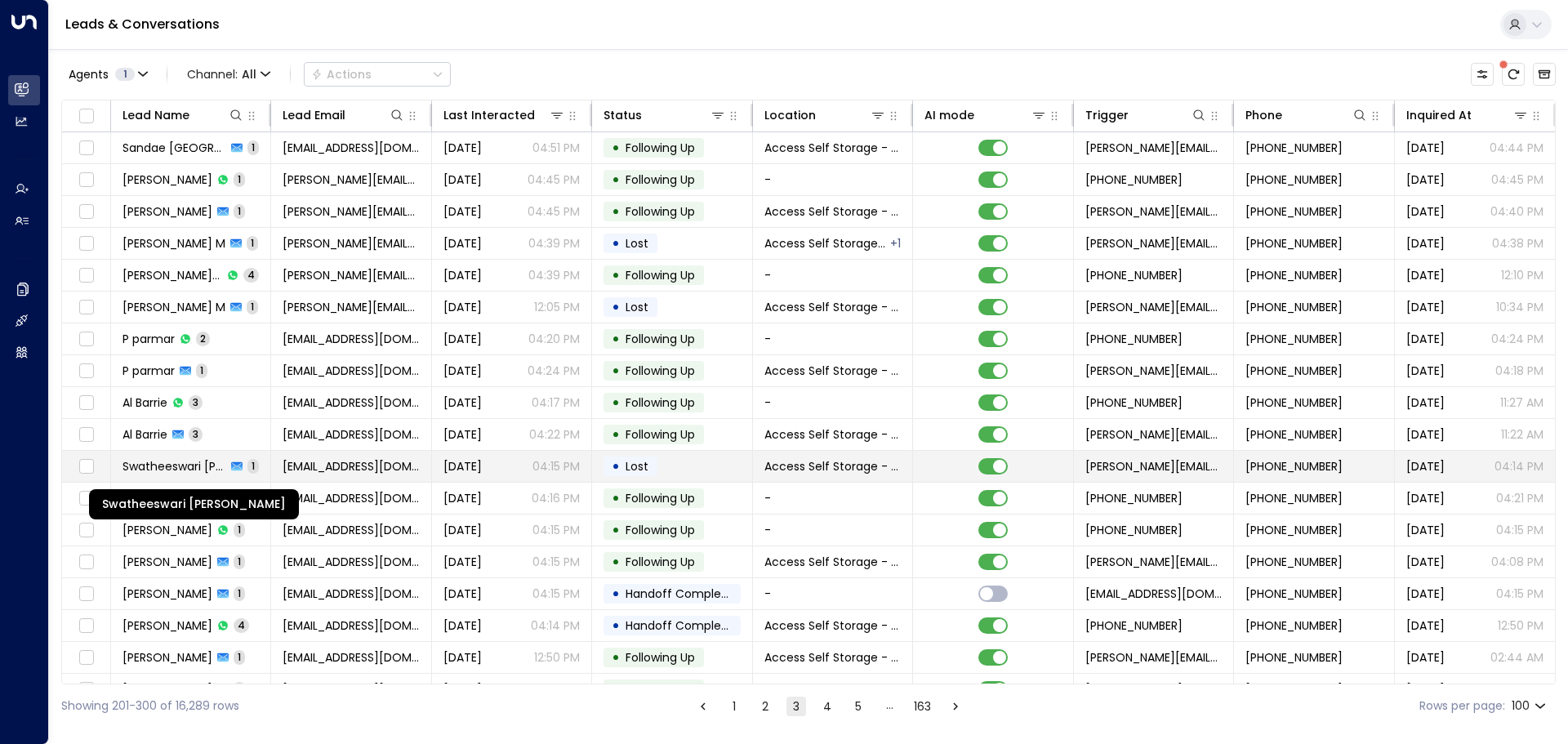
click at [205, 459] on span "Swatheeswari [PERSON_NAME]" at bounding box center [174, 466] width 104 height 17
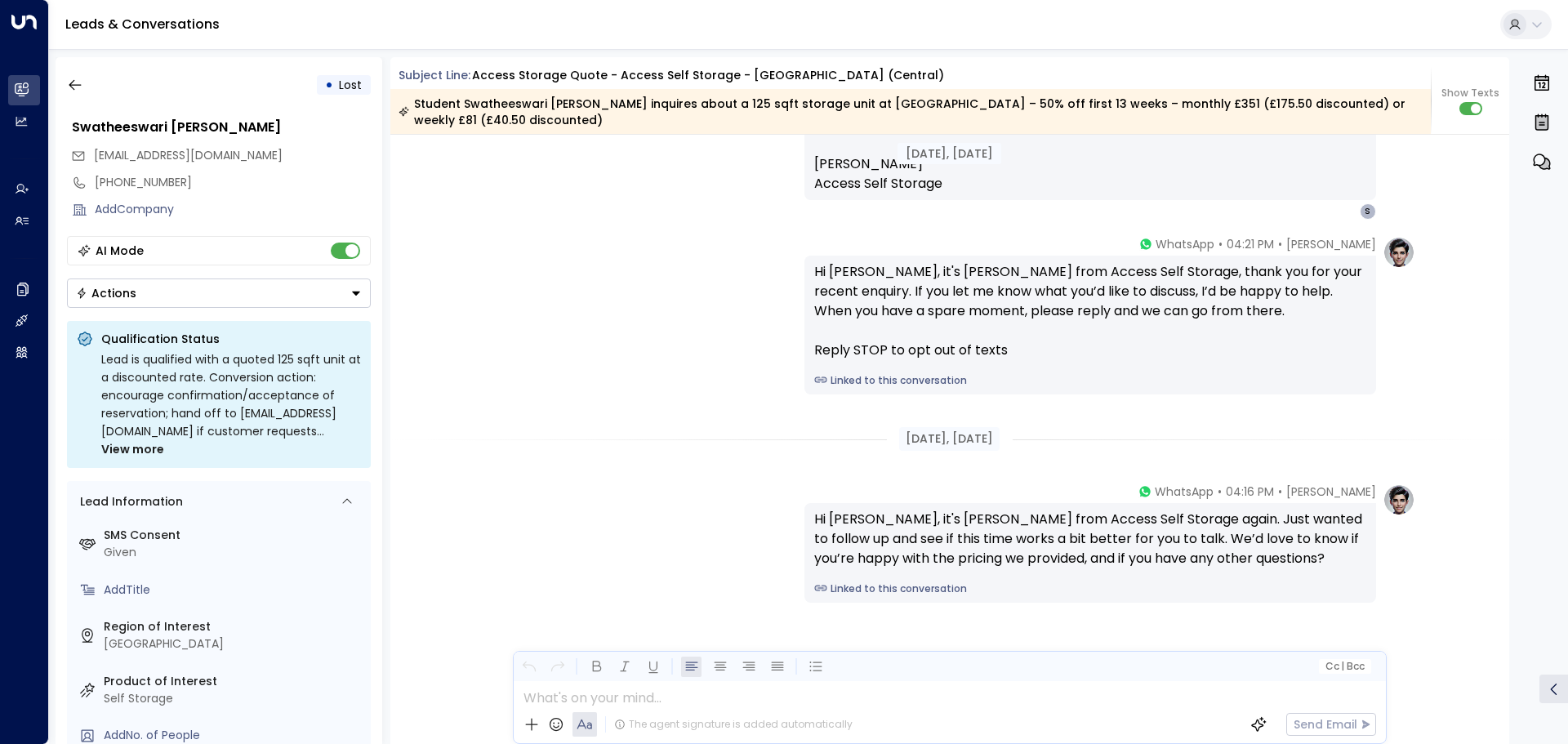
scroll to position [1271, 0]
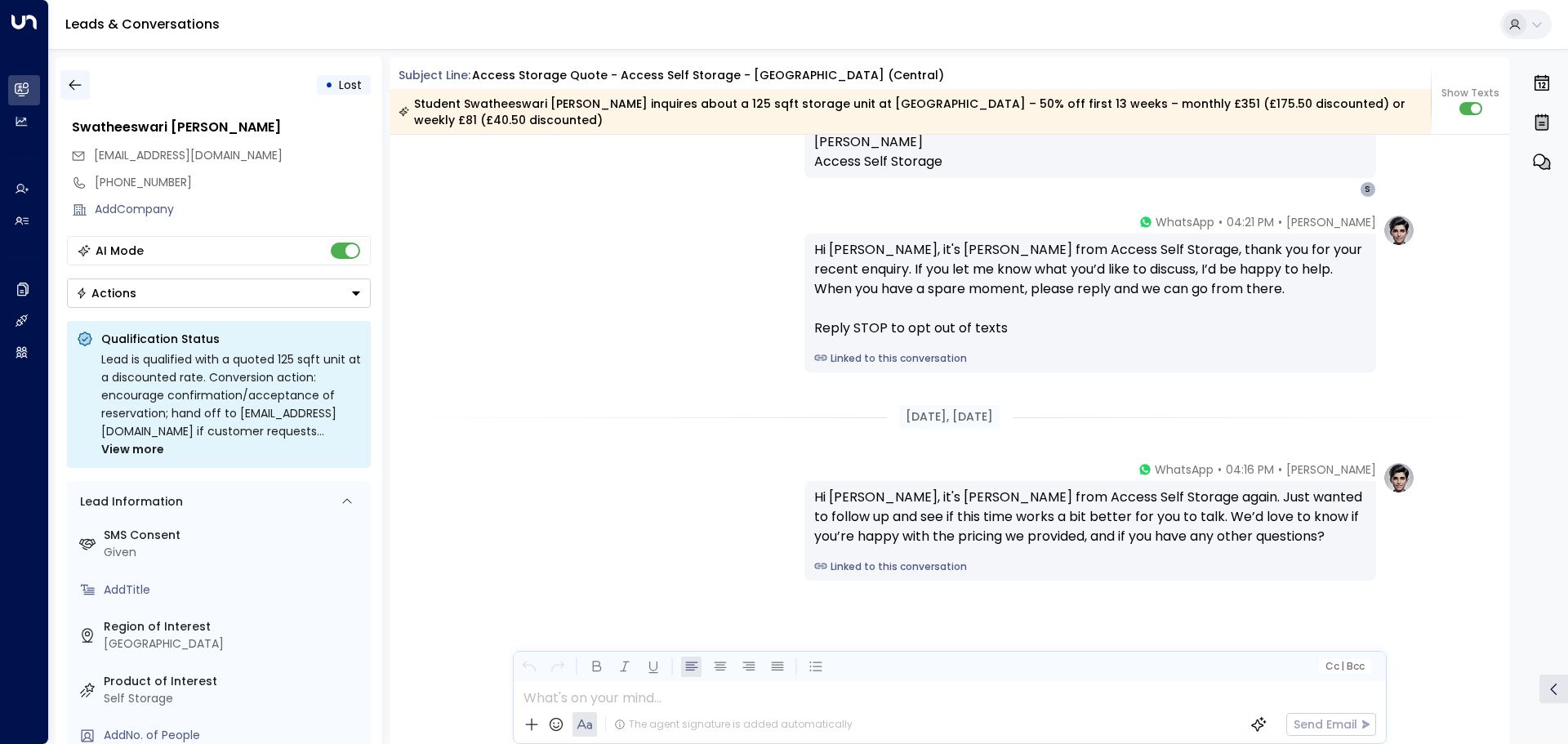
click at [82, 83] on icon "button" at bounding box center [75, 84] width 17 height 17
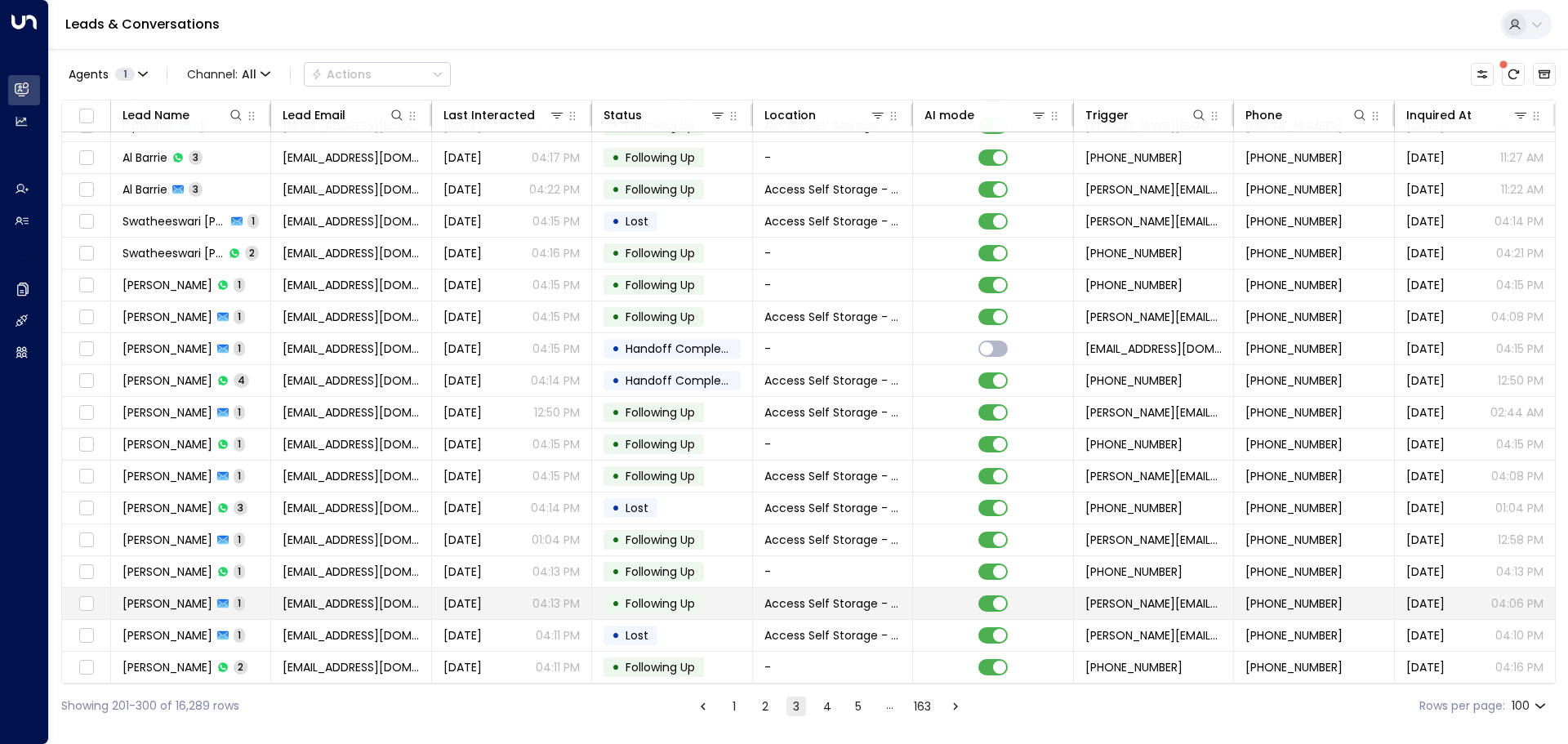
scroll to position [490, 0]
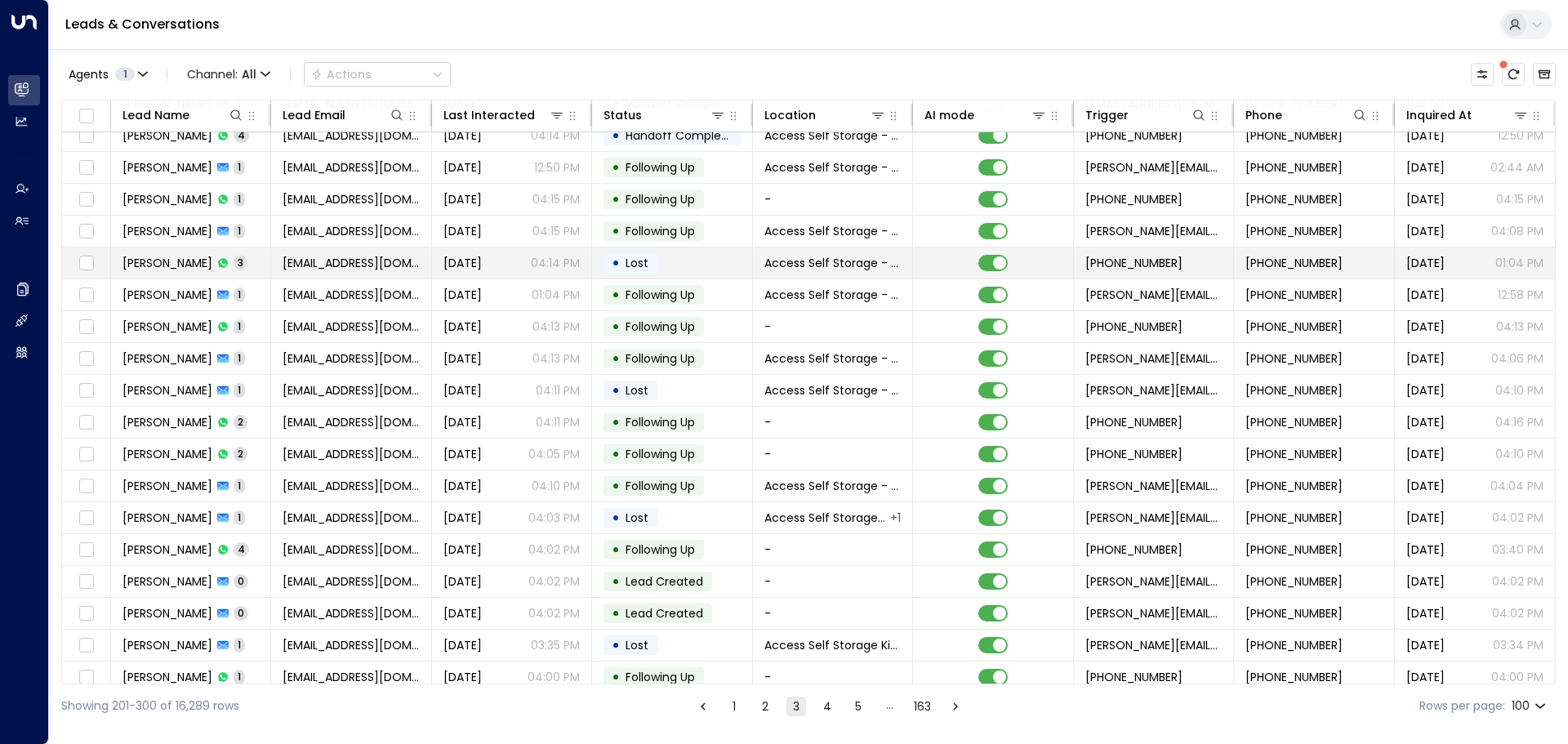
click at [250, 262] on td "[PERSON_NAME] 3" at bounding box center [192, 263] width 160 height 31
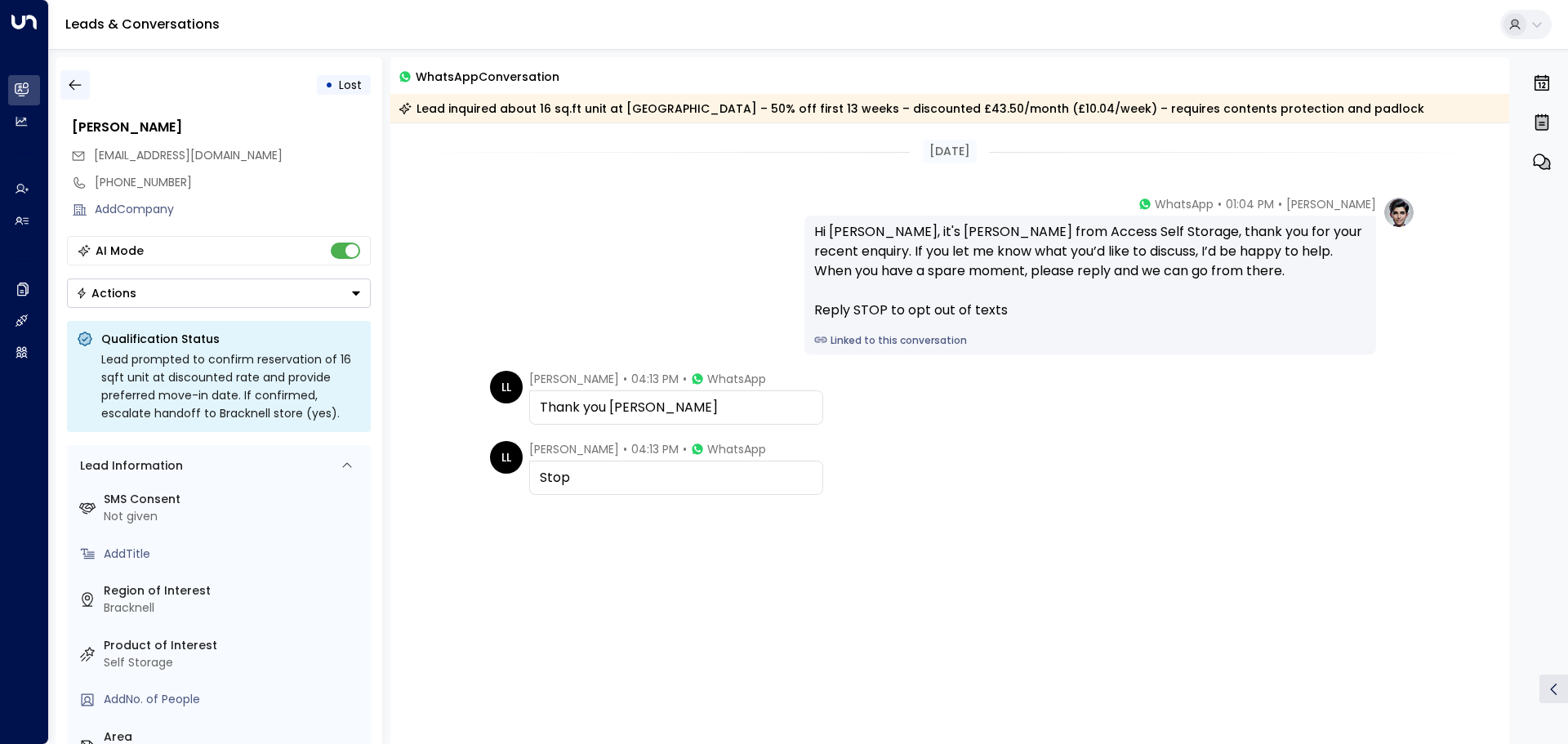
click at [66, 80] on button "button" at bounding box center [75, 85] width 30 height 30
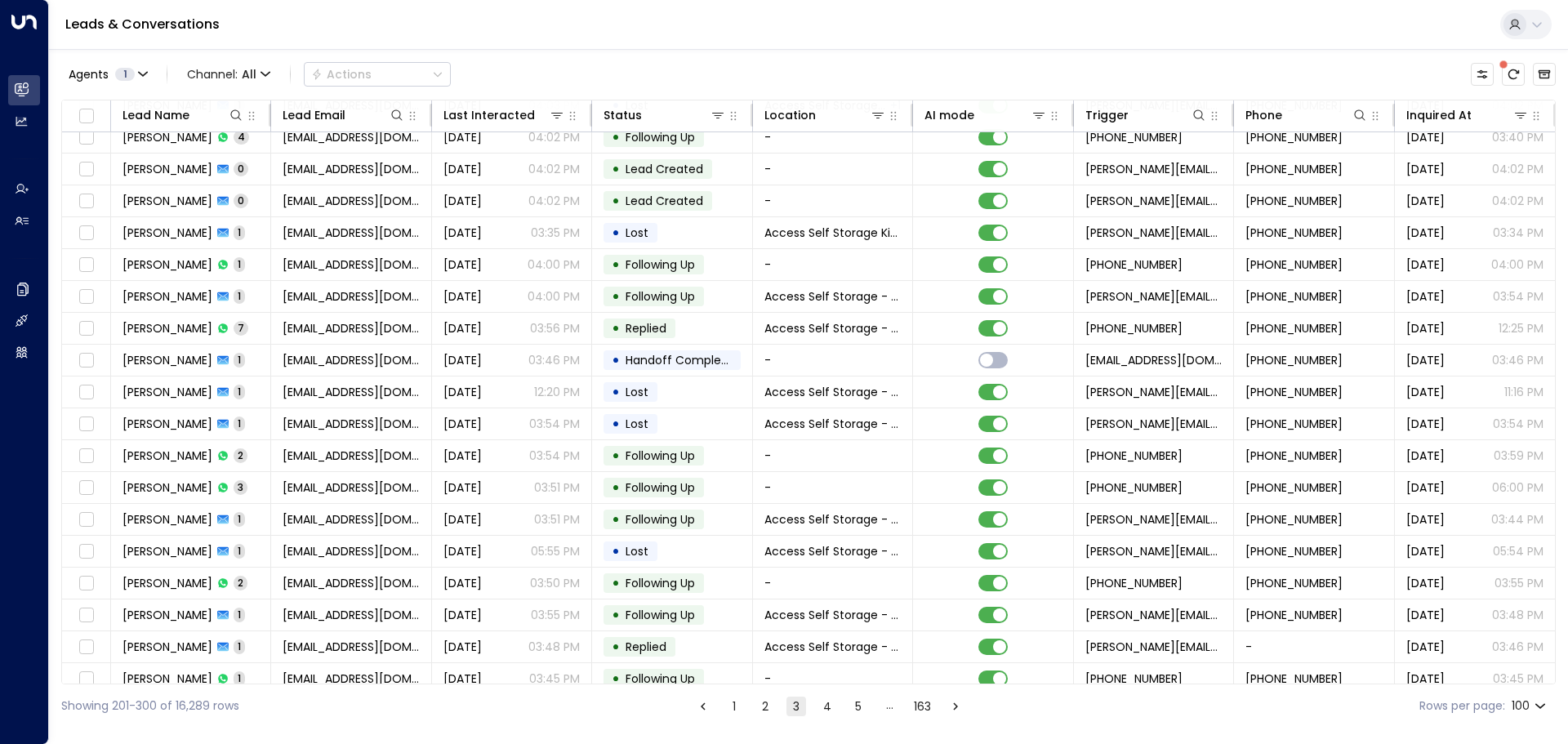
scroll to position [980, 0]
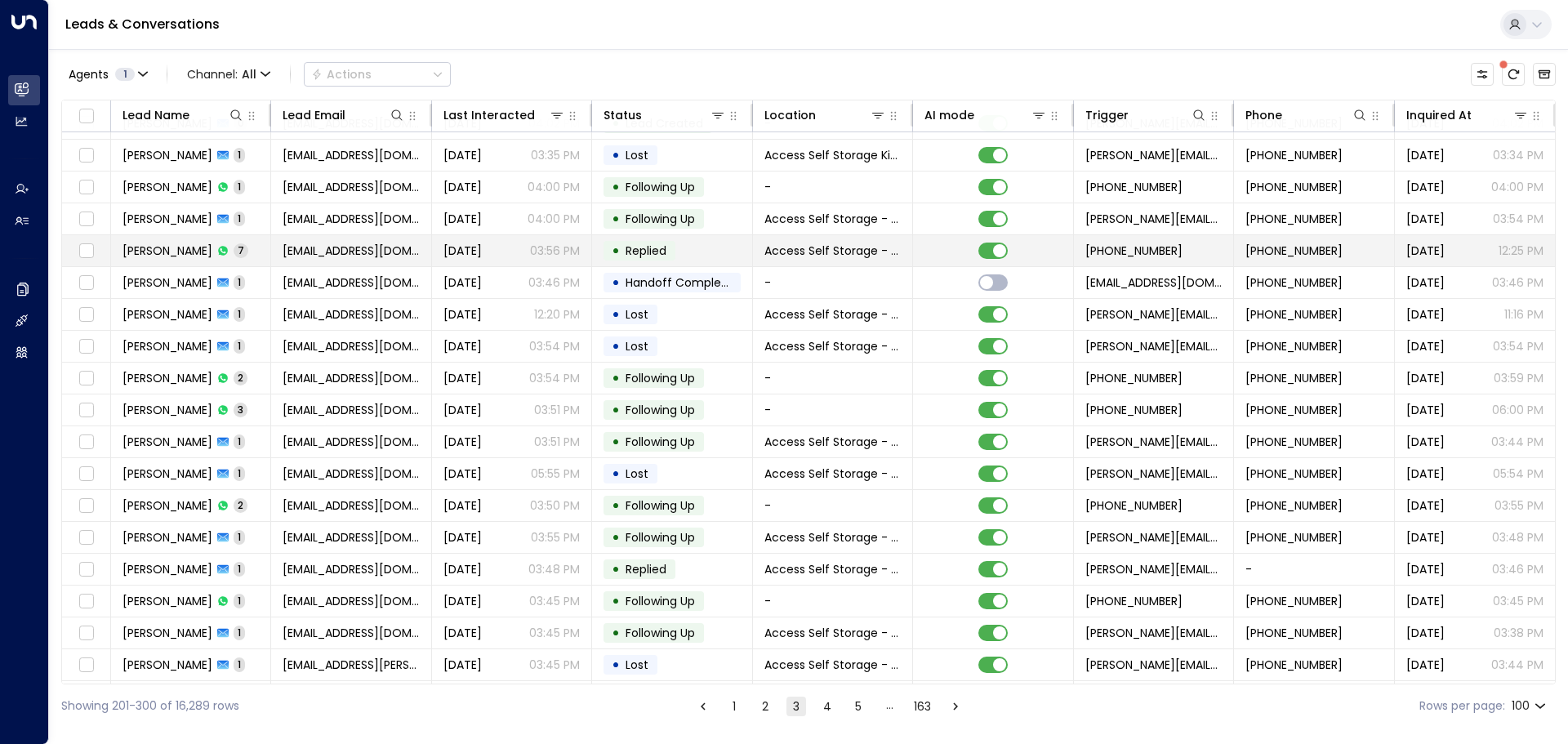
click at [264, 255] on td "[PERSON_NAME] 7" at bounding box center [192, 251] width 160 height 31
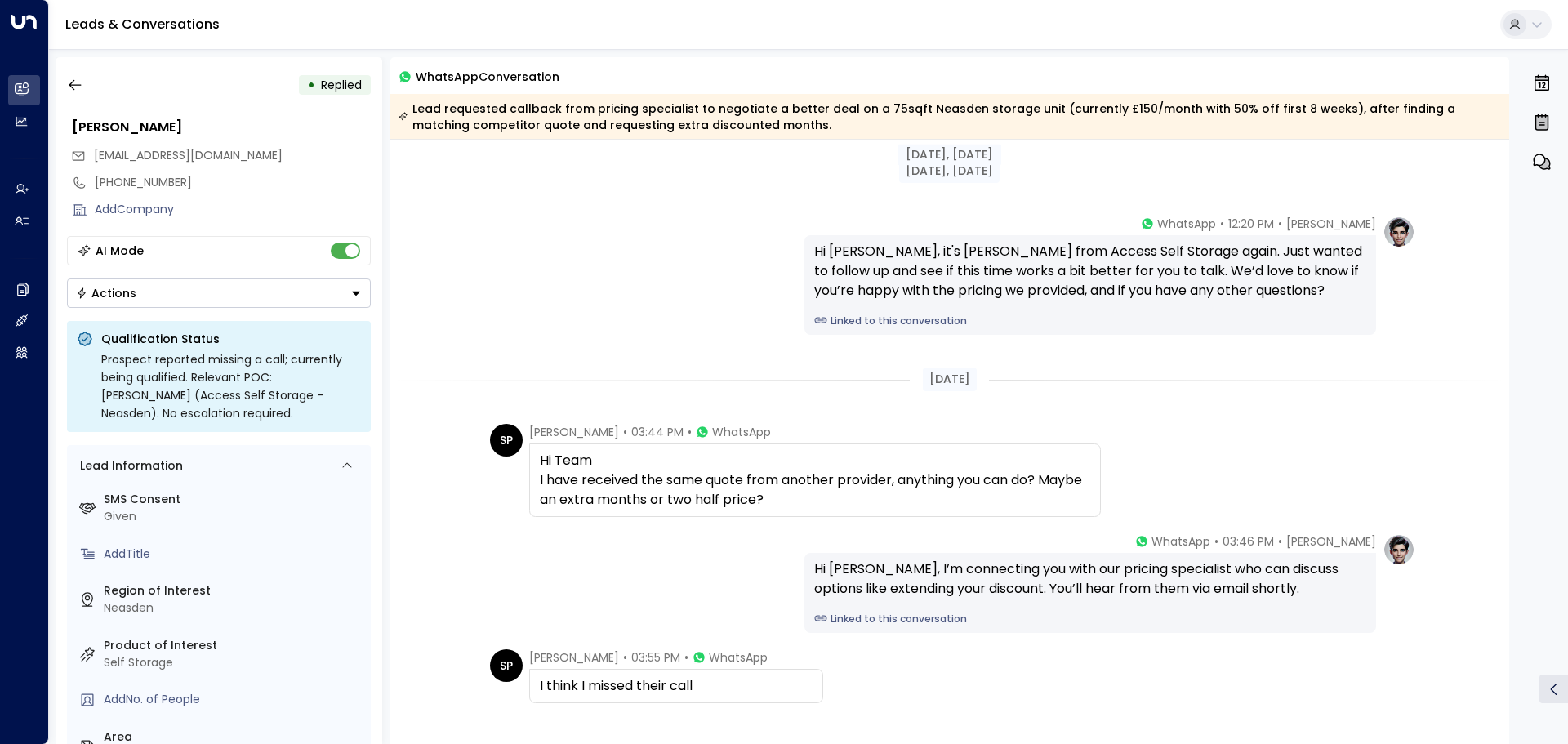
scroll to position [245, 0]
click at [71, 86] on icon "button" at bounding box center [75, 85] width 12 height 10
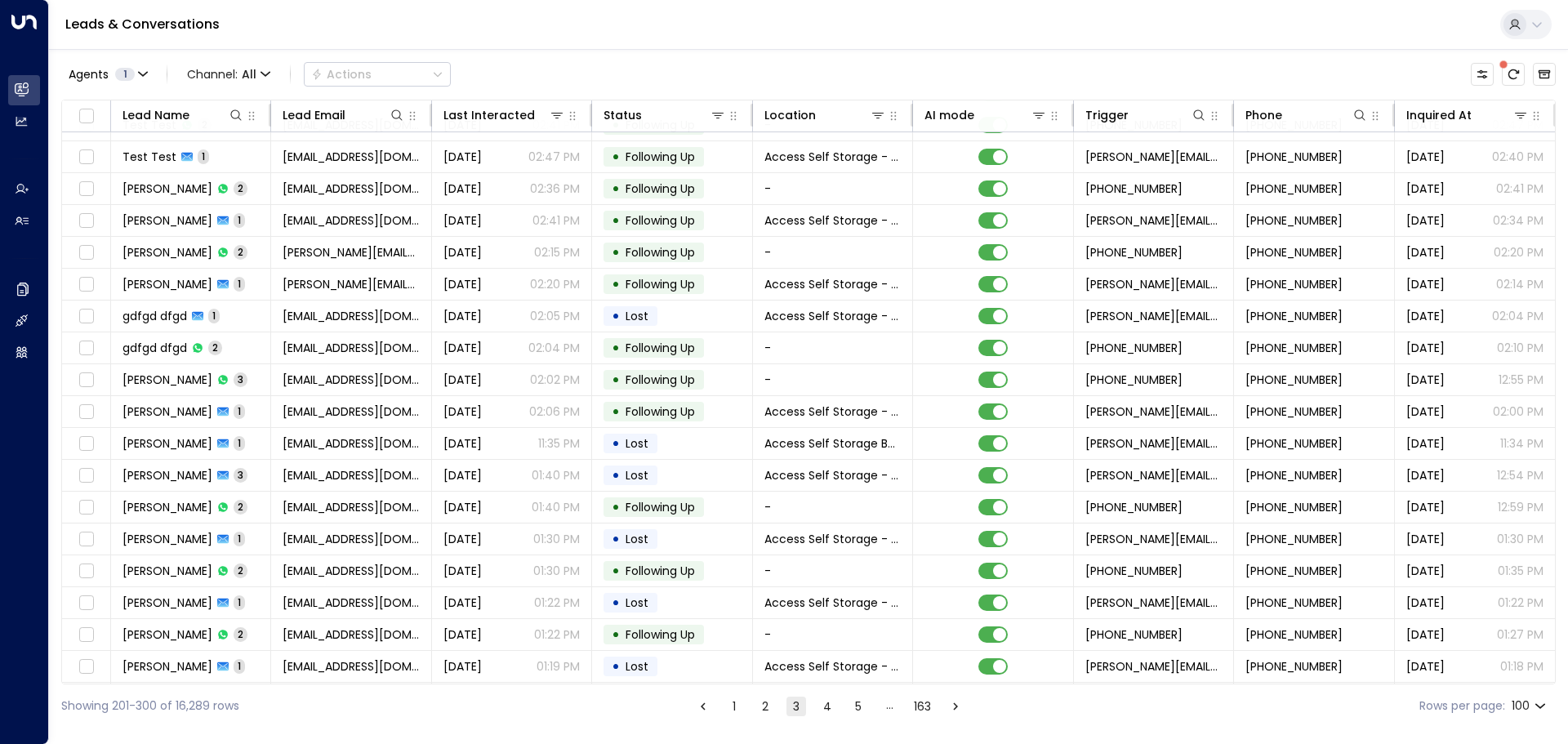
scroll to position [2368, 0]
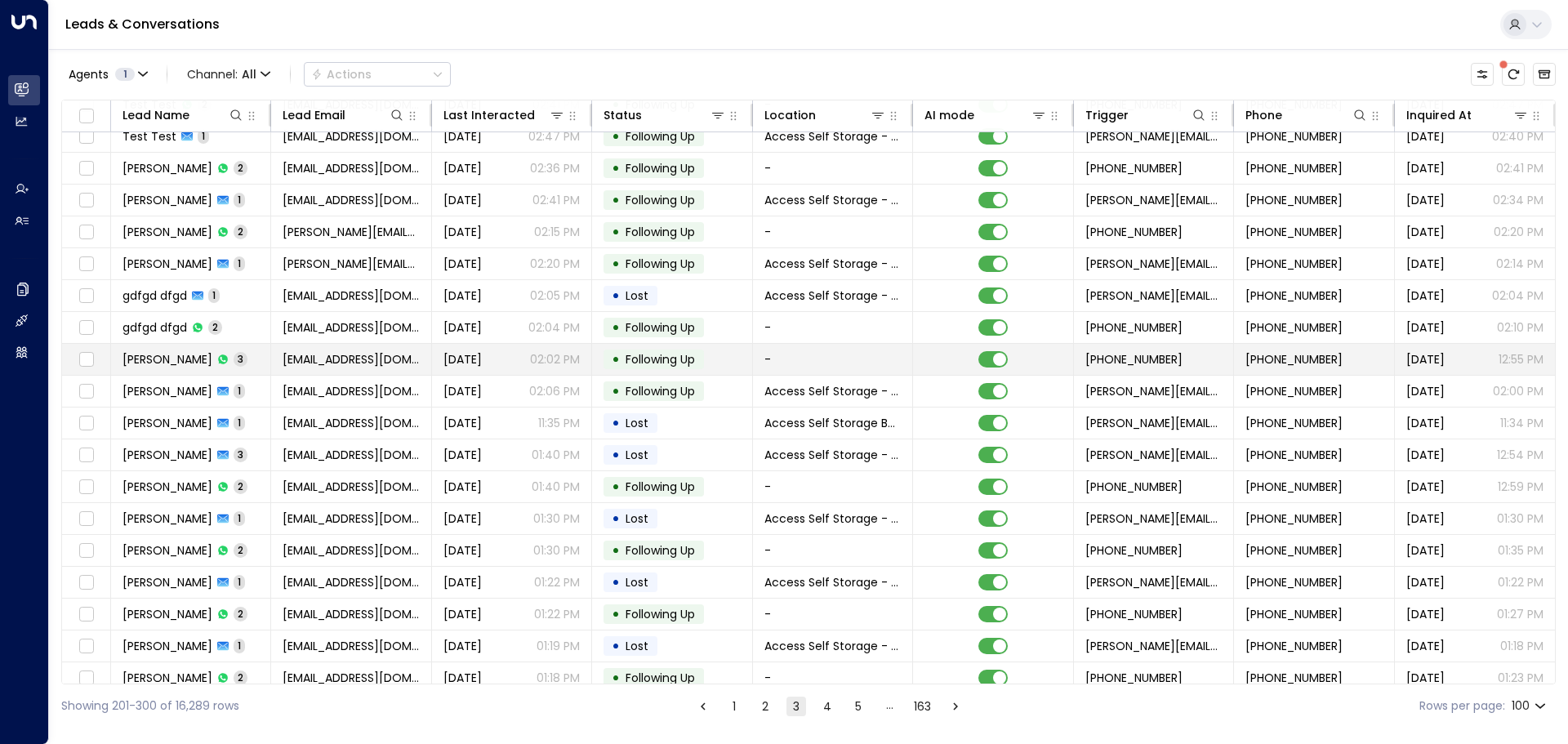
click at [259, 354] on td "[PERSON_NAME] 3" at bounding box center [192, 359] width 160 height 31
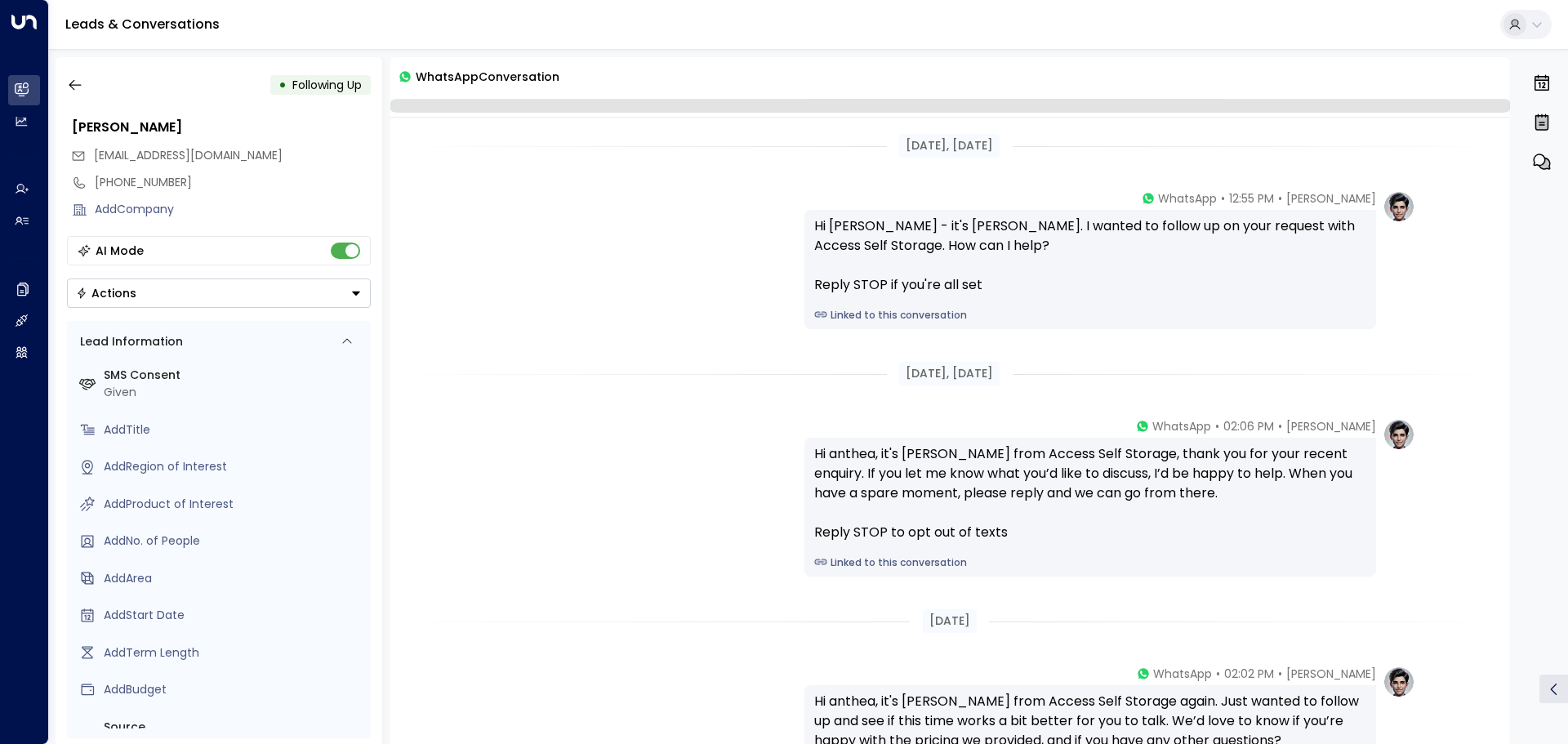
scroll to position [204, 0]
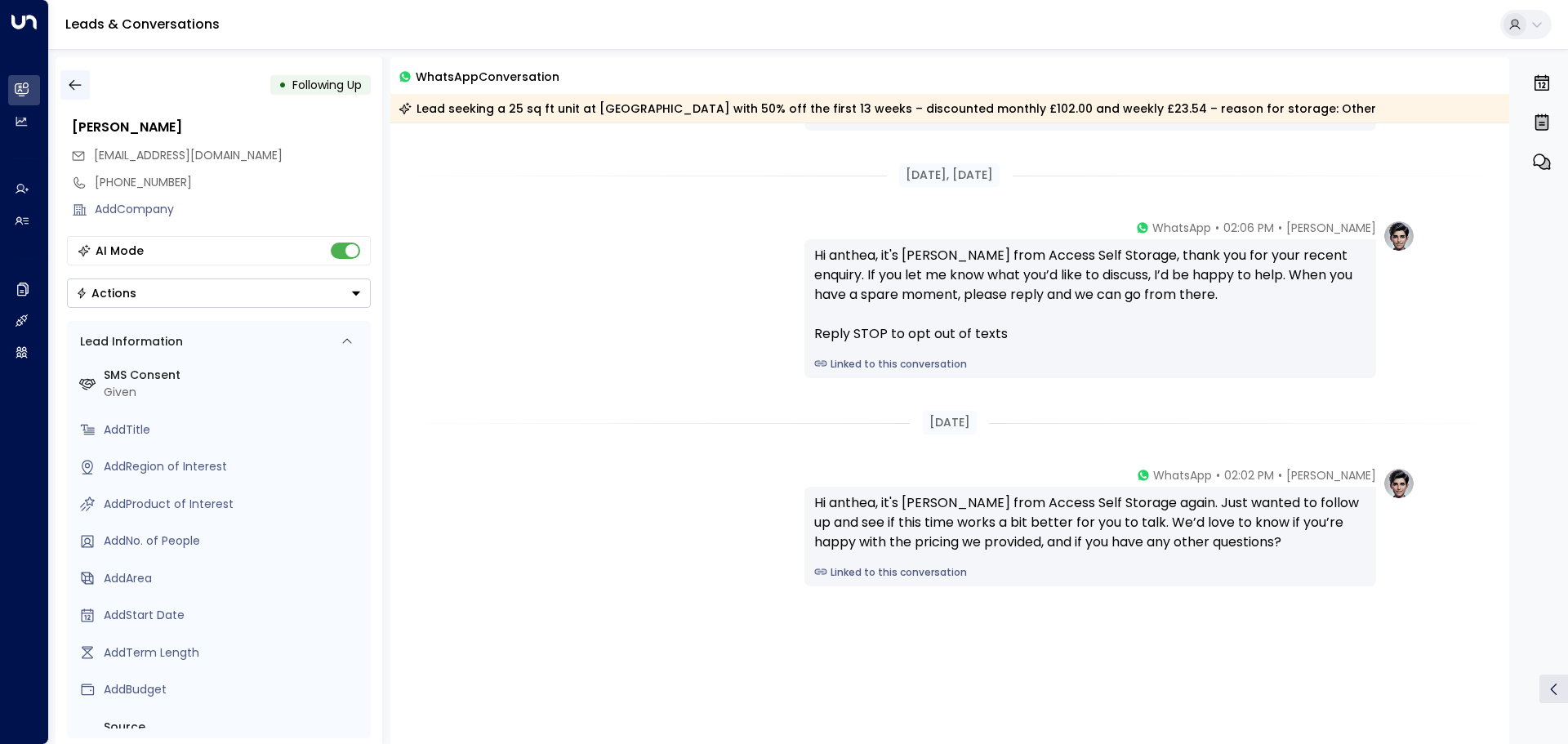
click at [80, 87] on icon "button" at bounding box center [75, 84] width 17 height 17
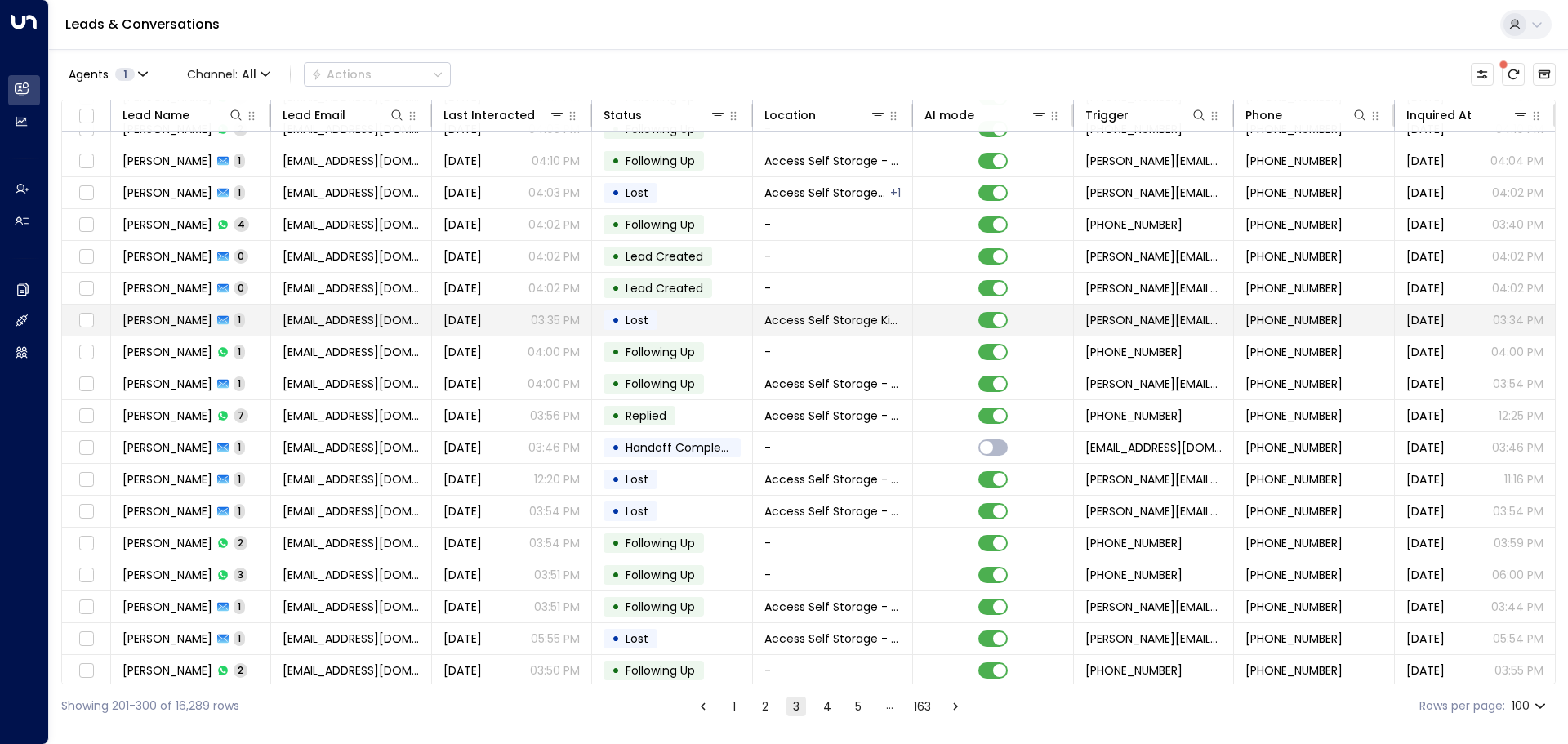
scroll to position [816, 0]
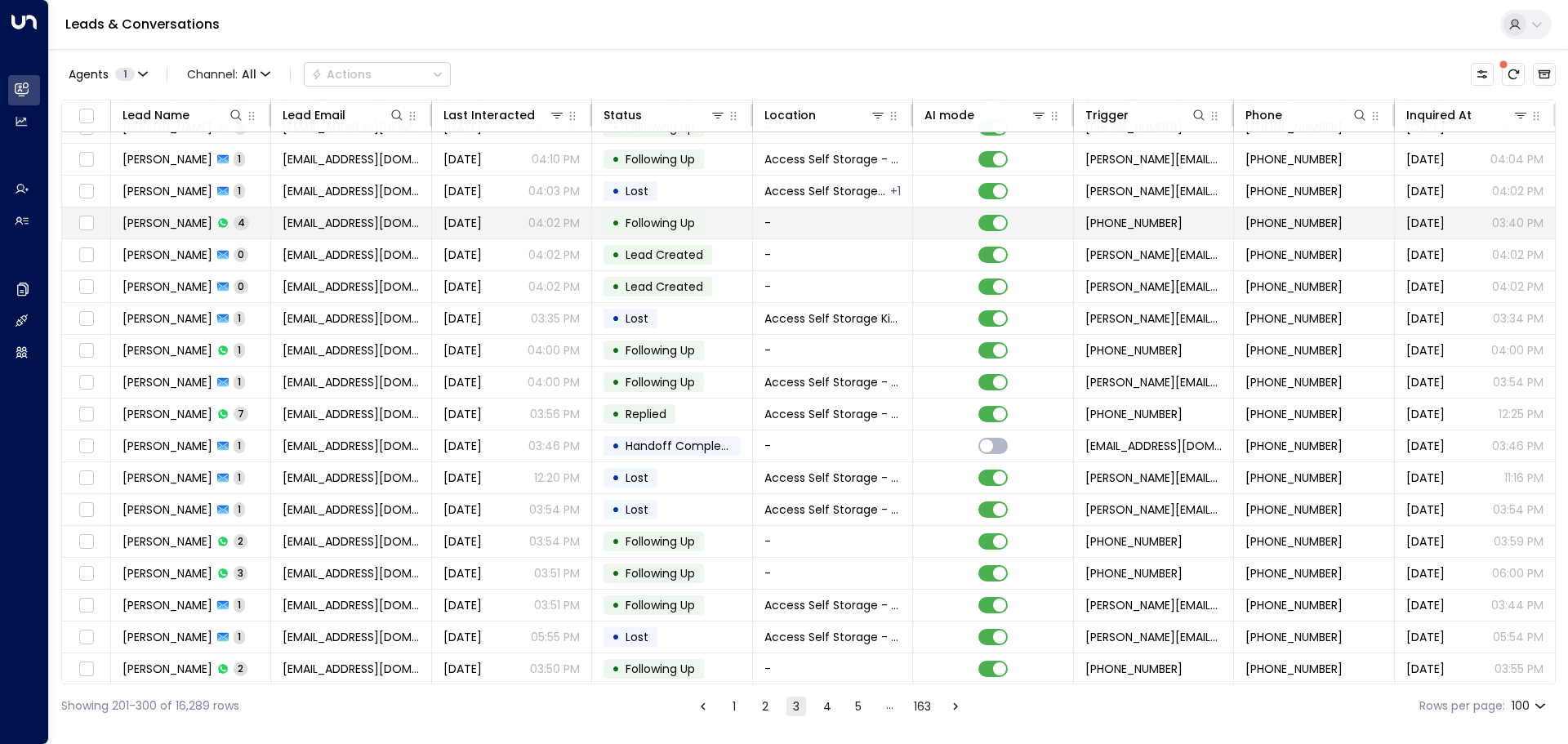
click at [264, 218] on td "[PERSON_NAME] 4" at bounding box center [192, 223] width 160 height 31
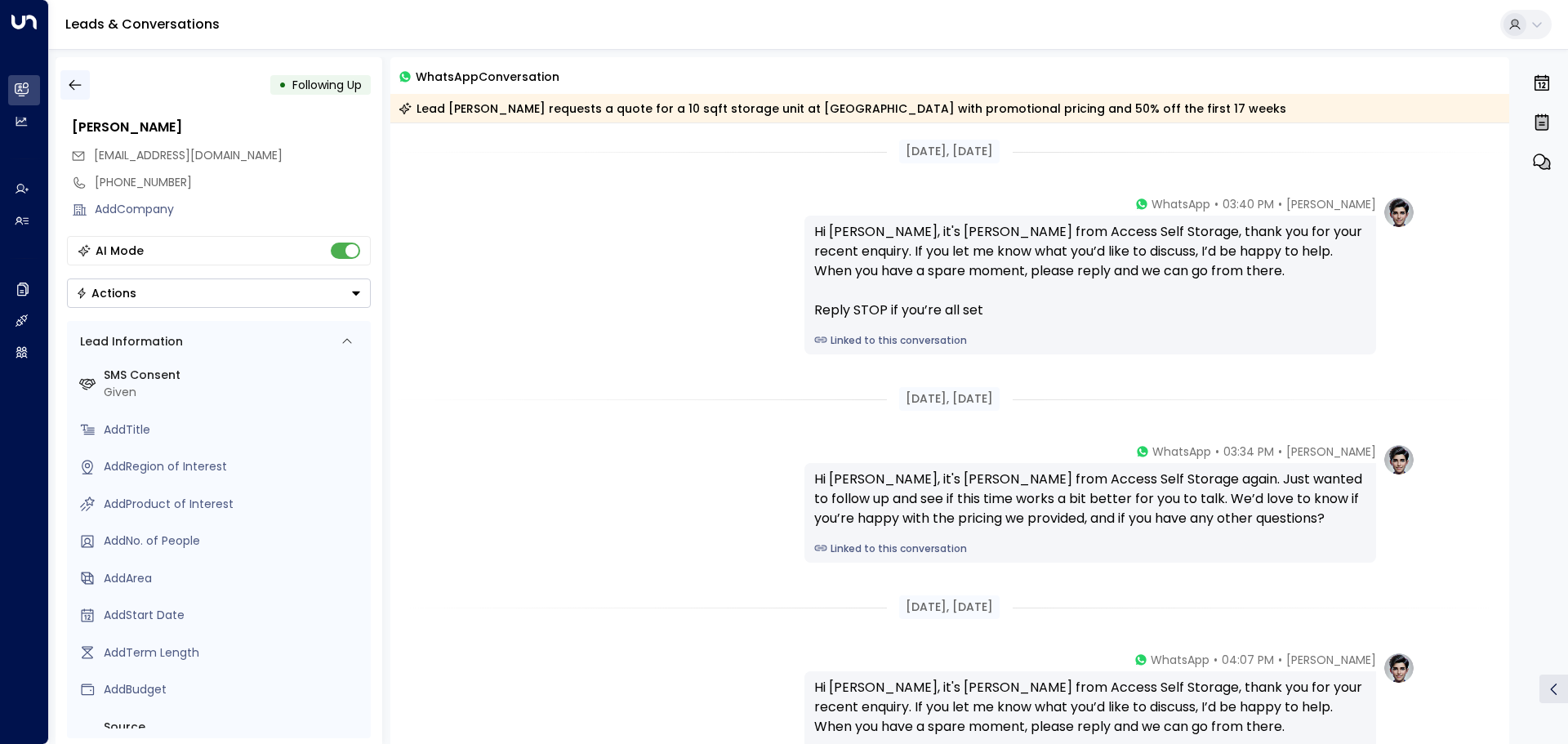
click at [78, 85] on icon "button" at bounding box center [75, 85] width 12 height 10
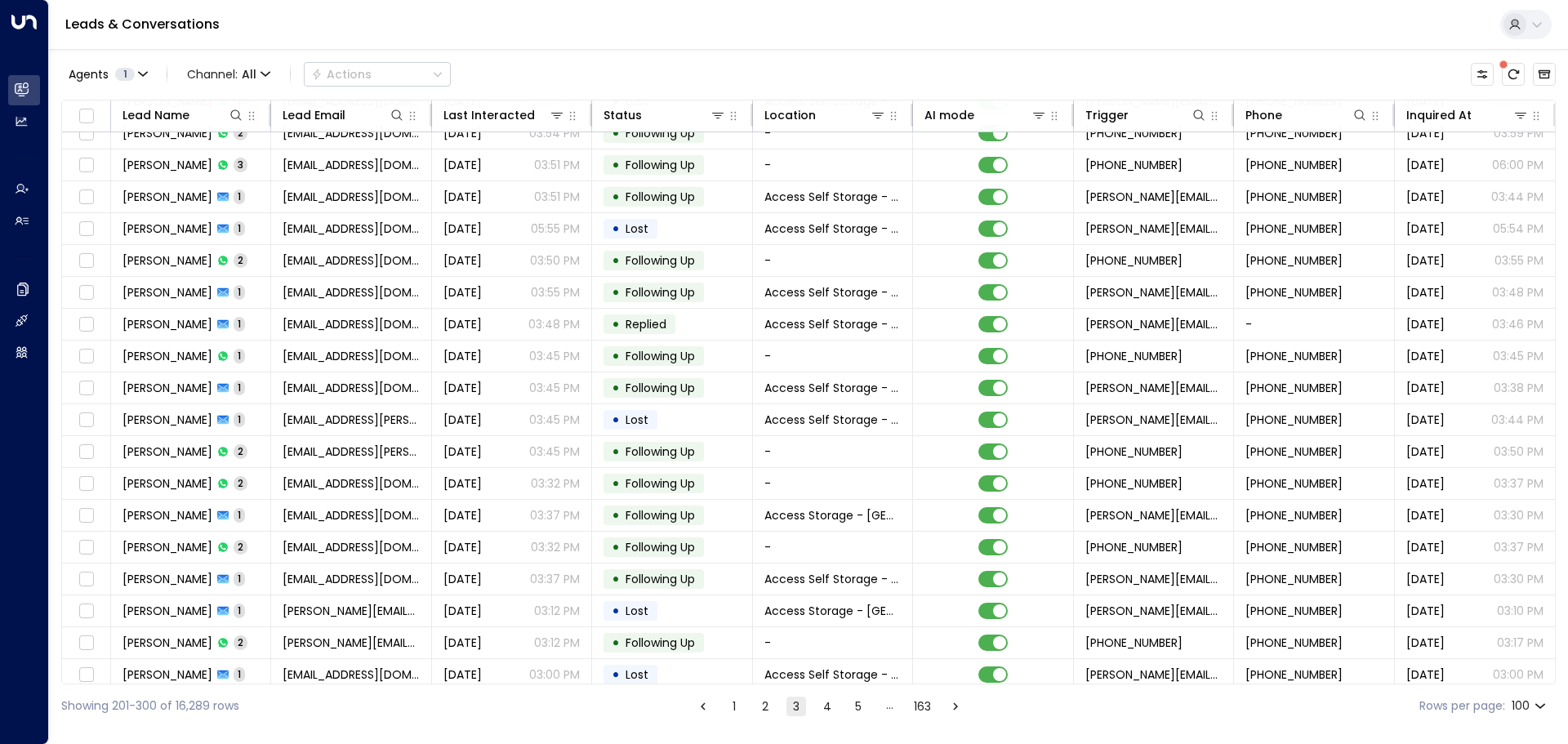
scroll to position [980, 0]
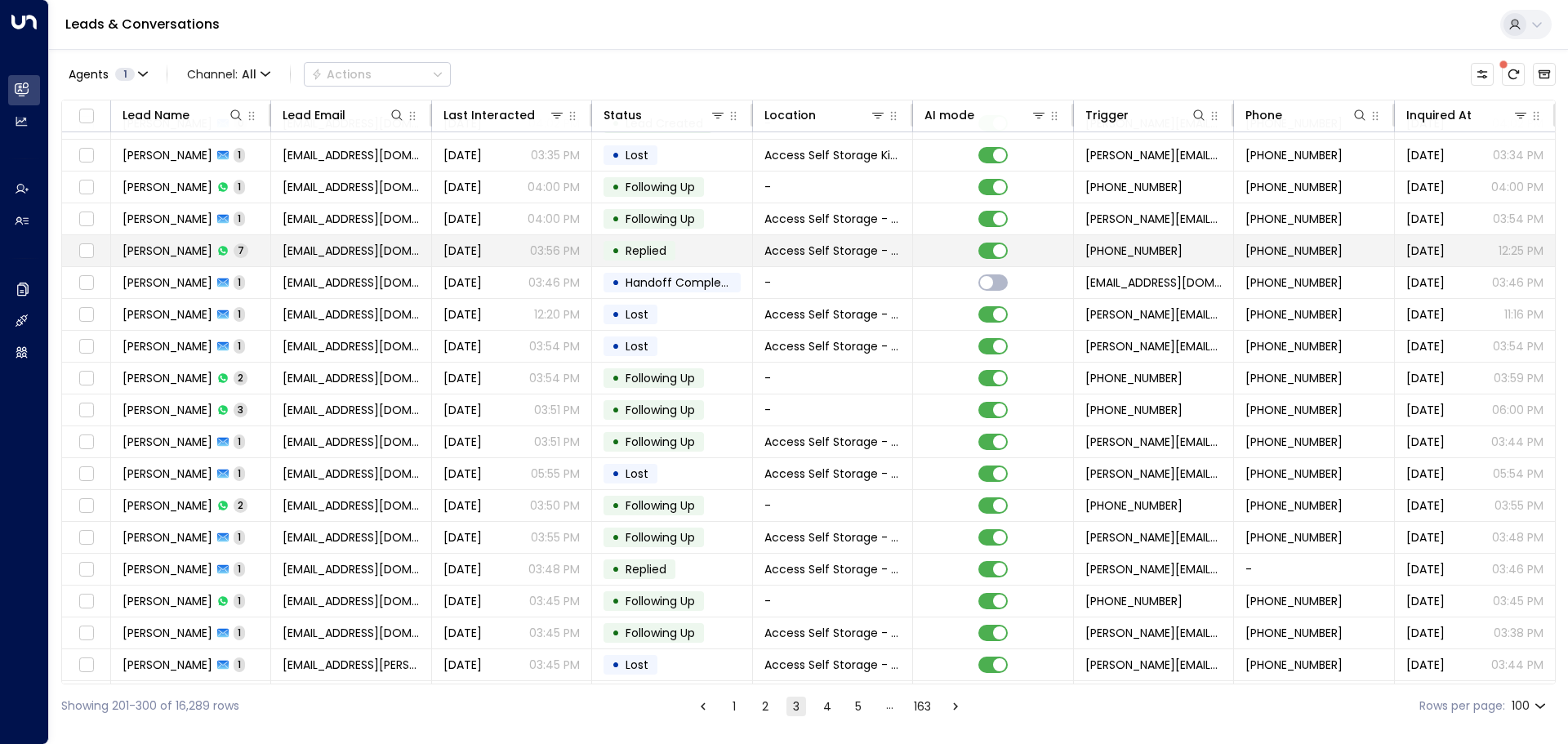
click at [272, 251] on td "[EMAIL_ADDRESS][DOMAIN_NAME]" at bounding box center [351, 251] width 160 height 31
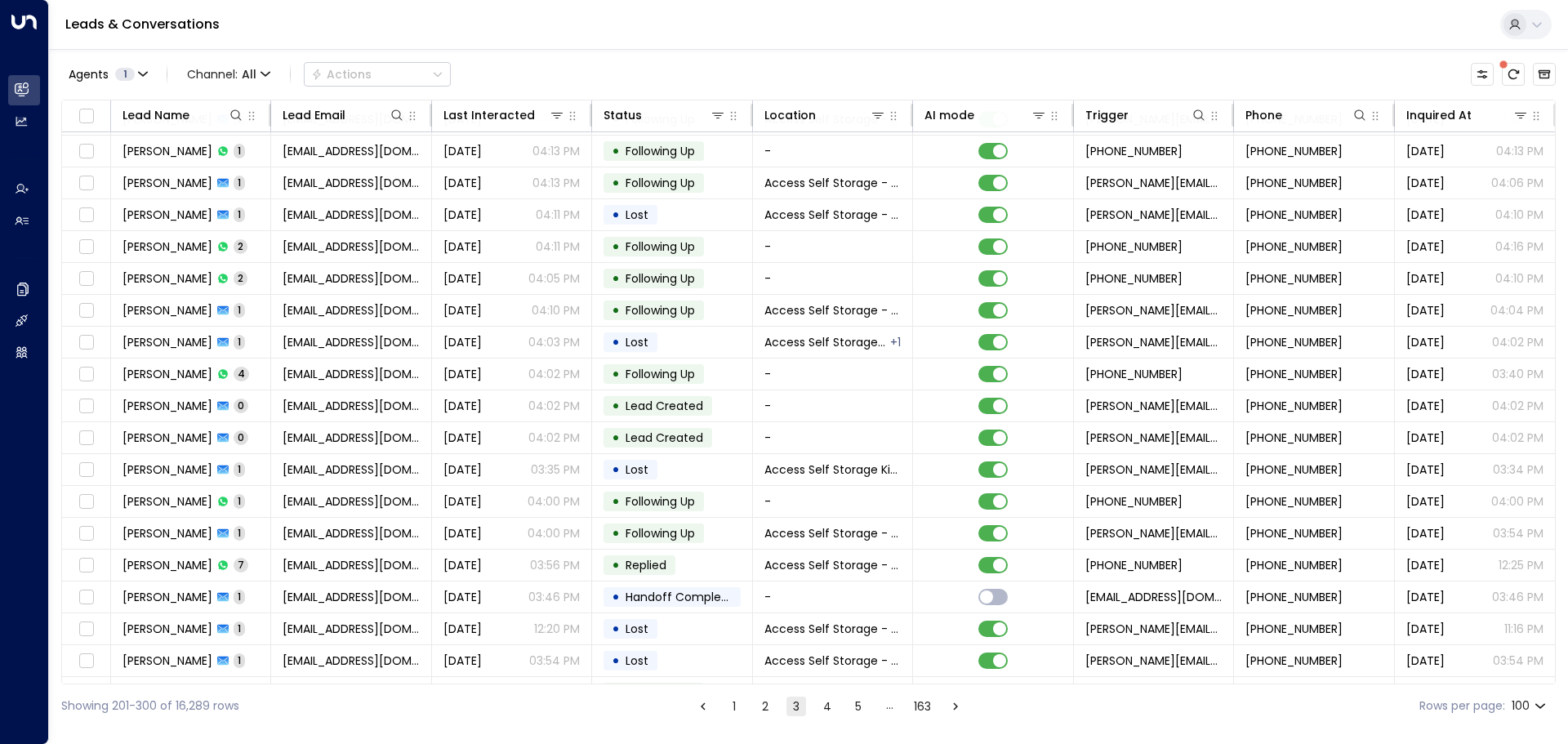
scroll to position [734, 0]
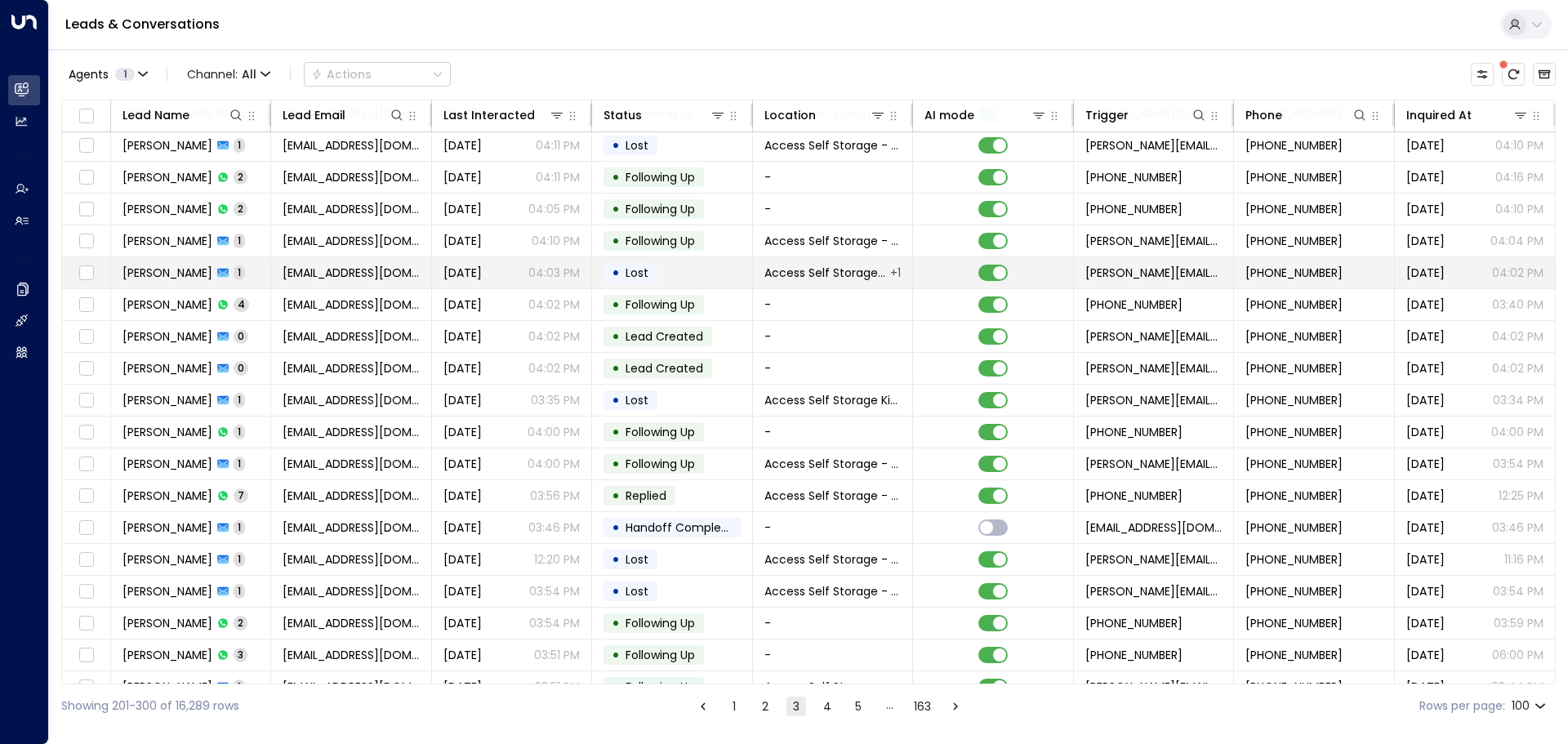
click at [260, 271] on td "[PERSON_NAME] 1" at bounding box center [192, 273] width 160 height 31
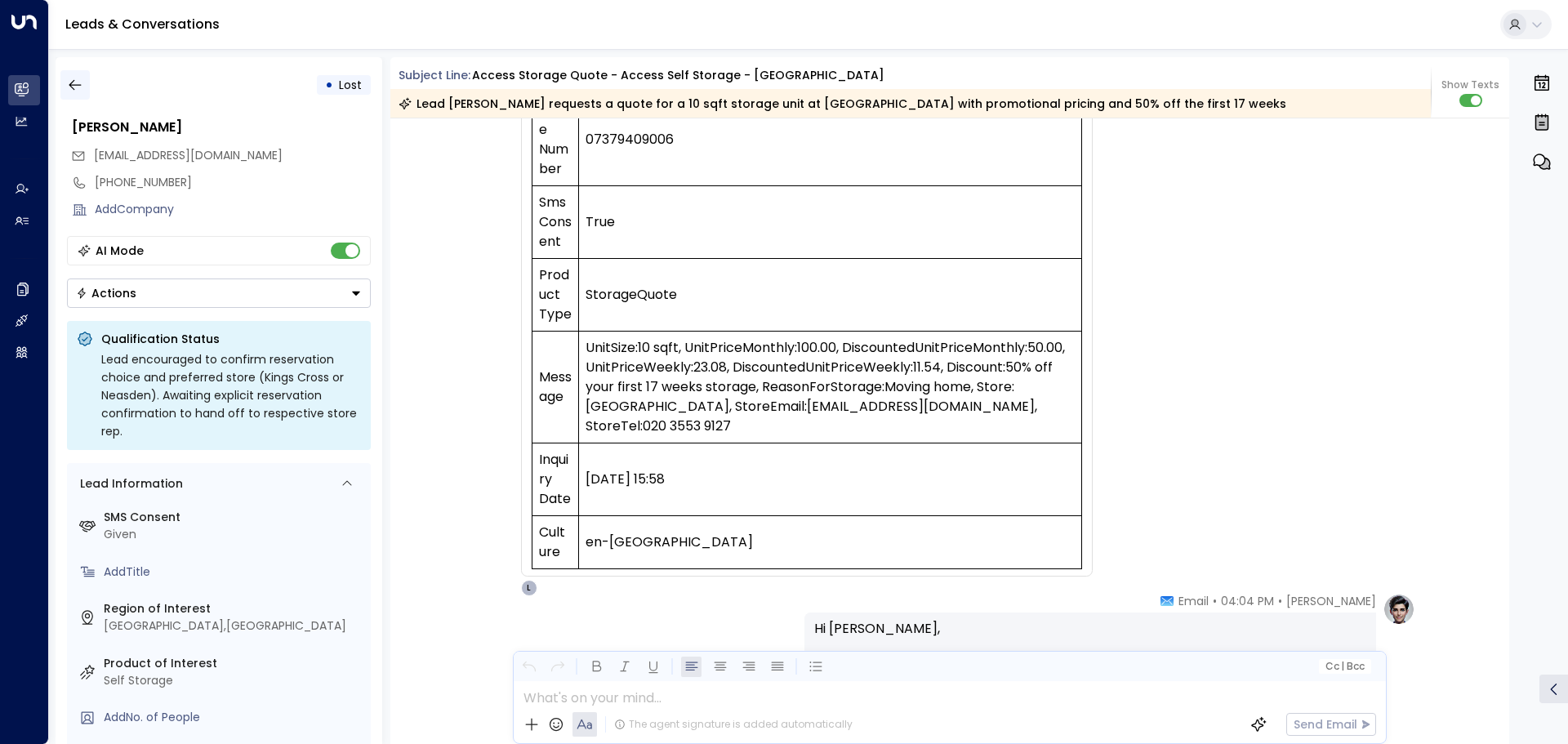
click at [80, 84] on icon "button" at bounding box center [75, 84] width 17 height 17
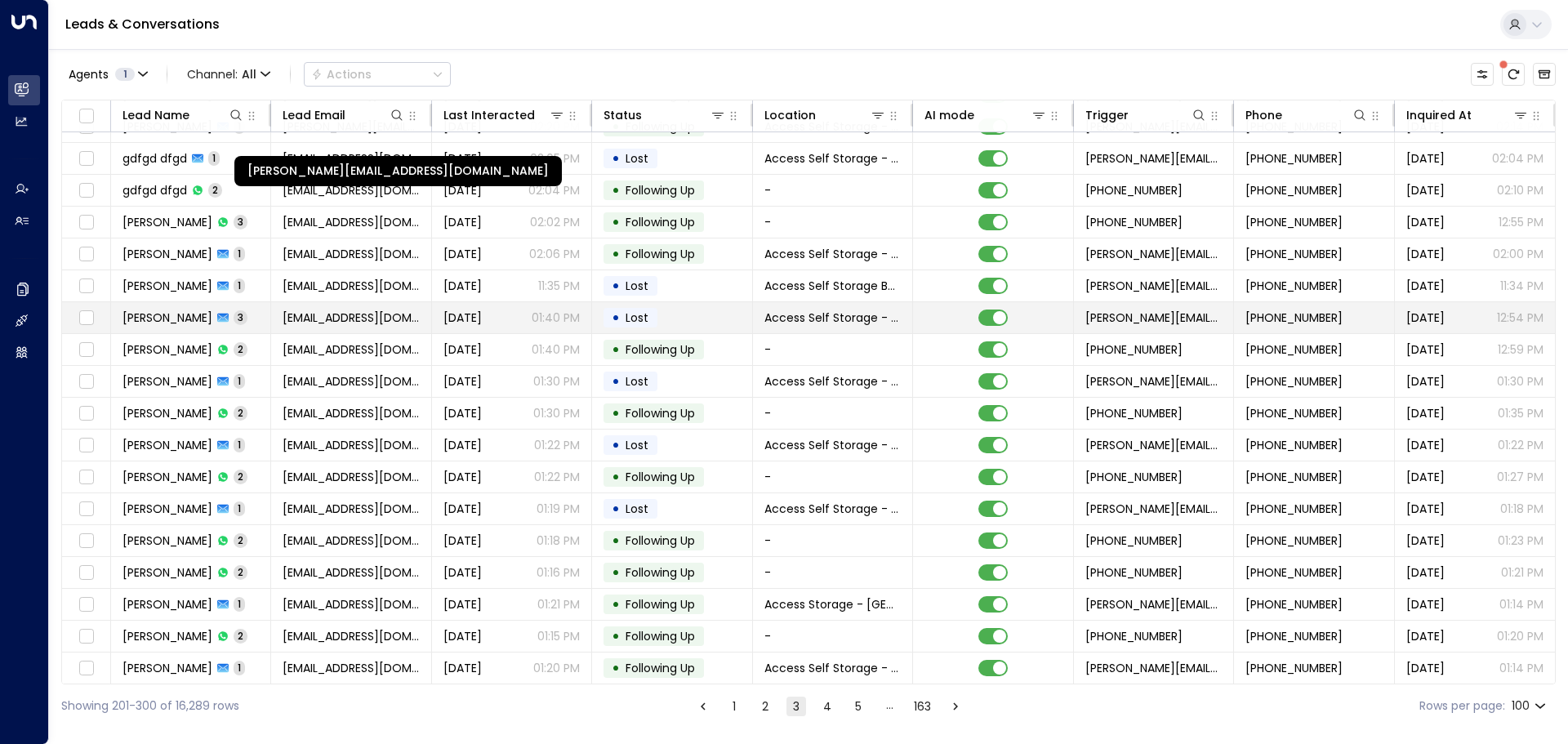
scroll to position [2530, 0]
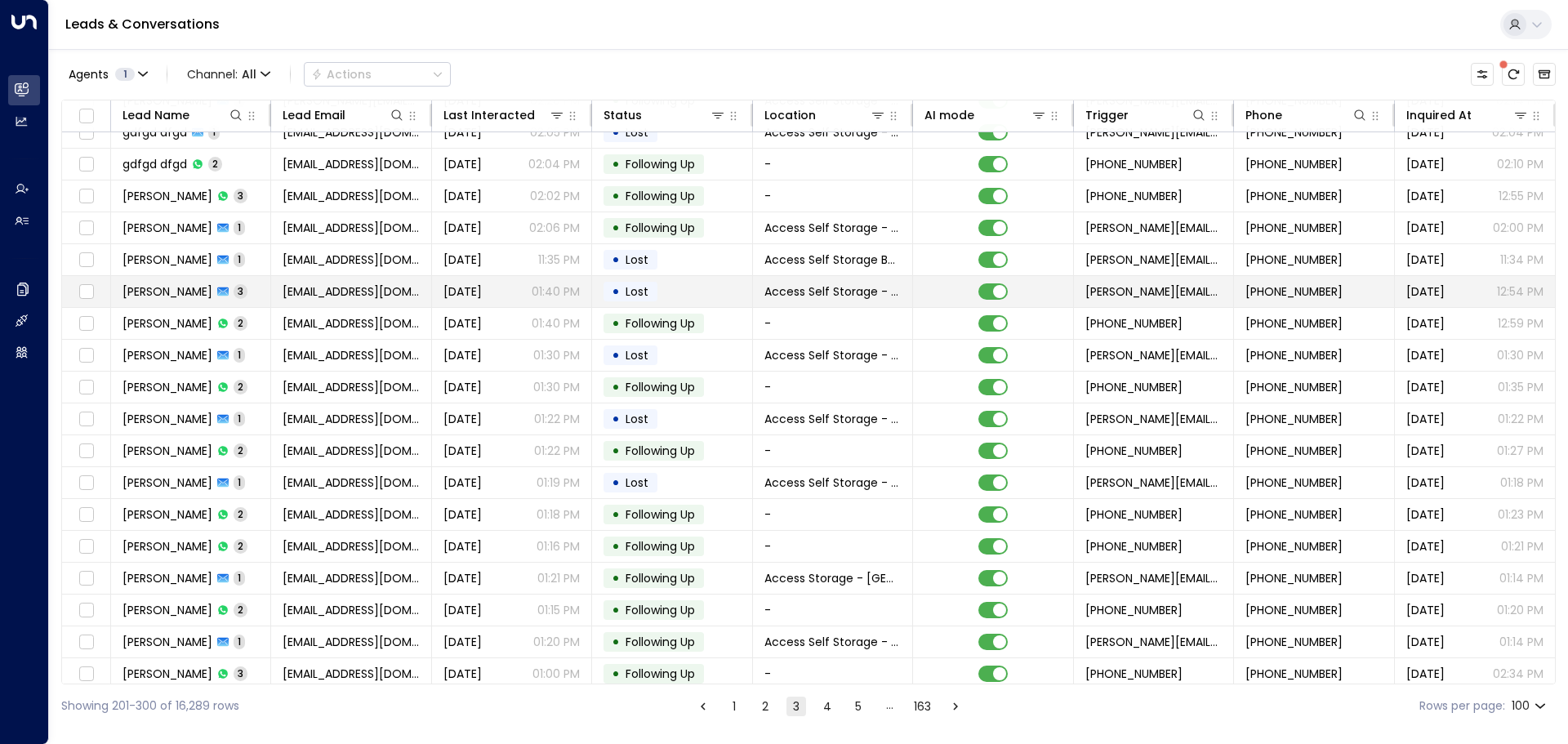
click at [256, 293] on td "[PERSON_NAME] 3" at bounding box center [192, 292] width 160 height 31
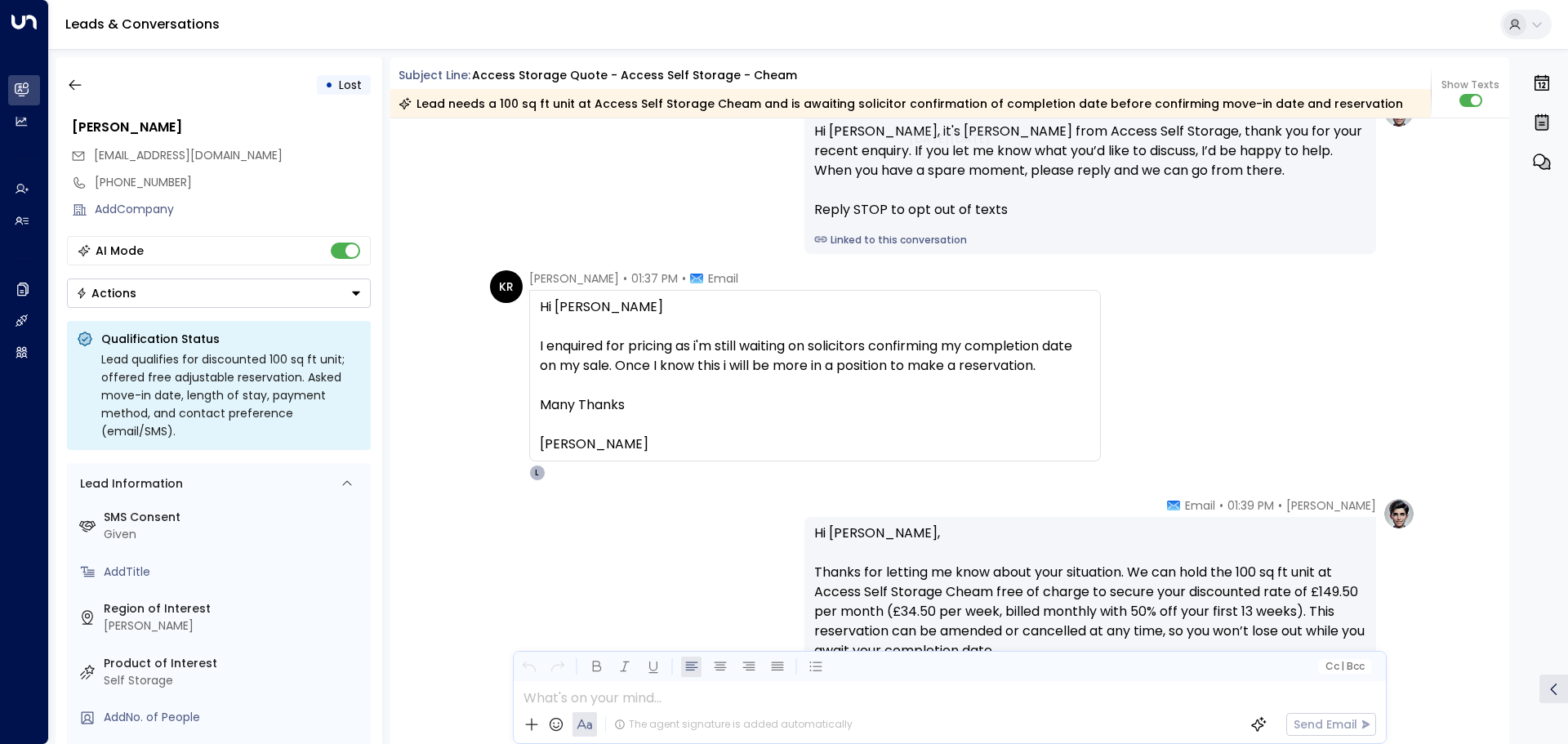
scroll to position [1394, 0]
click at [72, 86] on icon "button" at bounding box center [75, 84] width 17 height 17
